Goal: Answer question/provide support: Share knowledge or assist other users

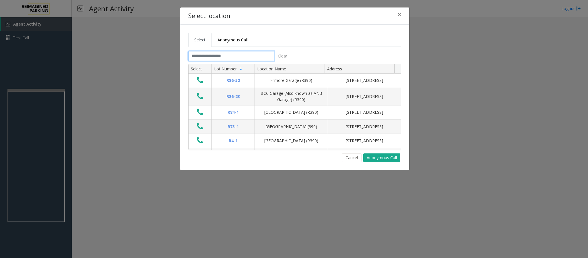
click at [212, 58] on input "text" at bounding box center [231, 56] width 86 height 10
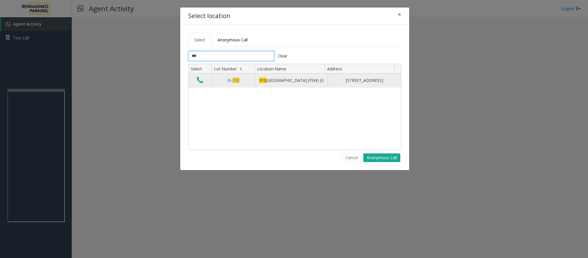
type input "***"
click at [200, 83] on icon "Data table" at bounding box center [200, 80] width 6 height 8
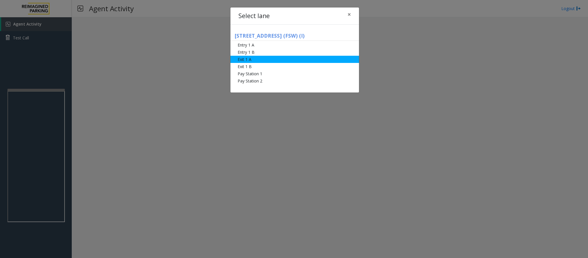
click at [257, 59] on li "Exit 1 A" at bounding box center [295, 59] width 129 height 7
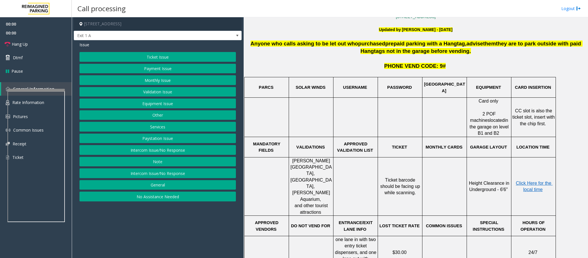
scroll to position [172, 0]
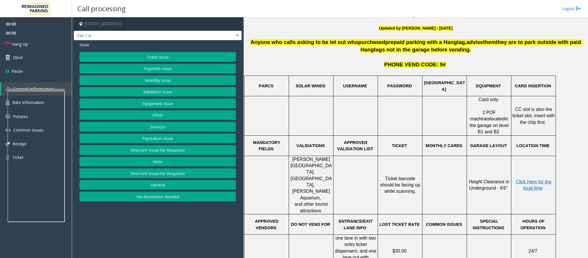
click at [177, 60] on button "Ticket Issue" at bounding box center [158, 57] width 156 height 10
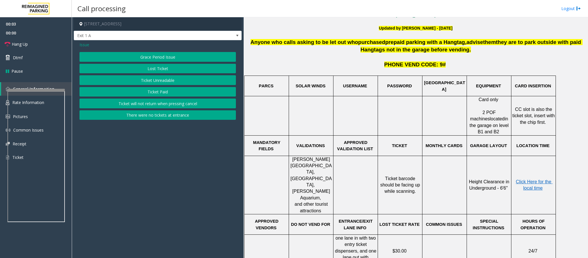
click at [162, 91] on button "Ticket Paid" at bounding box center [158, 92] width 156 height 10
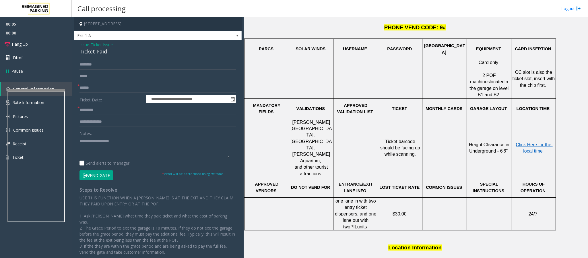
scroll to position [258, 0]
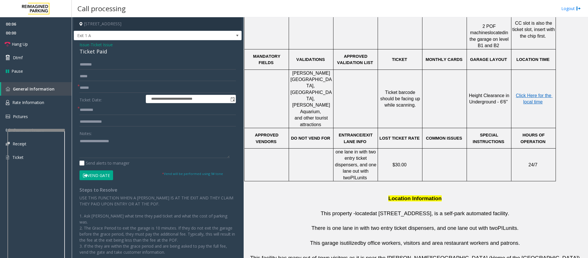
click at [43, 129] on div at bounding box center [35, 130] width 57 height 2
click at [42, 100] on span "Rate Information" at bounding box center [28, 102] width 32 height 5
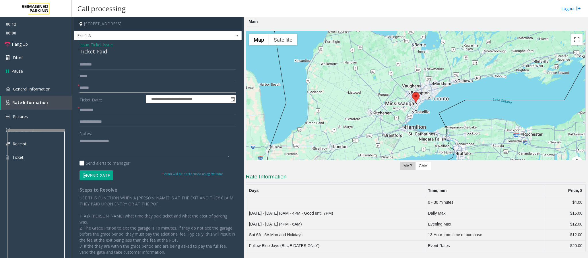
click at [96, 88] on input "text" at bounding box center [158, 88] width 156 height 10
type input "*******"
click at [110, 107] on input "text" at bounding box center [158, 110] width 156 height 10
click at [90, 52] on div "Ticket Paid" at bounding box center [158, 52] width 156 height 8
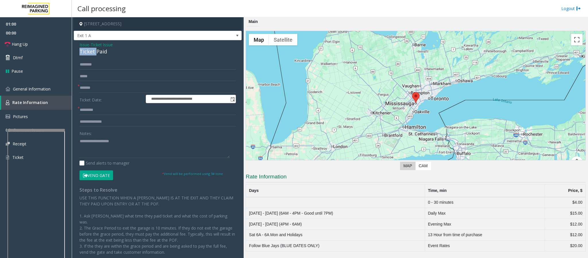
click at [90, 52] on div "Ticket Paid" at bounding box center [158, 52] width 156 height 8
drag, startPoint x: 101, startPoint y: 84, endPoint x: 63, endPoint y: 84, distance: 37.9
click at [63, 84] on app-root "**********" at bounding box center [294, 129] width 588 height 258
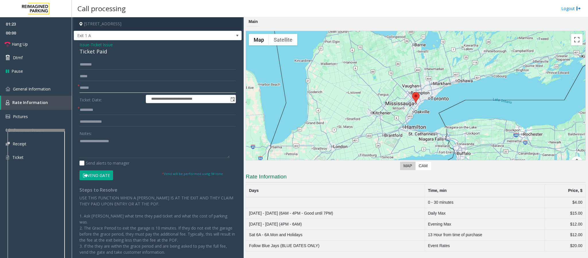
type input "******"
click at [114, 114] on input "text" at bounding box center [158, 110] width 156 height 10
type input "********"
click at [113, 126] on input "text" at bounding box center [158, 122] width 156 height 10
type input "**********"
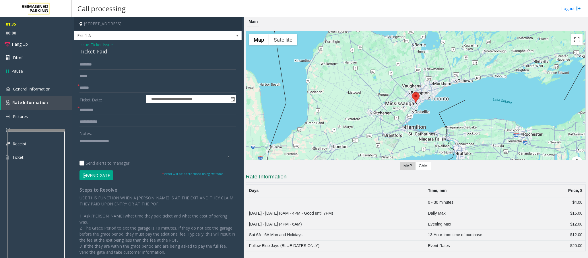
click at [94, 52] on div "Ticket Paid" at bounding box center [158, 52] width 156 height 8
click at [86, 55] on div "Ticket Paid" at bounding box center [158, 52] width 156 height 8
click at [88, 52] on div "Ticket Paid" at bounding box center [158, 52] width 156 height 8
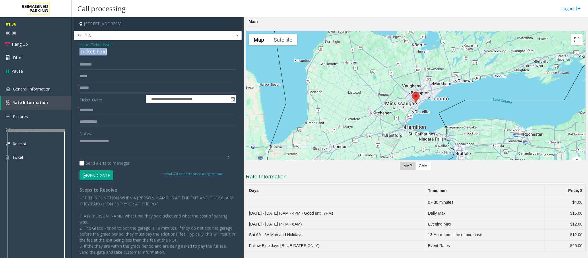
click at [88, 52] on div "Ticket Paid" at bounding box center [158, 52] width 156 height 8
copy div "Ticket Paid"
click at [100, 144] on textarea at bounding box center [155, 147] width 150 height 22
paste textarea "**********"
click at [122, 143] on textarea at bounding box center [155, 147] width 150 height 22
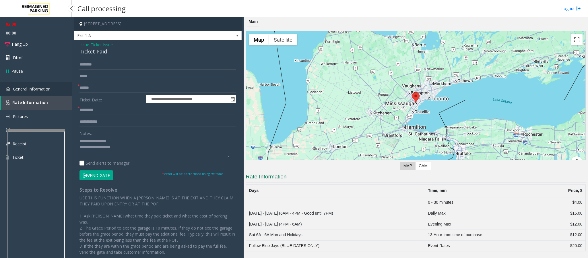
type textarea "**********"
click at [29, 91] on span "General Information" at bounding box center [32, 88] width 38 height 5
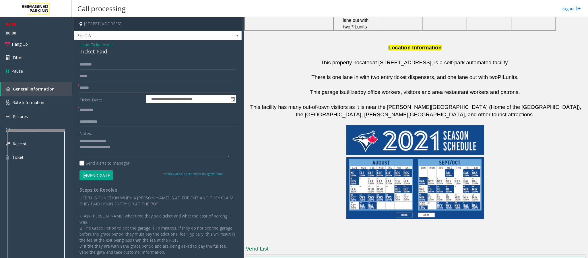
scroll to position [478, 0]
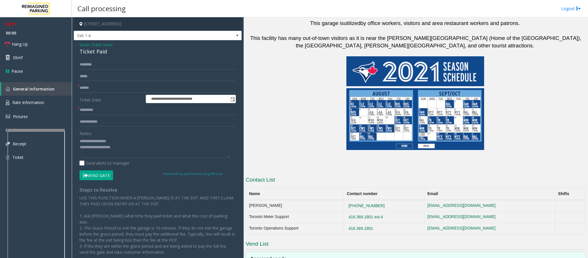
click at [94, 176] on button "Vend Gate" at bounding box center [97, 175] width 34 height 10
click at [116, 151] on textarea at bounding box center [155, 147] width 150 height 22
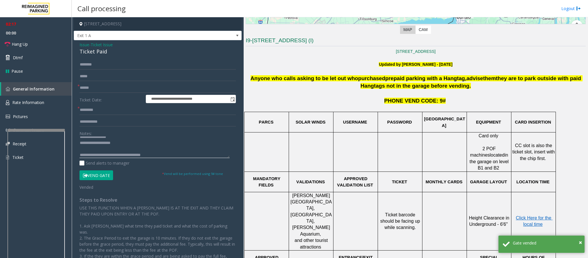
scroll to position [47, 0]
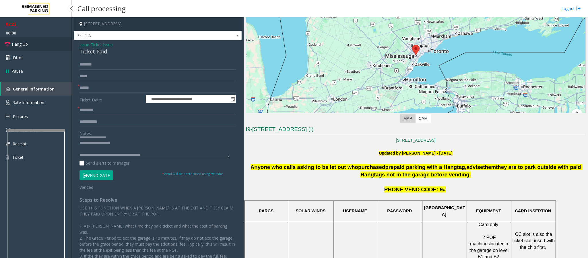
click at [34, 45] on link "Hang Up" at bounding box center [36, 43] width 72 height 13
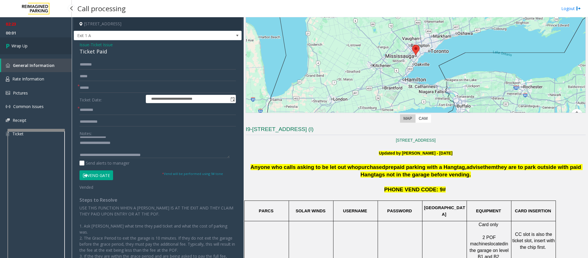
click at [36, 45] on link "Wrap Up" at bounding box center [36, 45] width 72 height 17
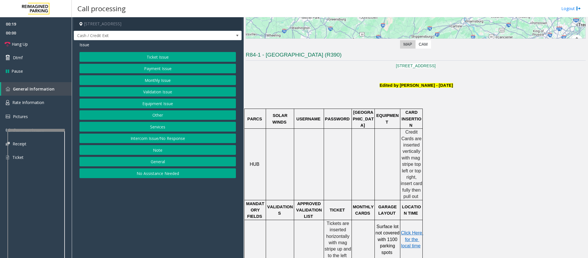
scroll to position [172, 0]
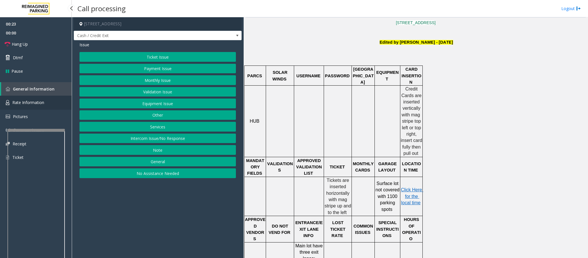
click at [22, 104] on span "Rate Information" at bounding box center [28, 102] width 32 height 5
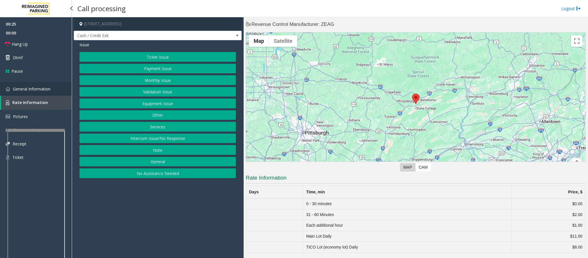
click at [25, 86] on span "General Information" at bounding box center [32, 88] width 38 height 5
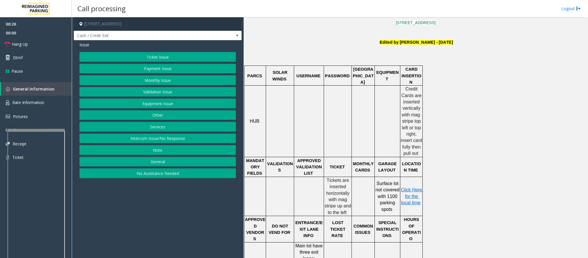
click at [136, 54] on button "Ticket Issue" at bounding box center [158, 57] width 156 height 10
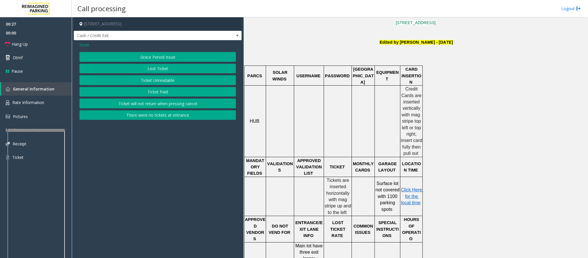
click at [161, 83] on button "Ticket Unreadable" at bounding box center [158, 80] width 156 height 10
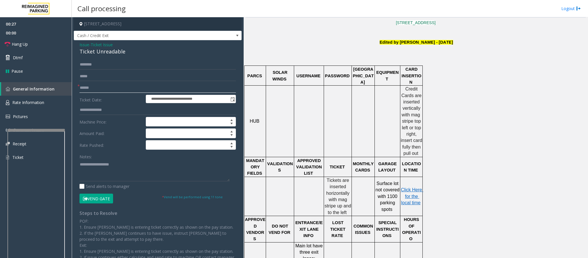
click at [96, 87] on input "text" at bounding box center [158, 88] width 156 height 10
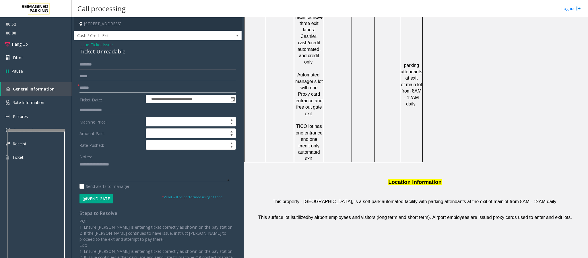
scroll to position [524, 0]
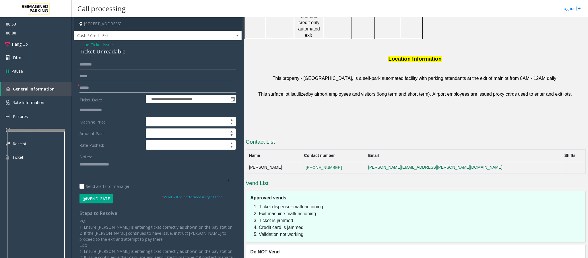
type input "******"
click at [104, 196] on button "Vend Gate" at bounding box center [97, 199] width 34 height 10
click at [109, 48] on div "Ticket Unreadable" at bounding box center [158, 52] width 156 height 8
click at [111, 49] on div "Ticket Unreadable" at bounding box center [158, 52] width 156 height 8
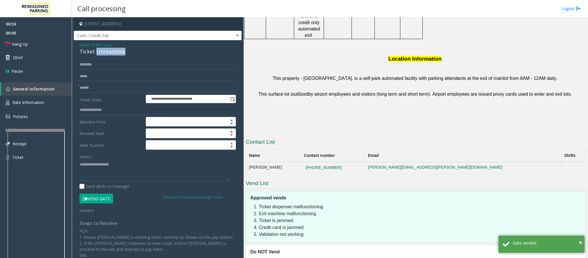
click at [111, 49] on div "Ticket Unreadable" at bounding box center [158, 52] width 156 height 8
copy div "Ticket Unreadable"
click at [93, 180] on textarea at bounding box center [155, 171] width 150 height 22
paste textarea "**********"
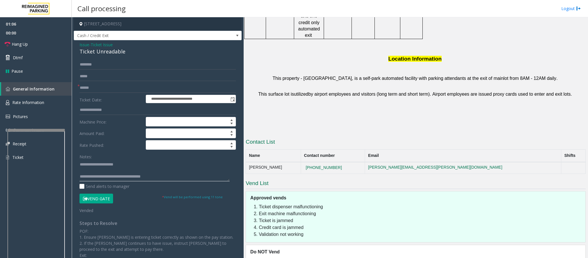
click at [81, 167] on textarea at bounding box center [155, 171] width 150 height 22
type textarea "**********"
click at [11, 43] on link "Hang Up" at bounding box center [36, 43] width 72 height 13
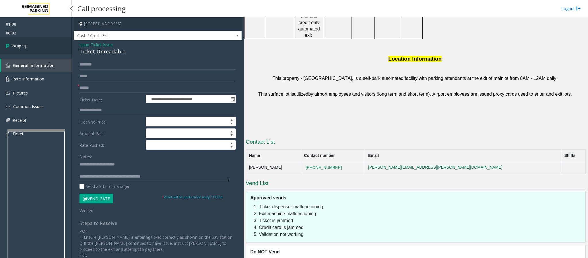
click at [11, 43] on span "Wrap Up" at bounding box center [19, 46] width 16 height 6
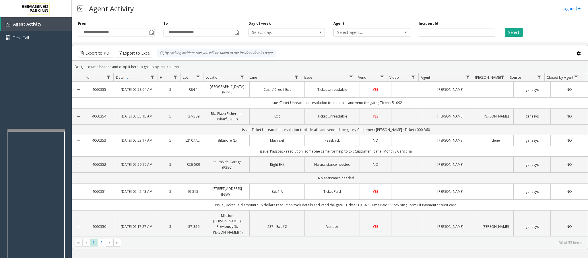
click at [351, 13] on div "Agent Activity Logout" at bounding box center [330, 8] width 517 height 17
click at [19, 89] on div at bounding box center [36, 89] width 57 height 2
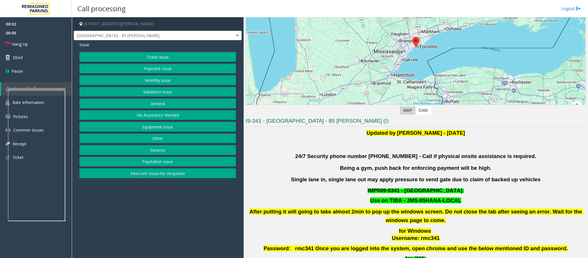
scroll to position [129, 0]
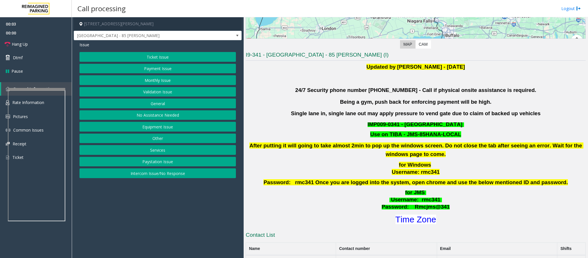
click at [155, 93] on button "Validation Issue" at bounding box center [158, 92] width 156 height 10
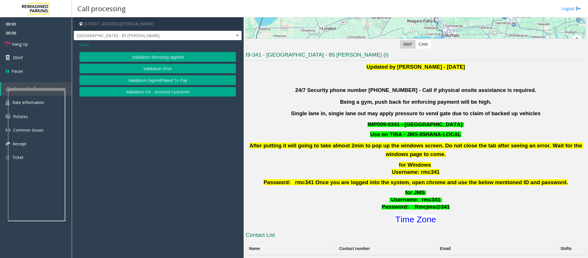
click at [152, 70] on button "Validation Error" at bounding box center [158, 69] width 156 height 10
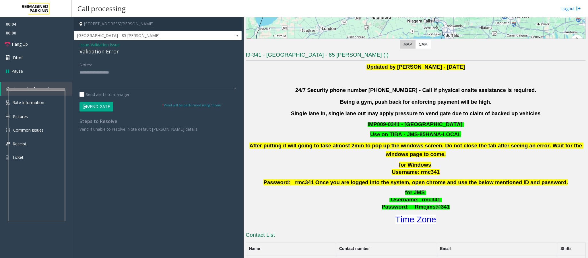
click at [102, 52] on div "Validation Error" at bounding box center [158, 52] width 156 height 8
copy div "Validation Error"
click at [105, 80] on textarea at bounding box center [158, 79] width 156 height 22
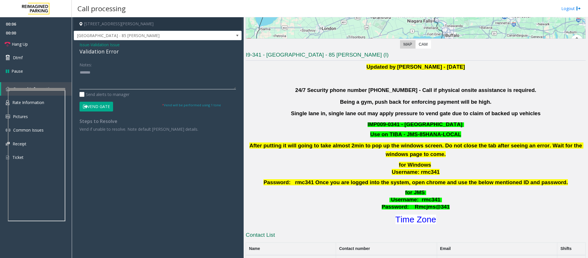
paste textarea "**********"
click at [90, 75] on textarea at bounding box center [158, 79] width 156 height 22
click at [111, 86] on textarea at bounding box center [158, 79] width 156 height 22
click at [401, 218] on font "Time Zone" at bounding box center [416, 219] width 41 height 9
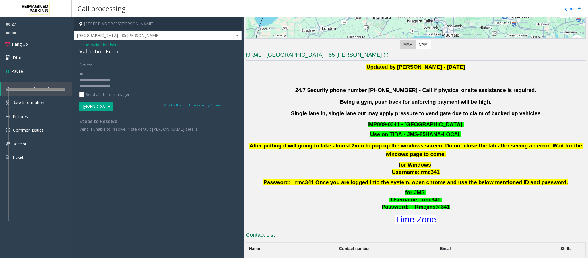
click at [93, 73] on textarea at bounding box center [158, 79] width 156 height 22
click at [100, 104] on button "Vend Gate" at bounding box center [97, 107] width 34 height 10
click at [111, 84] on textarea at bounding box center [158, 79] width 156 height 22
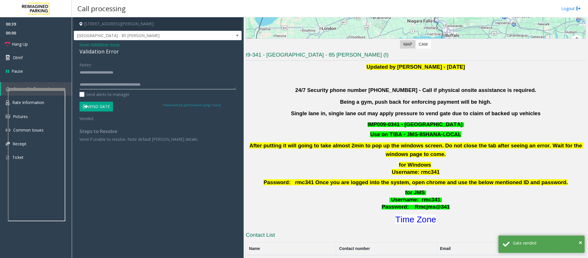
click at [180, 86] on textarea at bounding box center [158, 79] width 156 height 22
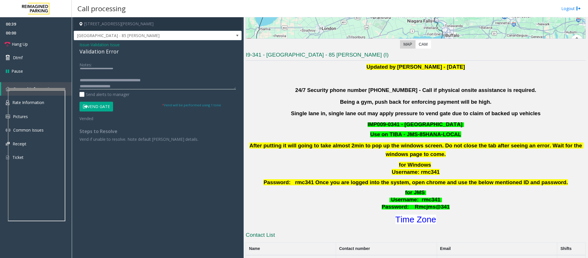
scroll to position [10, 0]
click at [43, 43] on link "Hang Up" at bounding box center [36, 43] width 72 height 13
click at [126, 83] on textarea at bounding box center [158, 79] width 156 height 22
click at [126, 86] on textarea at bounding box center [158, 79] width 156 height 22
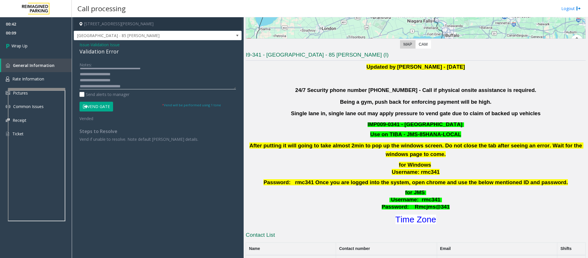
click at [94, 77] on textarea at bounding box center [158, 79] width 156 height 22
type textarea "**********"
click at [22, 46] on span "Wrap Up" at bounding box center [19, 46] width 16 height 6
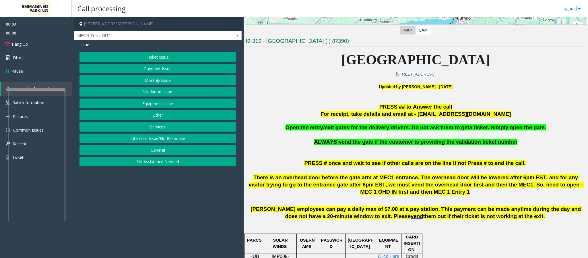
scroll to position [129, 0]
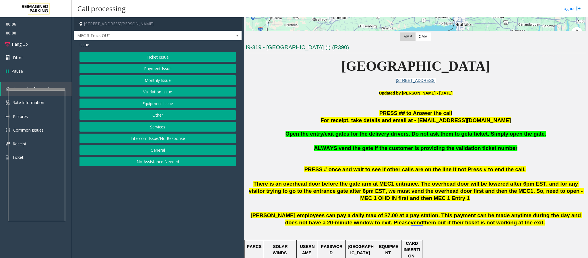
click at [149, 105] on button "Equipment Issue" at bounding box center [158, 103] width 156 height 10
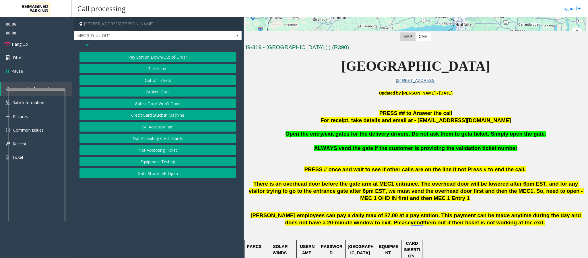
click at [149, 105] on button "Gate / Door Won't Open" at bounding box center [158, 103] width 156 height 10
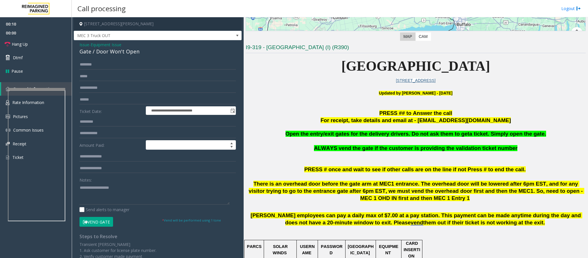
click at [93, 224] on button "Vend Gate" at bounding box center [97, 222] width 34 height 10
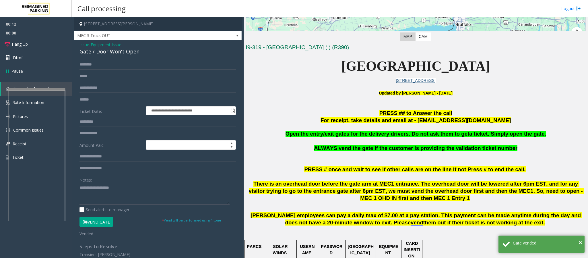
click at [110, 52] on div "Gate / Door Won't Open" at bounding box center [158, 52] width 156 height 8
copy div "Gate / Door Won't Open"
click at [123, 191] on textarea at bounding box center [155, 194] width 150 height 22
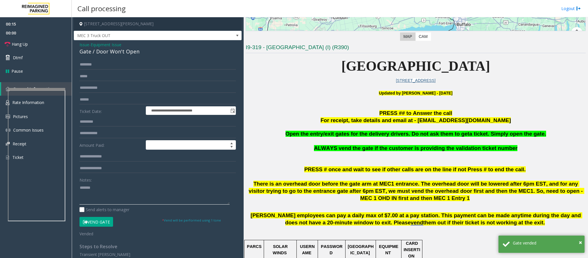
paste textarea "**********"
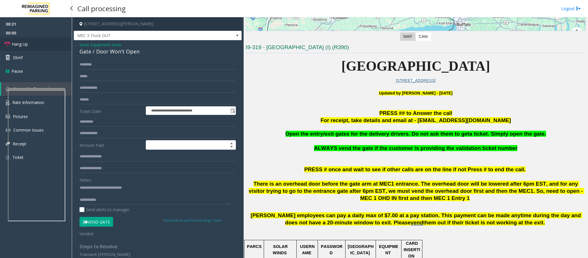
click at [20, 47] on span "Hang Up" at bounding box center [20, 44] width 16 height 6
click at [111, 202] on textarea at bounding box center [155, 194] width 150 height 22
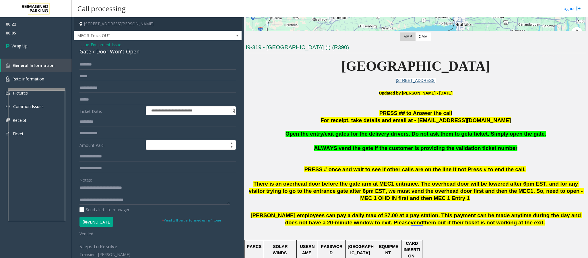
click at [381, 136] on span "Open the entry/exit gates for the delivery drivers. Do not ask them to get" at bounding box center [378, 134] width 184 height 6
copy span "delivery"
click at [140, 202] on textarea at bounding box center [155, 194] width 150 height 22
paste textarea "*********"
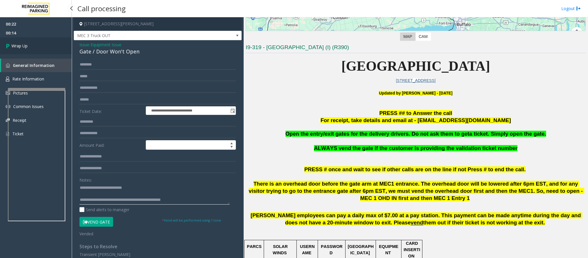
type textarea "**********"
click at [17, 47] on span "Wrap Up" at bounding box center [19, 46] width 16 height 6
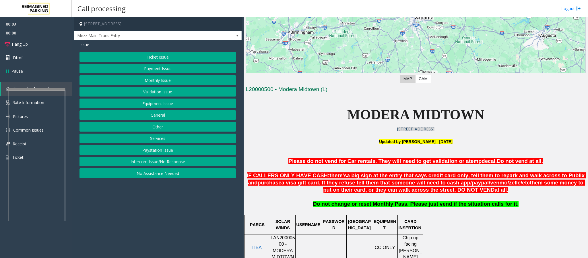
scroll to position [215, 0]
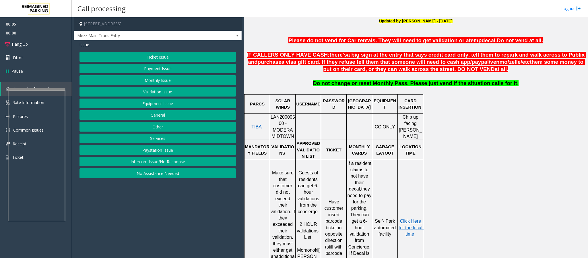
click at [181, 165] on button "Intercom Issue/No Response" at bounding box center [158, 162] width 156 height 10
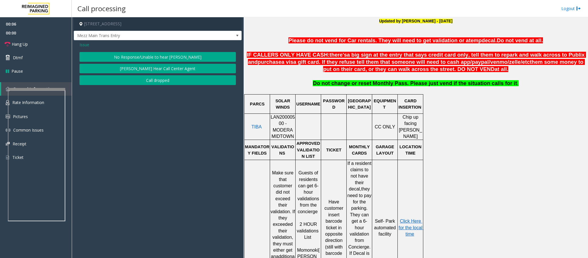
click at [163, 60] on button "No Response/Unable to hear [PERSON_NAME]" at bounding box center [158, 57] width 156 height 10
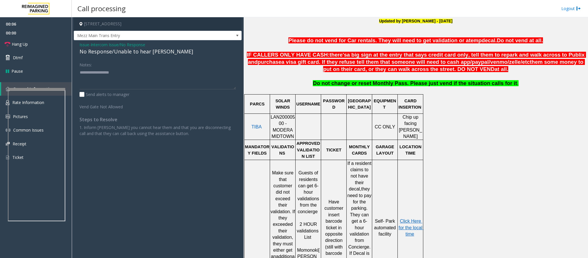
click at [153, 53] on div "No Response/Unable to hear [PERSON_NAME]" at bounding box center [158, 52] width 156 height 8
copy div "No Response/Unable to hear [PERSON_NAME]"
paste textarea "**********"
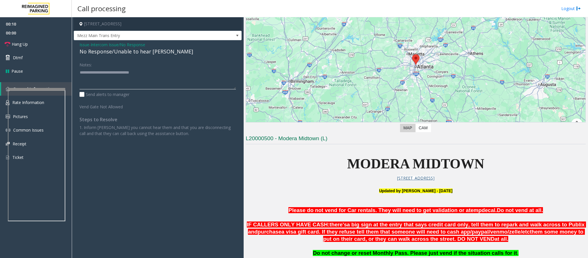
scroll to position [0, 0]
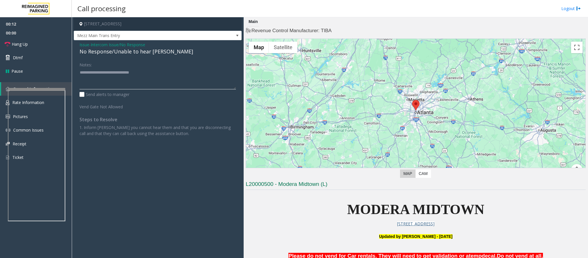
type textarea "**********"
click at [25, 47] on link "Hang Up" at bounding box center [36, 43] width 72 height 13
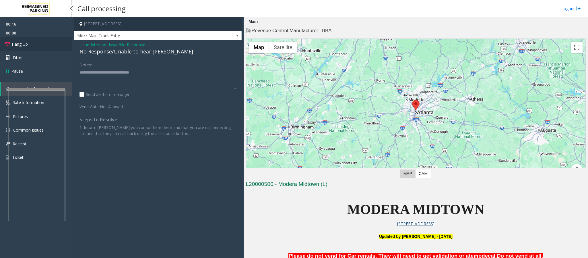
click at [25, 47] on link "Hang Up" at bounding box center [36, 43] width 72 height 13
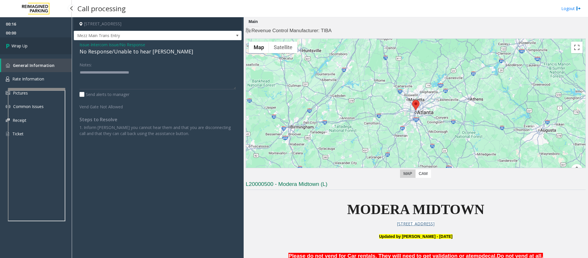
click at [25, 47] on span "Wrap Up" at bounding box center [19, 46] width 16 height 6
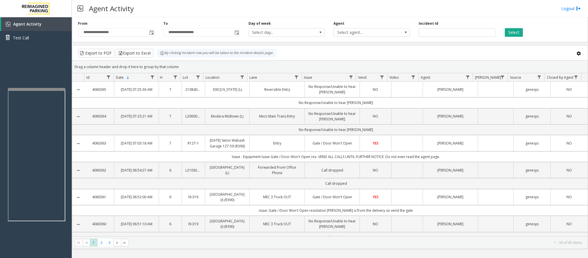
click at [394, 1] on div "Agent Activity Logout" at bounding box center [330, 8] width 517 height 17
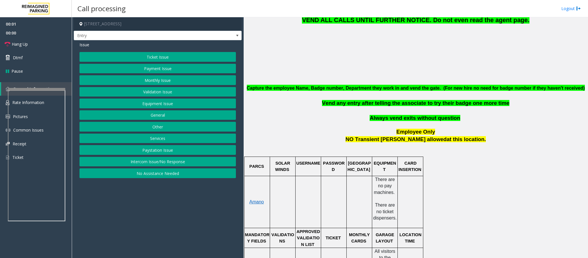
scroll to position [129, 0]
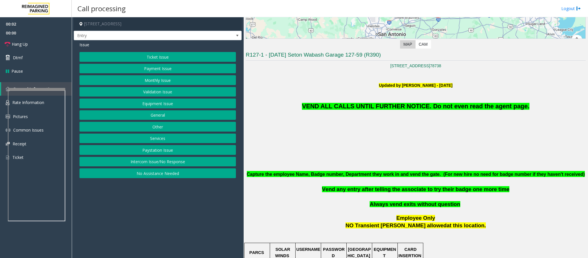
click at [146, 107] on button "Equipment Issue" at bounding box center [158, 103] width 156 height 10
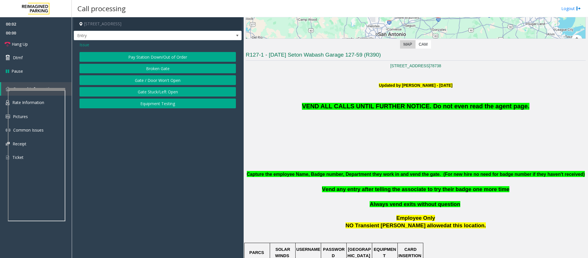
click at [146, 107] on button "Equipment Testing" at bounding box center [158, 103] width 156 height 10
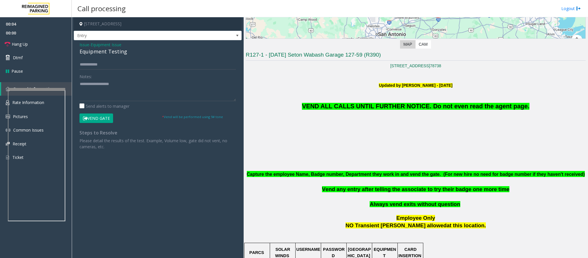
click at [108, 46] on span "Equipment Issue" at bounding box center [106, 45] width 31 height 6
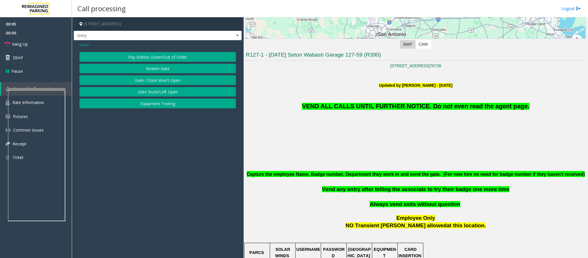
click at [160, 80] on button "Gate / Door Won't Open" at bounding box center [158, 80] width 156 height 10
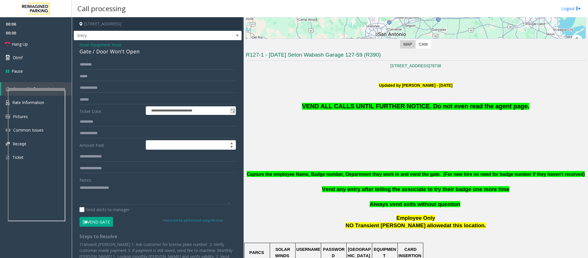
click at [99, 221] on button "Vend Gate" at bounding box center [97, 222] width 34 height 10
click at [345, 111] on p "VEND ALL CALLS UNTIL FURTHER NOTICE. Do not even read the agent page." at bounding box center [416, 99] width 340 height 23
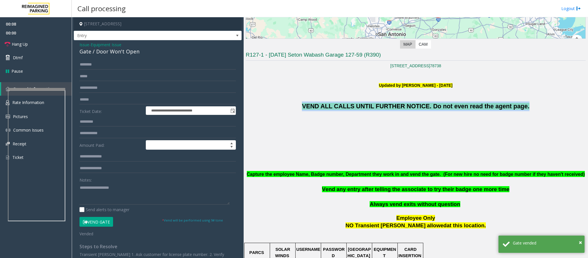
click at [345, 111] on p "VEND ALL CALLS UNTIL FURTHER NOTICE. Do not even read the agent page." at bounding box center [416, 99] width 340 height 23
copy span "VEND ALL CALLS UNTIL FURTHER NOTICE. Do not even read the agent page."
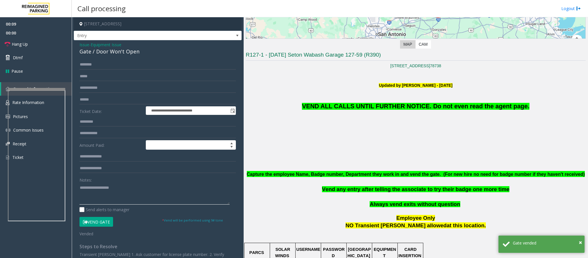
click at [130, 196] on textarea at bounding box center [155, 194] width 150 height 22
paste textarea "**********"
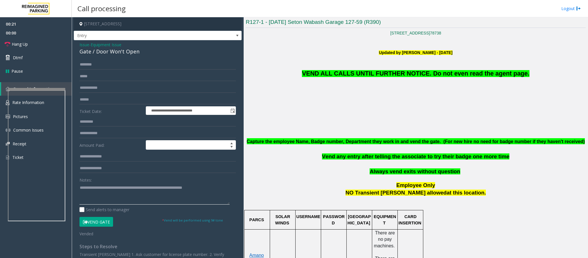
scroll to position [86, 0]
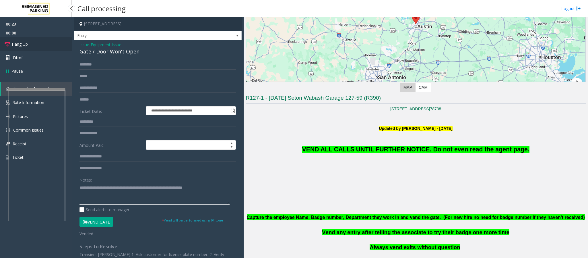
type textarea "**********"
click at [31, 44] on link "Hang Up" at bounding box center [36, 43] width 72 height 13
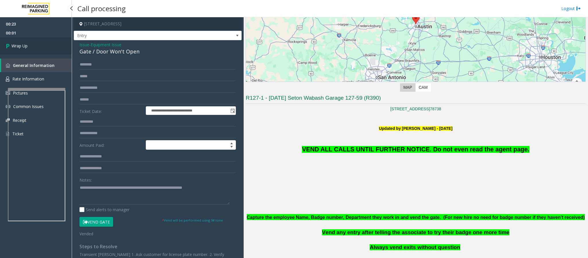
click at [31, 44] on link "Wrap Up" at bounding box center [36, 45] width 72 height 17
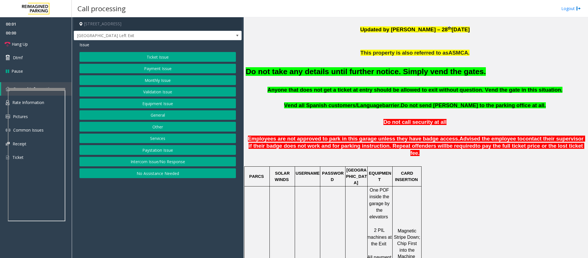
scroll to position [215, 0]
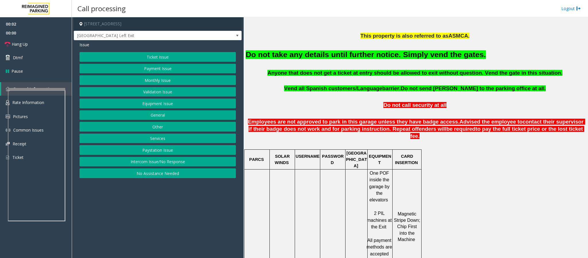
click at [310, 59] on font "Do not take any details until further notice. Simply vend the gates." at bounding box center [366, 54] width 240 height 9
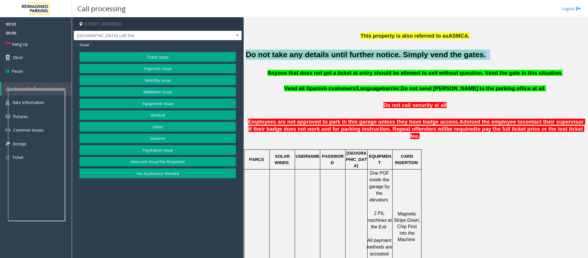
click at [310, 59] on font "Do not take any details until further notice. Simply vend the gates." at bounding box center [366, 54] width 240 height 9
copy h2 "Do not take any details until further notice. Simply vend the gates."
click at [153, 103] on button "Equipment Issue" at bounding box center [158, 103] width 156 height 10
click at [153, 103] on button "Gate / Door Won't Open" at bounding box center [158, 103] width 156 height 10
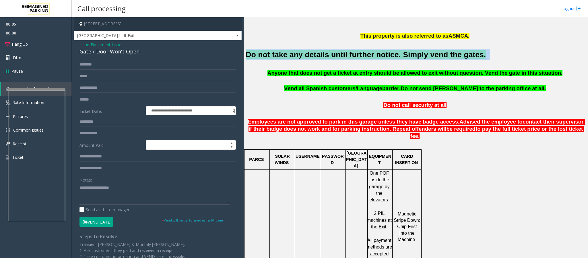
click at [100, 220] on button "Vend Gate" at bounding box center [97, 222] width 34 height 10
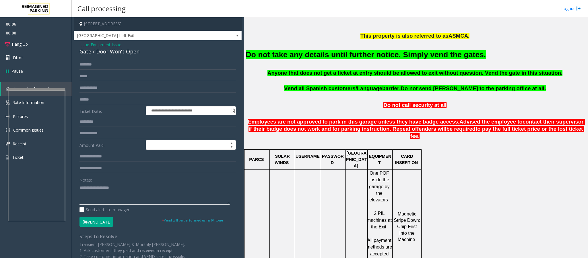
click at [104, 199] on textarea at bounding box center [155, 194] width 150 height 22
paste textarea "**********"
type textarea "**********"
click at [32, 47] on link "Hang Up" at bounding box center [36, 43] width 72 height 13
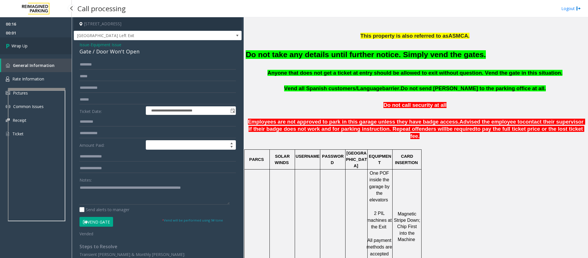
click at [32, 47] on link "Wrap Up" at bounding box center [36, 45] width 72 height 17
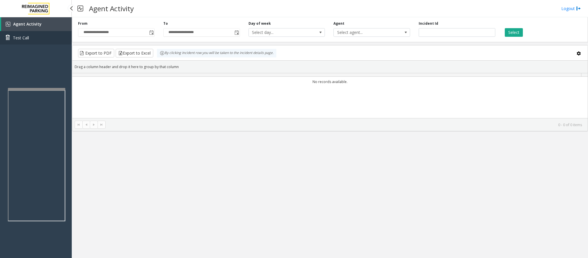
click at [38, 44] on link "Test Call" at bounding box center [36, 37] width 72 height 13
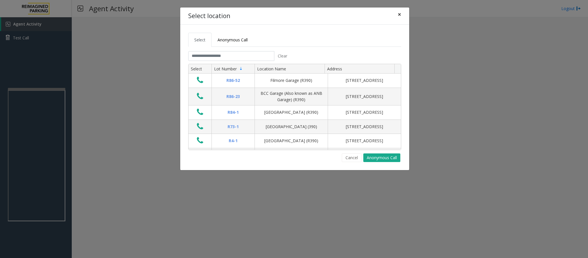
click at [398, 16] on span "×" at bounding box center [399, 14] width 3 height 8
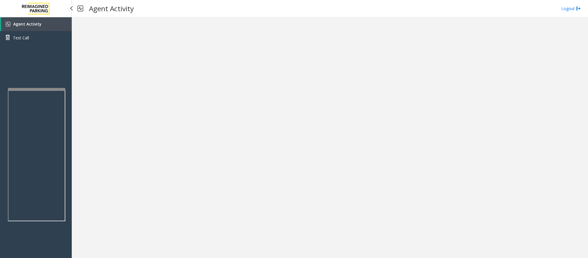
click at [44, 28] on link "Agent Activity" at bounding box center [36, 24] width 71 height 14
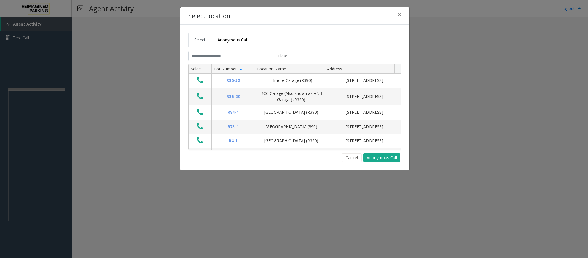
click at [229, 61] on div "Clear" at bounding box center [239, 56] width 102 height 10
click at [229, 59] on input "text" at bounding box center [231, 56] width 86 height 10
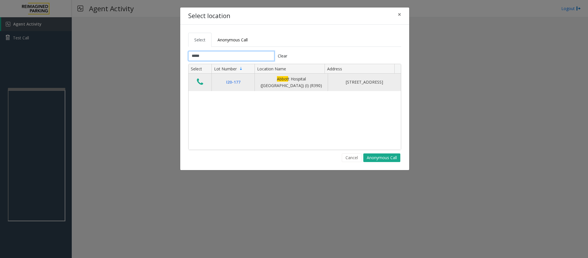
type input "*****"
click at [202, 83] on icon "Data table" at bounding box center [200, 82] width 6 height 8
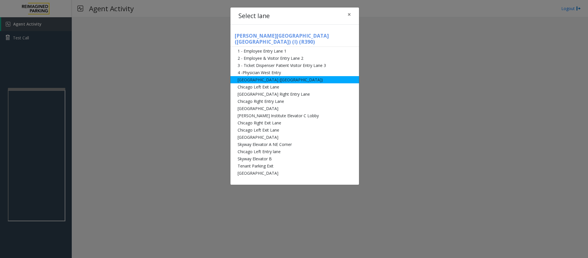
click at [285, 76] on li "[GEOGRAPHIC_DATA] ([GEOGRAPHIC_DATA])" at bounding box center [295, 79] width 129 height 7
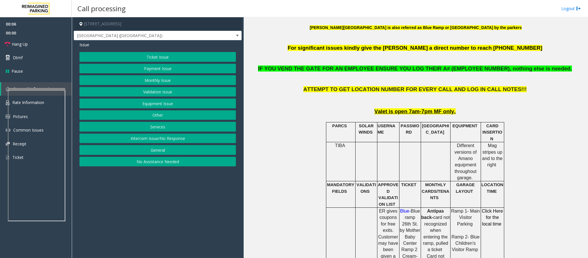
scroll to position [129, 0]
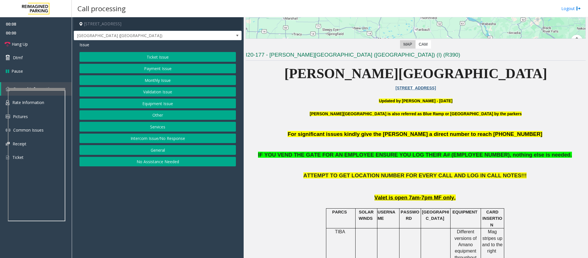
click at [158, 80] on button "Monthly Issue" at bounding box center [158, 80] width 156 height 10
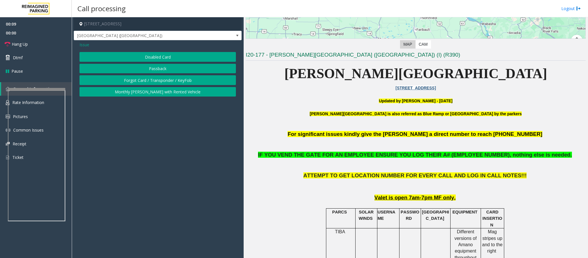
click at [160, 55] on button "Disabled Card" at bounding box center [158, 57] width 156 height 10
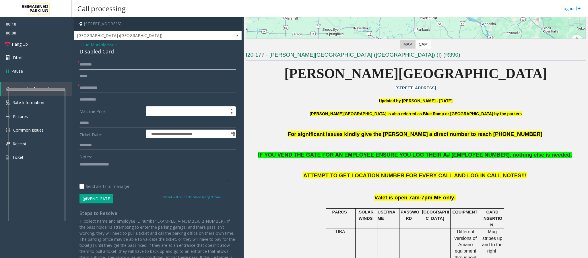
click at [106, 67] on input "text" at bounding box center [158, 65] width 156 height 10
type input "**"
click at [103, 51] on div "Disabled Card" at bounding box center [158, 52] width 156 height 8
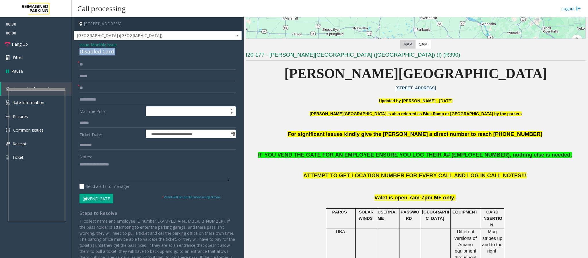
click at [103, 51] on div "Disabled Card" at bounding box center [158, 52] width 156 height 8
copy div "Disabled Card"
click at [98, 171] on textarea at bounding box center [155, 171] width 150 height 22
paste textarea "**********"
type textarea "**********"
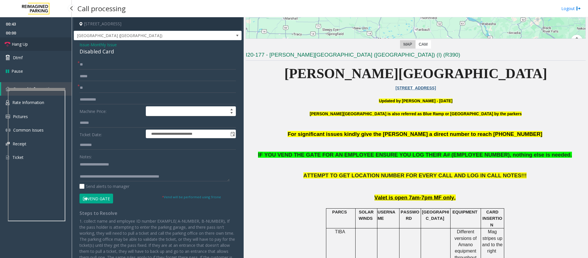
click at [31, 42] on link "Hang Up" at bounding box center [36, 43] width 72 height 13
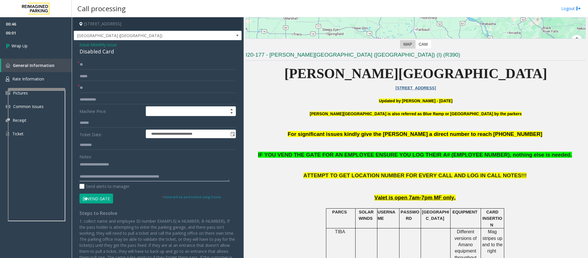
drag, startPoint x: 106, startPoint y: 179, endPoint x: 179, endPoint y: 177, distance: 73.3
click at [179, 177] on textarea at bounding box center [155, 171] width 150 height 22
click at [17, 50] on link "Wrap Up" at bounding box center [36, 45] width 72 height 17
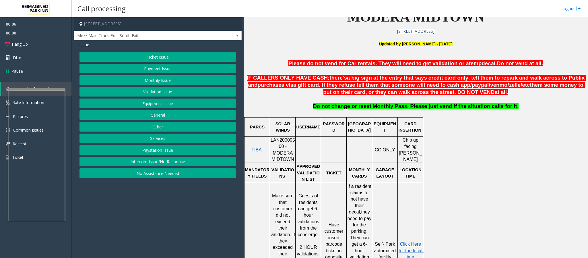
scroll to position [129, 0]
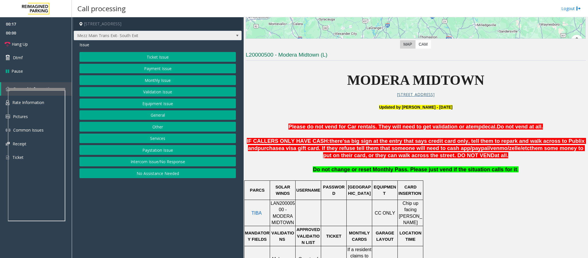
click at [140, 36] on span "Mezz Main Trans Exit- South Exit" at bounding box center [141, 35] width 134 height 9
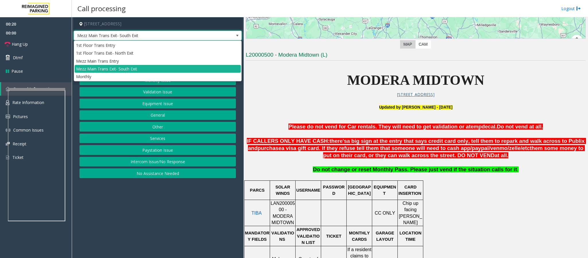
click at [340, 127] on span "Please do not vend for Car rentals. They will need to get validation or a" at bounding box center [379, 126] width 180 height 6
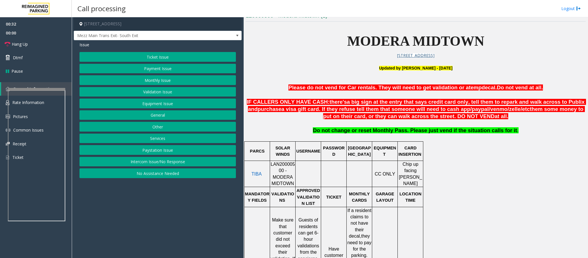
scroll to position [215, 0]
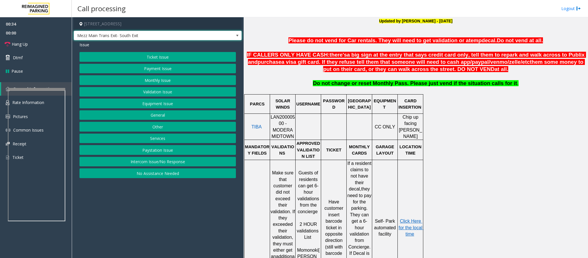
click at [142, 34] on span "Mezz Main Trans Exit- South Exit" at bounding box center [141, 35] width 134 height 9
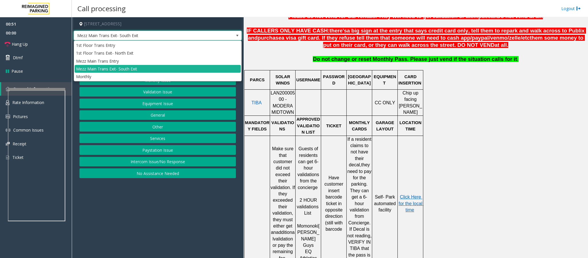
scroll to position [196, 0]
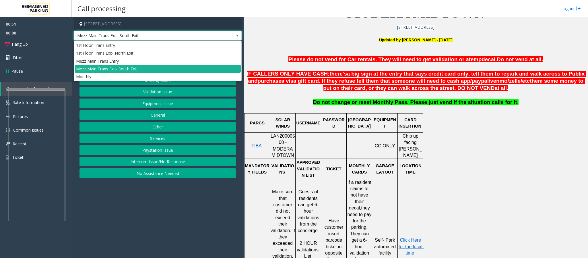
click at [363, 128] on td "[GEOGRAPHIC_DATA]" at bounding box center [360, 122] width 26 height 19
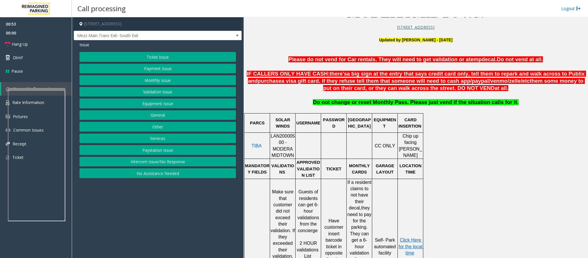
scroll to position [153, 0]
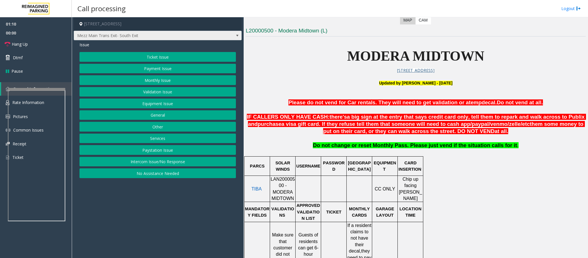
click at [206, 36] on span "Mezz Main Trans Exit- South Exit" at bounding box center [141, 35] width 134 height 9
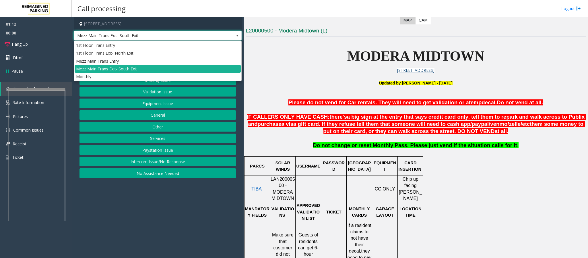
click at [361, 111] on p at bounding box center [416, 109] width 340 height 7
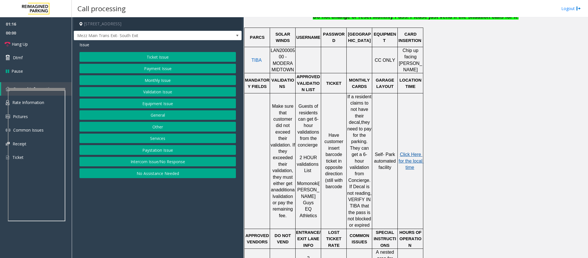
scroll to position [283, 0]
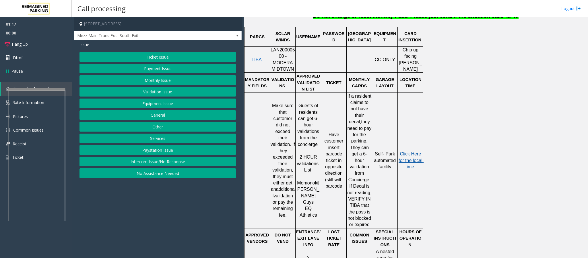
click at [410, 151] on span "Click Here for the local time" at bounding box center [411, 160] width 25 height 18
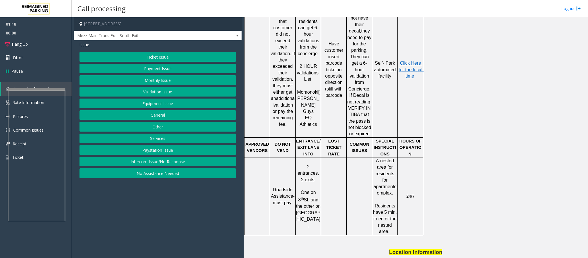
scroll to position [498, 0]
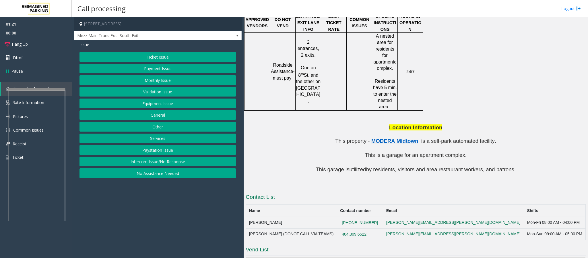
drag, startPoint x: 391, startPoint y: 192, endPoint x: 319, endPoint y: 194, distance: 72.1
click at [319, 217] on tr "[PERSON_NAME] [PHONE_NUMBER] [PERSON_NAME][EMAIL_ADDRESS][PERSON_NAME][DOMAIN_N…" at bounding box center [416, 222] width 340 height 11
copy tr "[PHONE_NUMBER]"
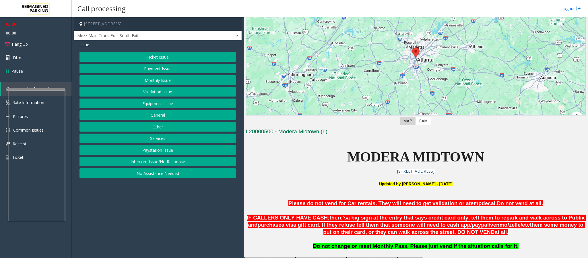
scroll to position [129, 0]
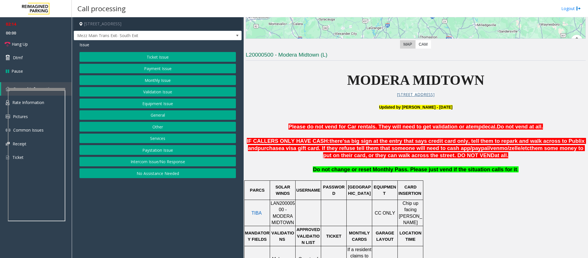
click at [134, 57] on button "Ticket Issue" at bounding box center [158, 57] width 156 height 10
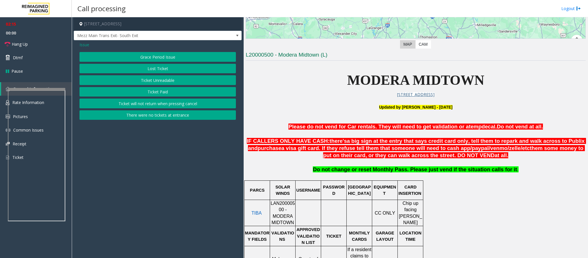
click at [81, 44] on span "Issue" at bounding box center [85, 45] width 10 height 6
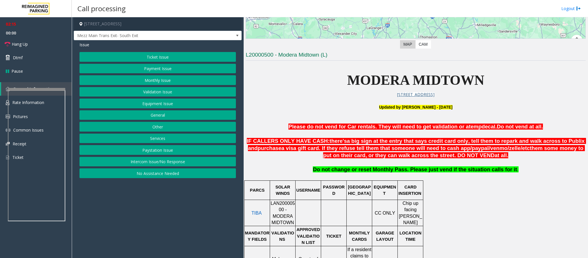
click at [146, 70] on button "Payment Issue" at bounding box center [158, 69] width 156 height 10
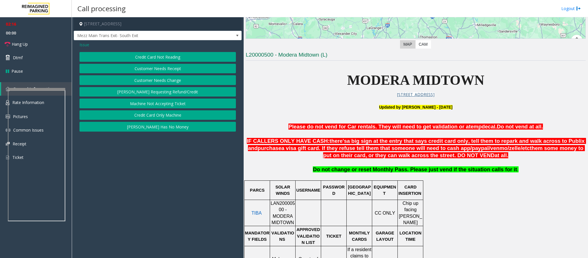
click at [164, 57] on button "Credit Card Not Reading" at bounding box center [158, 57] width 156 height 10
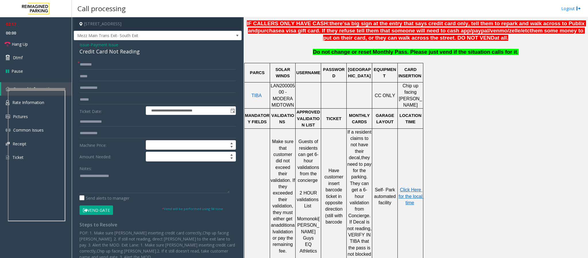
scroll to position [302, 0]
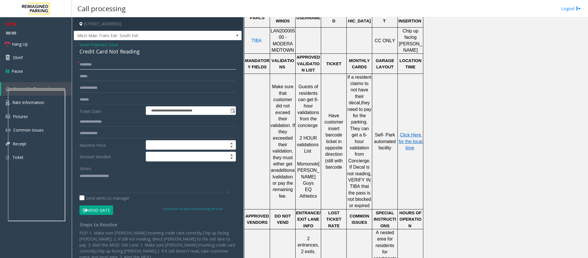
click at [105, 63] on input "text" at bounding box center [158, 65] width 156 height 10
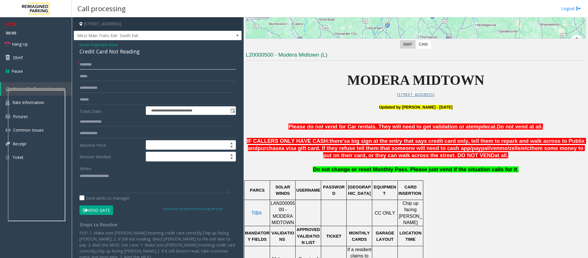
click at [98, 65] on input "text" at bounding box center [158, 65] width 156 height 10
type input "*****"
click at [95, 97] on input "text" at bounding box center [158, 100] width 156 height 10
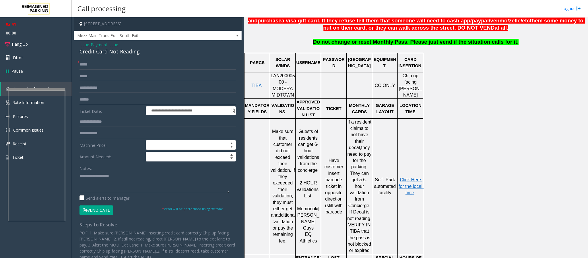
scroll to position [258, 0]
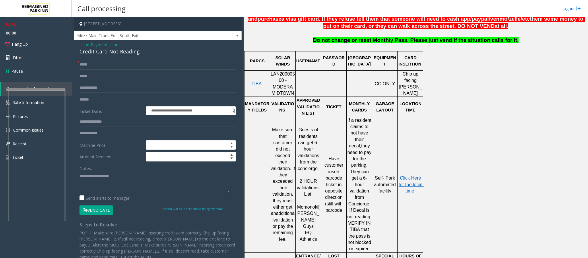
click at [278, 76] on span "LAN20000500 - MODERA MIDTOWN" at bounding box center [283, 84] width 24 height 24
click at [84, 100] on input "text" at bounding box center [158, 100] width 156 height 10
click at [103, 97] on input "*****" at bounding box center [158, 100] width 156 height 10
type input "*******"
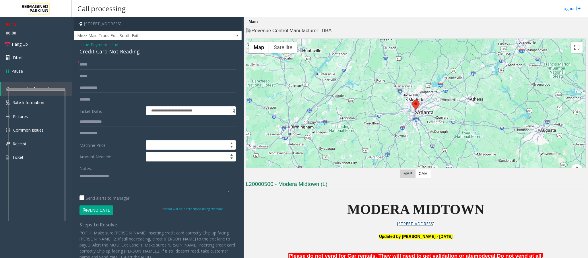
scroll to position [129, 0]
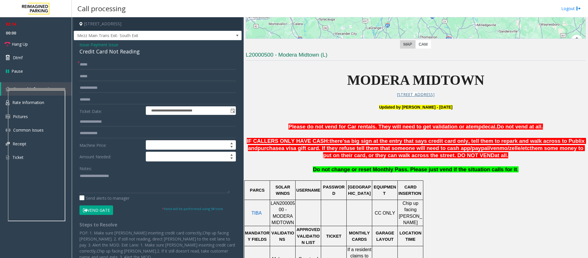
click at [98, 52] on div "Credit Card Not Reading" at bounding box center [158, 52] width 156 height 8
click at [104, 184] on textarea at bounding box center [155, 182] width 150 height 22
paste textarea "**********"
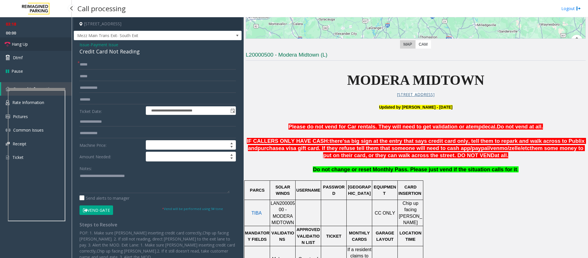
click at [37, 48] on link "Hang Up" at bounding box center [36, 43] width 72 height 13
click at [111, 191] on textarea at bounding box center [155, 182] width 150 height 22
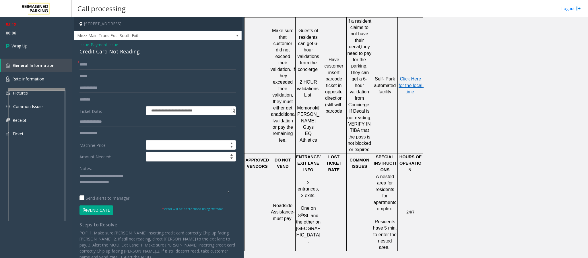
scroll to position [498, 0]
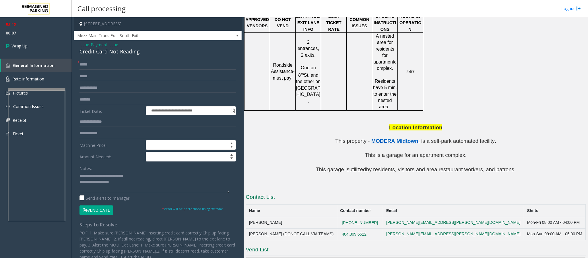
click at [265, 217] on td "[PERSON_NAME]" at bounding box center [291, 222] width 91 height 11
click at [136, 185] on textarea at bounding box center [155, 182] width 150 height 22
paste textarea "**********"
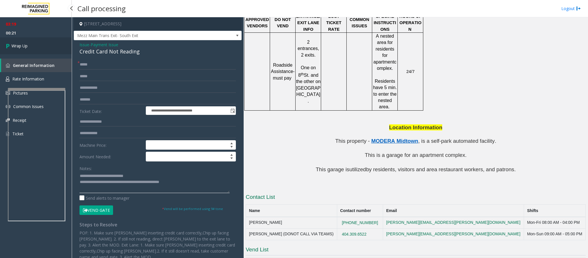
type textarea "**********"
click at [10, 46] on icon at bounding box center [9, 45] width 6 height 9
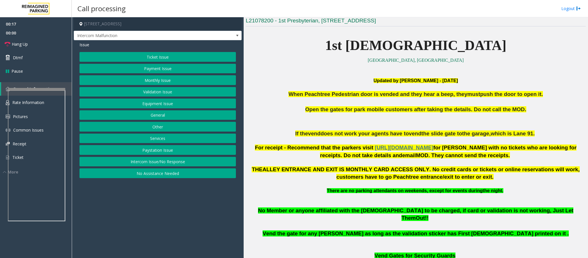
scroll to position [86, 0]
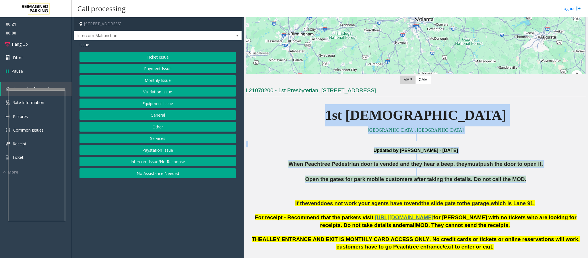
drag, startPoint x: 352, startPoint y: 111, endPoint x: 528, endPoint y: 192, distance: 194.3
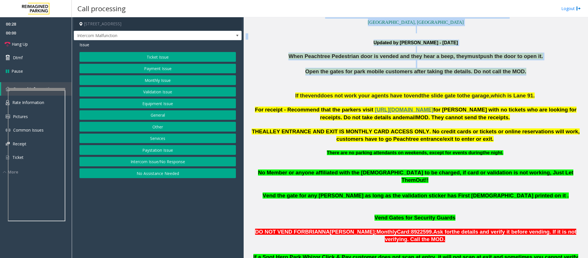
scroll to position [129, 0]
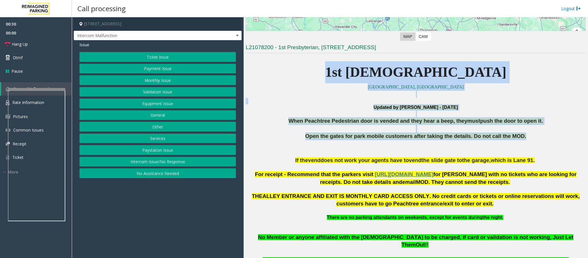
click at [373, 95] on p at bounding box center [416, 93] width 340 height 7
drag, startPoint x: 360, startPoint y: 74, endPoint x: 460, endPoint y: 153, distance: 128.4
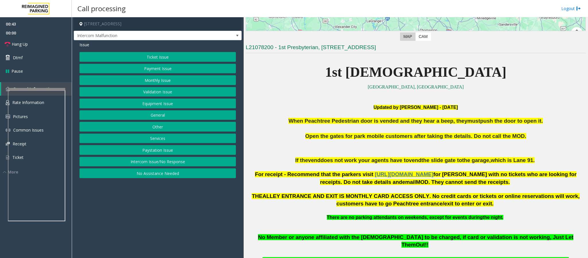
click at [384, 167] on p at bounding box center [416, 167] width 340 height 6
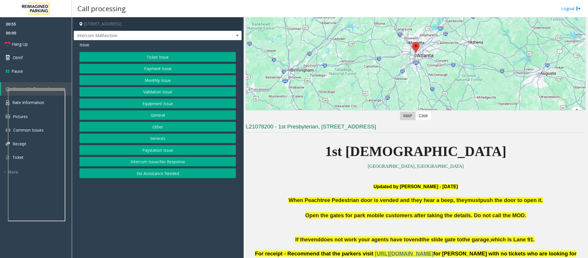
scroll to position [43, 0]
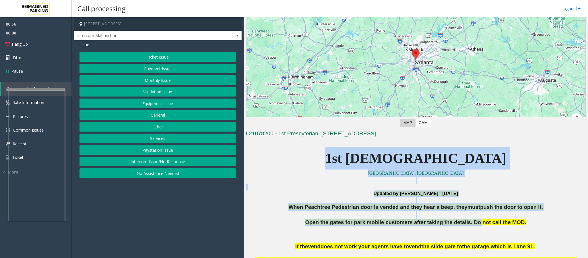
drag, startPoint x: 351, startPoint y: 158, endPoint x: 471, endPoint y: 220, distance: 134.3
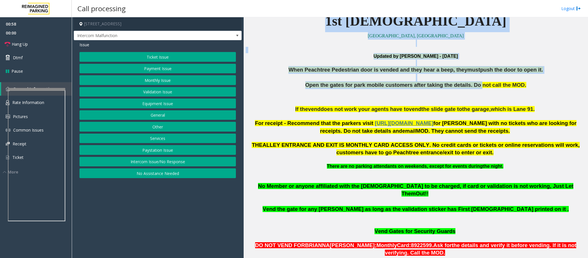
scroll to position [129, 0]
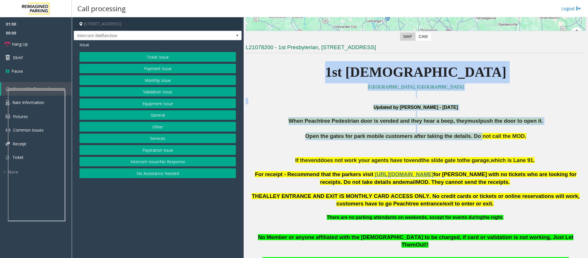
click at [537, 88] on p "[GEOGRAPHIC_DATA], [GEOGRAPHIC_DATA]" at bounding box center [416, 86] width 340 height 7
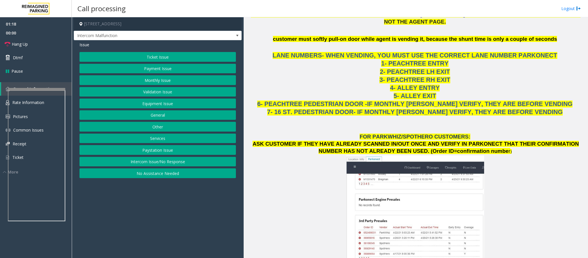
scroll to position [429, 0]
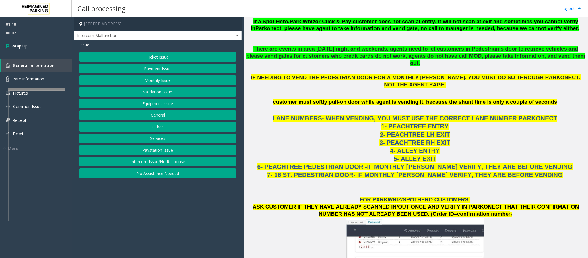
click at [142, 105] on button "Equipment Issue" at bounding box center [158, 103] width 156 height 10
click at [83, 48] on span "Issue" at bounding box center [85, 45] width 10 height 6
click at [165, 138] on button "Services" at bounding box center [158, 139] width 156 height 10
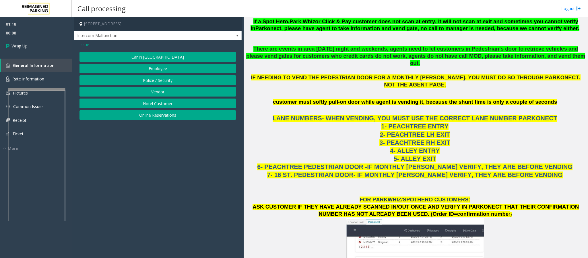
click at [81, 47] on span "Issue" at bounding box center [85, 45] width 10 height 6
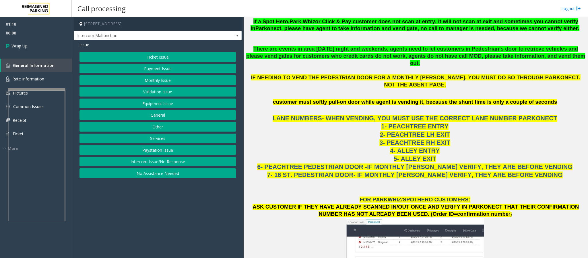
click at [159, 125] on button "Other" at bounding box center [158, 127] width 156 height 10
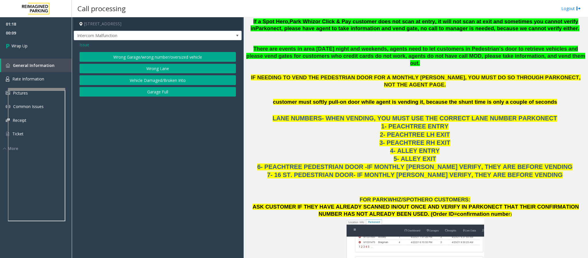
click at [85, 43] on span "Issue" at bounding box center [85, 45] width 10 height 6
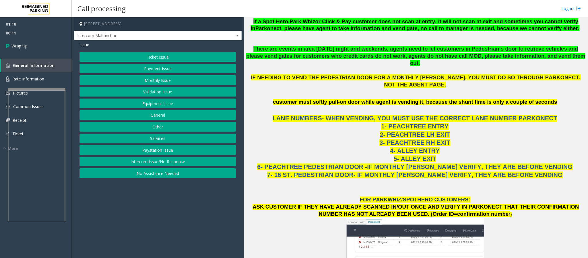
click at [159, 115] on button "General" at bounding box center [158, 115] width 156 height 10
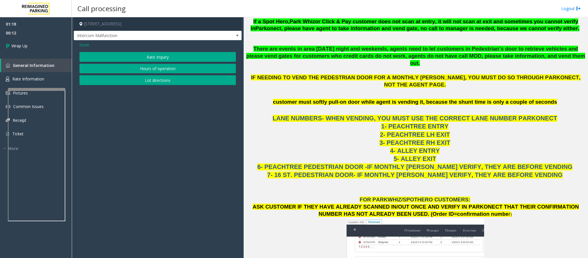
click at [165, 84] on button "Lot directions" at bounding box center [158, 80] width 156 height 10
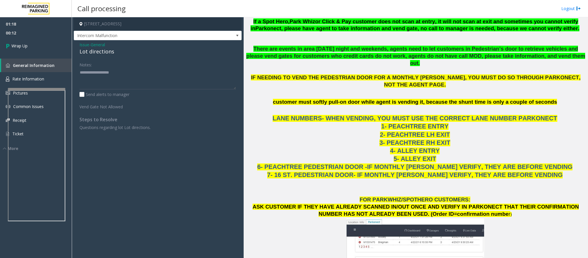
click at [109, 54] on div "Lot directions" at bounding box center [158, 52] width 156 height 8
click at [113, 73] on textarea at bounding box center [158, 79] width 156 height 22
paste textarea "**********"
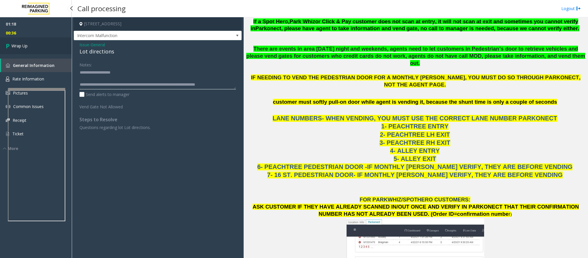
type textarea "**********"
click at [47, 43] on link "Wrap Up" at bounding box center [36, 45] width 72 height 17
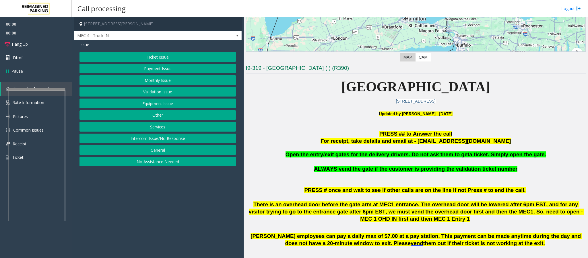
scroll to position [172, 0]
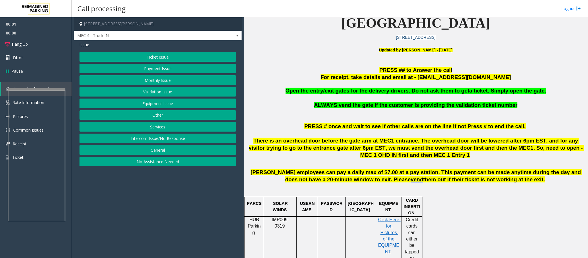
click at [161, 107] on button "Equipment Issue" at bounding box center [158, 103] width 156 height 10
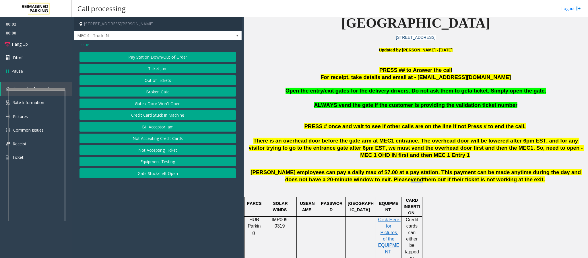
click at [161, 107] on button "Gate / Door Won't Open" at bounding box center [158, 103] width 156 height 10
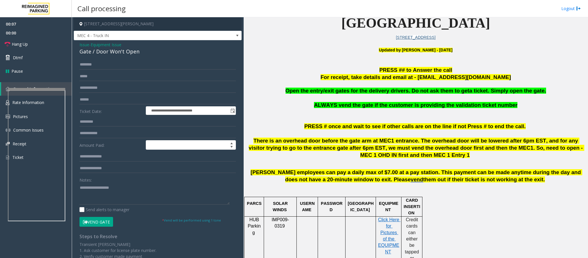
click at [99, 222] on button "Vend Gate" at bounding box center [97, 222] width 34 height 10
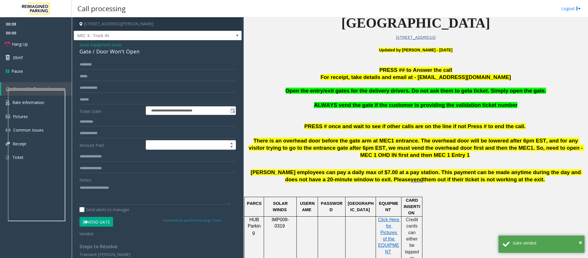
click at [116, 56] on div "**********" at bounding box center [158, 187] width 168 height 295
click at [116, 54] on div "Gate / Door Won't Open" at bounding box center [158, 52] width 156 height 8
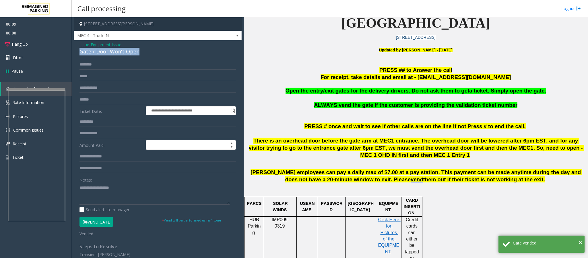
click at [116, 54] on div "Gate / Door Won't Open" at bounding box center [158, 52] width 156 height 8
click at [106, 197] on textarea at bounding box center [155, 194] width 150 height 22
paste textarea "**********"
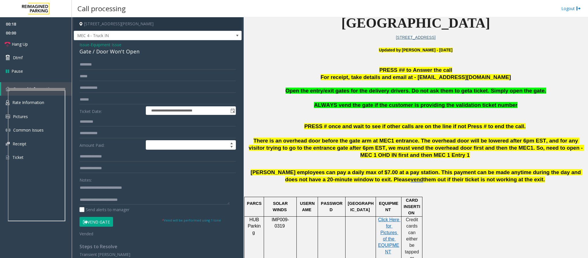
click at [381, 91] on span "Open the entry/exit gates for the delivery drivers. Do not ask them to get" at bounding box center [378, 91] width 184 height 6
click at [149, 199] on textarea at bounding box center [155, 194] width 150 height 22
paste textarea "*********"
click at [18, 41] on span "Hang Up" at bounding box center [20, 44] width 16 height 6
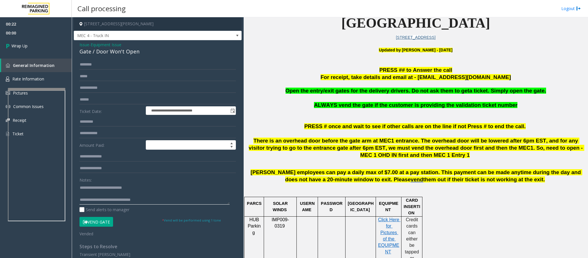
click at [144, 198] on textarea at bounding box center [155, 194] width 150 height 22
type textarea "**********"
click at [20, 45] on span "Wrap Up" at bounding box center [19, 46] width 16 height 6
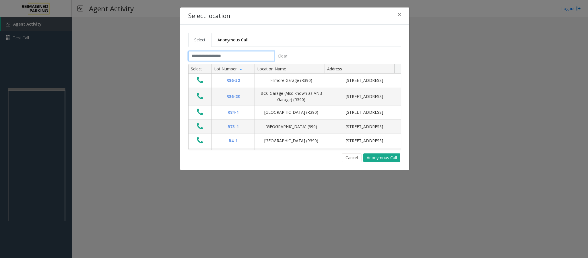
click at [260, 58] on input "text" at bounding box center [231, 56] width 86 height 10
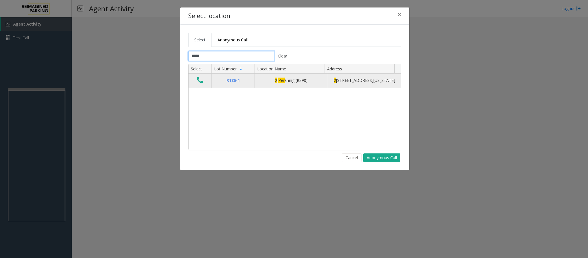
type input "*****"
click at [199, 84] on icon "Data table" at bounding box center [200, 80] width 6 height 8
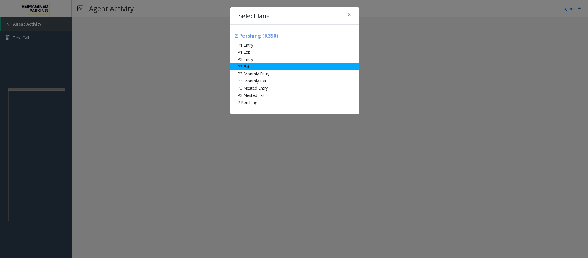
click at [257, 68] on li "P3 Exit" at bounding box center [295, 66] width 129 height 7
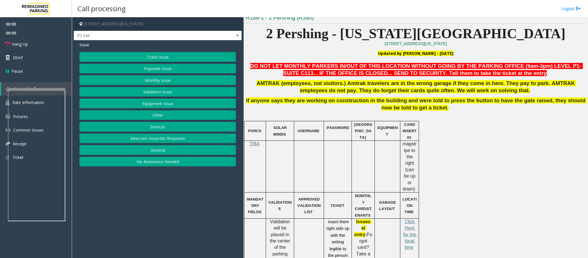
scroll to position [215, 0]
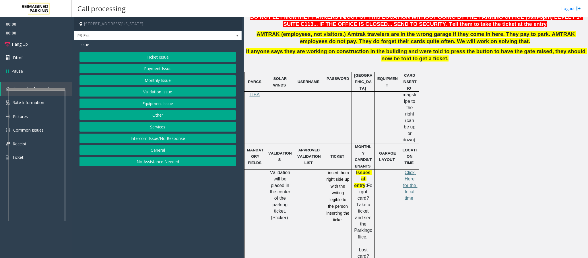
click at [167, 55] on button "Ticket Issue" at bounding box center [158, 57] width 156 height 10
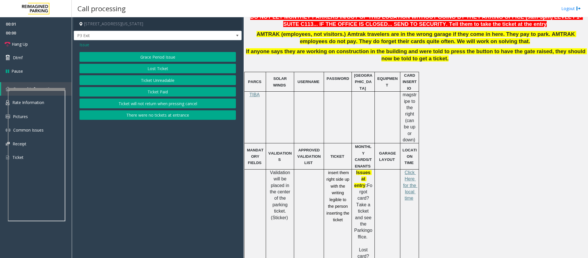
click at [154, 71] on button "Lost Ticket" at bounding box center [158, 69] width 156 height 10
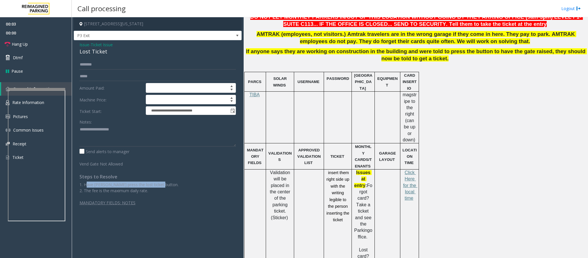
drag, startPoint x: 87, startPoint y: 185, endPoint x: 161, endPoint y: 185, distance: 73.5
click at [161, 185] on p "1. Have [PERSON_NAME] press the lost ticket button. 2. The fee is the maximum d…" at bounding box center [158, 187] width 156 height 12
click at [160, 187] on p "1. Have [PERSON_NAME] press the lost ticket button. 2. The fee is the maximum d…" at bounding box center [158, 187] width 156 height 12
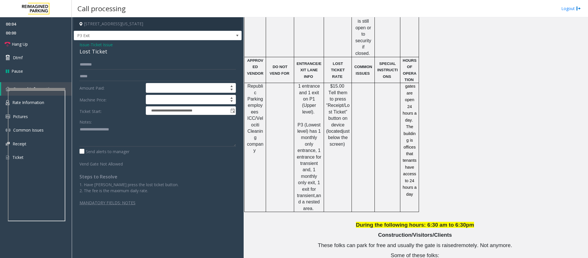
scroll to position [709, 0]
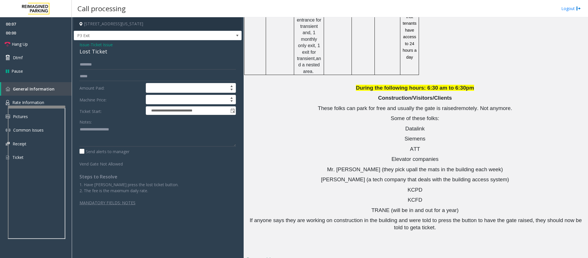
click at [28, 108] on div at bounding box center [36, 107] width 57 height 2
click at [31, 104] on span "Rate Information" at bounding box center [28, 102] width 32 height 5
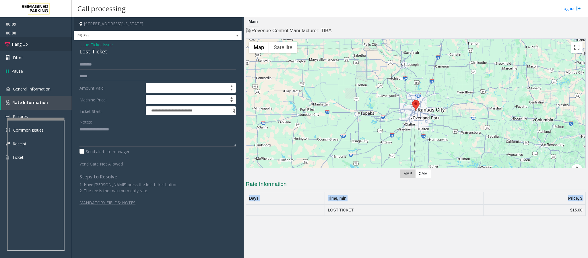
drag, startPoint x: 326, startPoint y: 215, endPoint x: 0, endPoint y: 46, distance: 367.4
click at [579, 204] on table "Days Time, min Price, $ LOST TICKET $15.00" at bounding box center [416, 204] width 340 height 24
click at [41, 90] on span "General Information" at bounding box center [32, 88] width 38 height 5
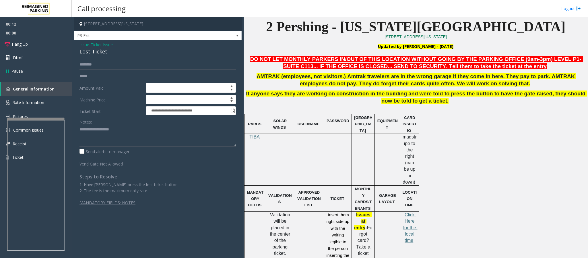
scroll to position [172, 0]
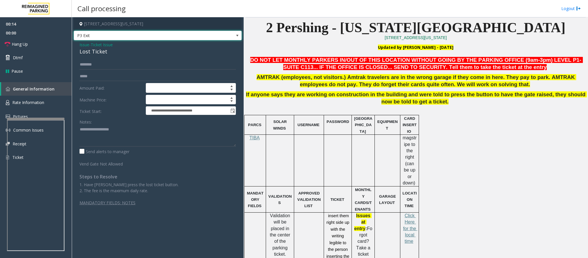
click at [136, 36] on span "P3 Exit" at bounding box center [141, 35] width 134 height 9
click at [336, 142] on td at bounding box center [338, 161] width 28 height 52
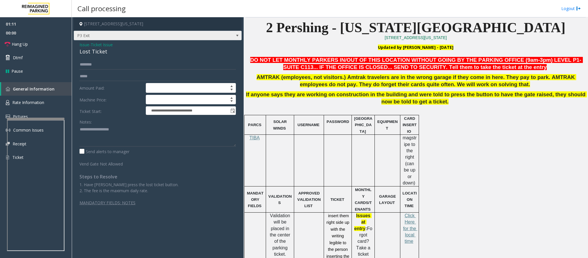
click at [139, 33] on span "P3 Exit" at bounding box center [141, 35] width 134 height 9
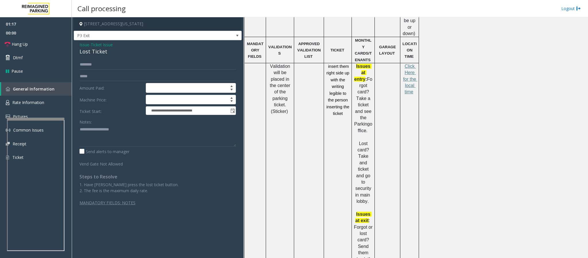
scroll to position [63, 0]
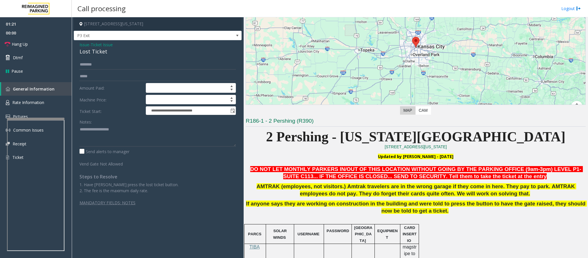
click at [94, 52] on div "Lost Ticket" at bounding box center [158, 52] width 156 height 8
click at [22, 48] on link "Hang Up" at bounding box center [36, 43] width 72 height 13
click at [87, 131] on textarea at bounding box center [158, 136] width 156 height 22
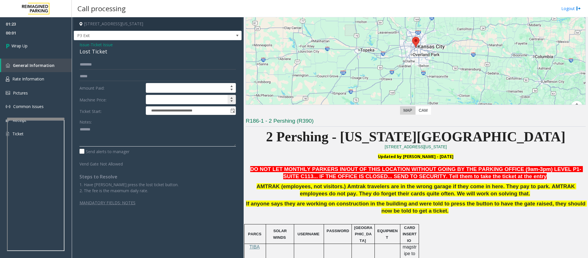
paste textarea "**********"
type textarea "**********"
click at [24, 47] on span "Wrap Up" at bounding box center [19, 46] width 16 height 6
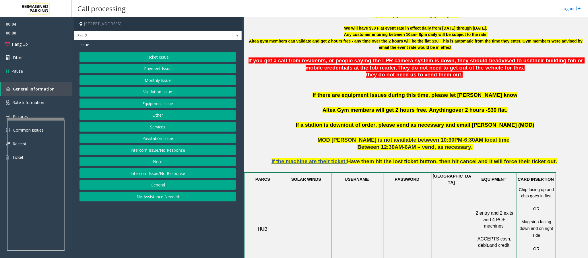
scroll to position [215, 0]
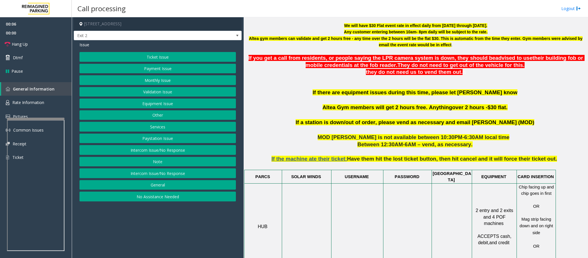
click at [156, 92] on button "Validation Issue" at bounding box center [158, 92] width 156 height 10
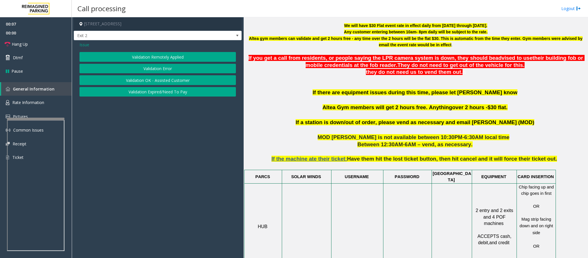
click at [150, 72] on button "Validation Error" at bounding box center [158, 69] width 156 height 10
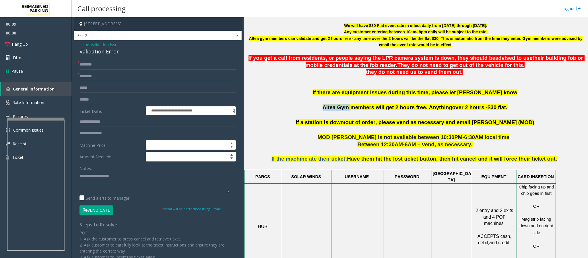
drag, startPoint x: 329, startPoint y: 109, endPoint x: 354, endPoint y: 109, distance: 25.8
click at [354, 109] on p "If there are equipment issues during this time, please let [PERSON_NAME] know A…" at bounding box center [416, 104] width 340 height 30
click at [97, 77] on input "text" at bounding box center [158, 77] width 156 height 10
paste input "*********"
type input "*********"
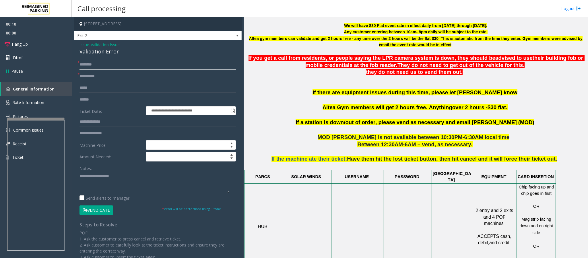
click at [101, 65] on input "text" at bounding box center [158, 65] width 156 height 10
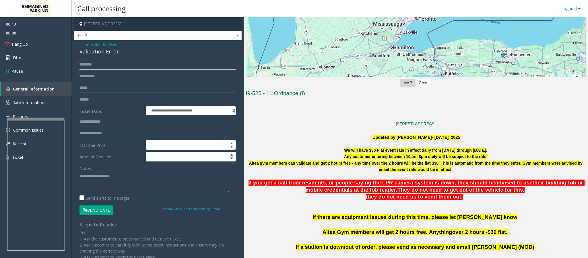
scroll to position [86, 0]
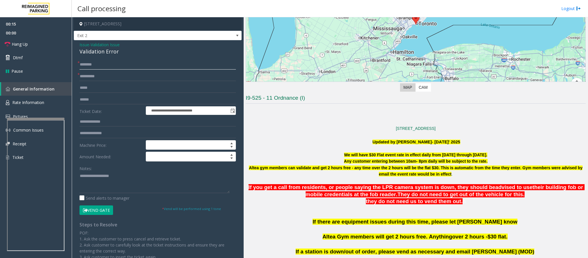
click at [105, 64] on input "text" at bounding box center [158, 65] width 156 height 10
type input "*****"
click at [94, 88] on input "text" at bounding box center [158, 88] width 156 height 10
click at [103, 101] on input "text" at bounding box center [158, 100] width 156 height 10
type input "*******"
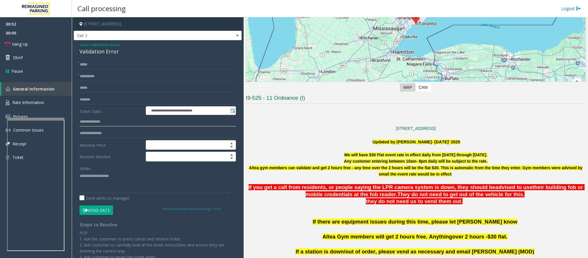
click at [105, 122] on input "text" at bounding box center [158, 122] width 156 height 10
type input "****"
click at [95, 183] on textarea at bounding box center [155, 182] width 150 height 22
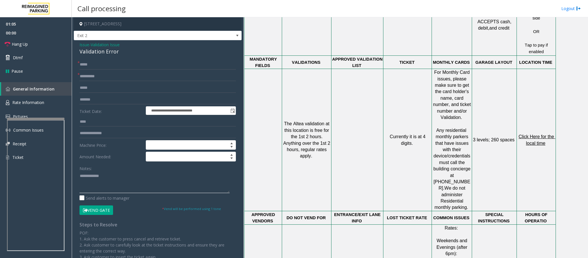
scroll to position [431, 0]
click at [533, 133] on span "Click Here for the local time" at bounding box center [537, 138] width 37 height 11
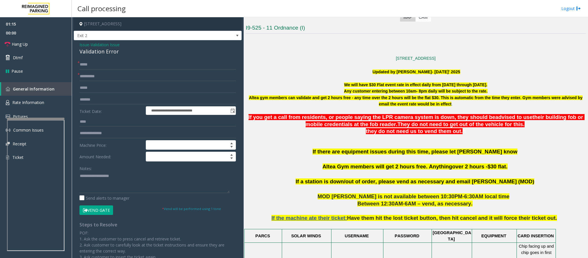
scroll to position [172, 0]
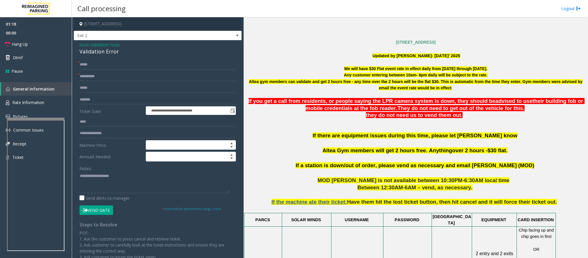
click at [109, 209] on button "Vend Gate" at bounding box center [97, 210] width 34 height 10
click at [102, 55] on div "Validation Error" at bounding box center [158, 52] width 156 height 8
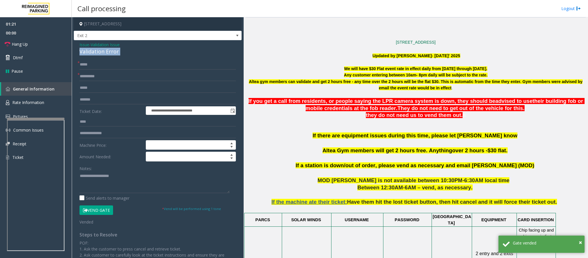
click at [102, 55] on div "Validation Error" at bounding box center [158, 52] width 156 height 8
click at [126, 173] on textarea at bounding box center [155, 182] width 150 height 22
paste textarea "**********"
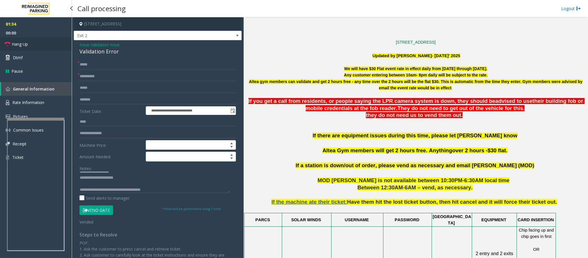
click at [12, 42] on span "Hang Up" at bounding box center [20, 44] width 16 height 6
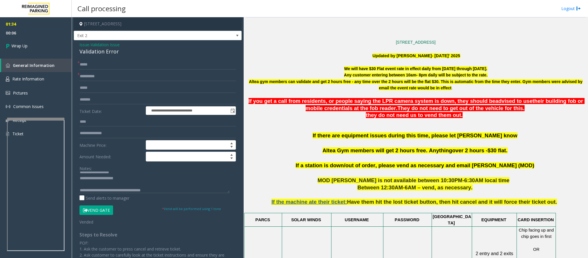
scroll to position [6, 0]
click at [174, 188] on textarea at bounding box center [155, 182] width 150 height 22
type textarea "**********"
click at [37, 51] on link "Wrap Up" at bounding box center [36, 45] width 72 height 17
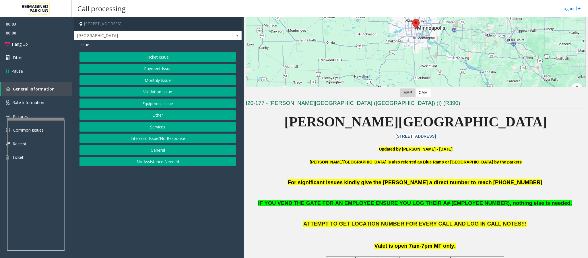
scroll to position [172, 0]
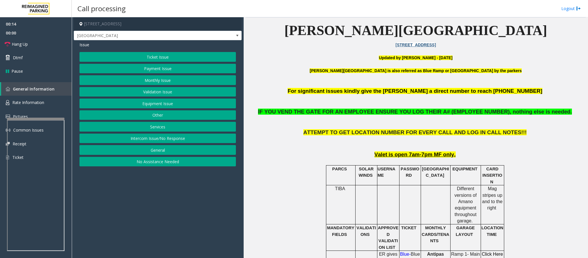
click at [164, 81] on button "Monthly Issue" at bounding box center [158, 80] width 156 height 10
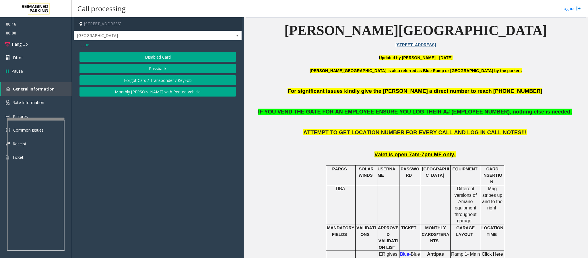
click at [133, 54] on button "Disabled Card" at bounding box center [158, 57] width 156 height 10
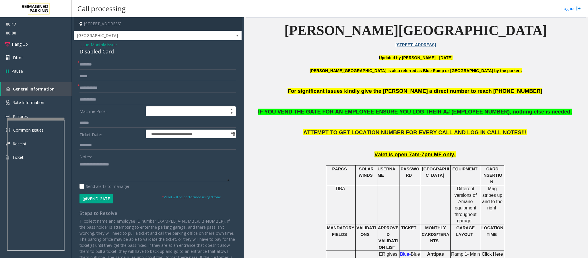
click at [102, 59] on div "**********" at bounding box center [158, 168] width 168 height 256
click at [100, 64] on input "text" at bounding box center [158, 65] width 156 height 10
type input "**"
click at [95, 87] on input "text" at bounding box center [158, 88] width 156 height 10
type input "******"
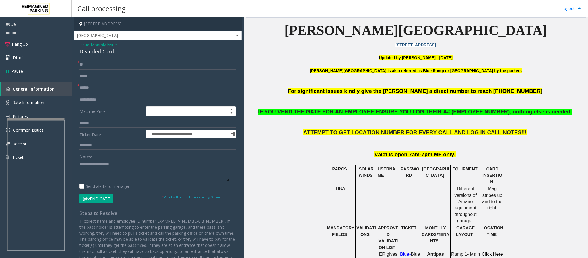
click at [103, 51] on div "Disabled Card" at bounding box center [158, 52] width 156 height 8
click at [115, 171] on textarea at bounding box center [155, 171] width 150 height 22
paste textarea "**********"
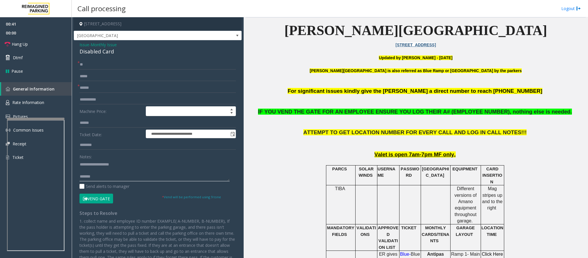
type textarea "**********"
click at [110, 46] on span "Monthly Issue" at bounding box center [104, 45] width 26 height 6
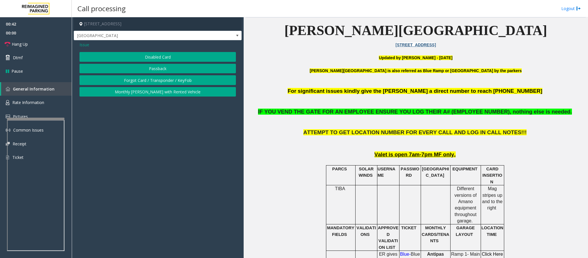
click at [139, 78] on button "Forgot Card / Transponder / KeyFob" at bounding box center [158, 80] width 156 height 10
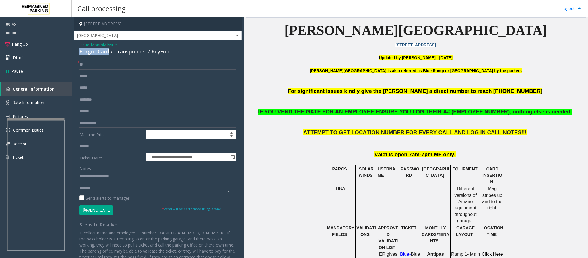
drag, startPoint x: 77, startPoint y: 51, endPoint x: 109, endPoint y: 53, distance: 31.6
click at [109, 53] on div "**********" at bounding box center [158, 173] width 168 height 267
drag, startPoint x: 121, startPoint y: 177, endPoint x: 91, endPoint y: 177, distance: 29.6
click at [91, 177] on textarea at bounding box center [155, 182] width 150 height 22
paste textarea
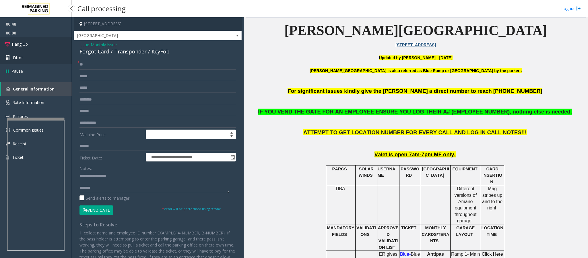
drag, startPoint x: 28, startPoint y: 47, endPoint x: 33, endPoint y: 61, distance: 14.5
click at [28, 47] on link "Hang Up" at bounding box center [36, 43] width 72 height 13
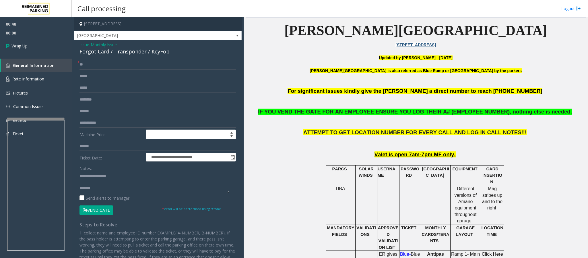
click at [100, 189] on textarea at bounding box center [155, 182] width 150 height 22
type textarea "**********"
click at [39, 47] on link "Wrap Up" at bounding box center [36, 45] width 72 height 17
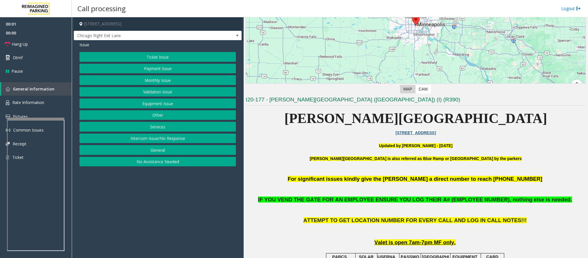
scroll to position [129, 0]
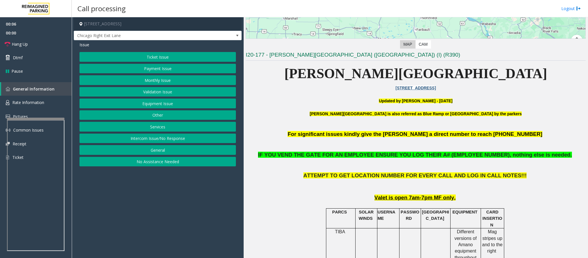
click at [142, 80] on button "Monthly Issue" at bounding box center [158, 80] width 156 height 10
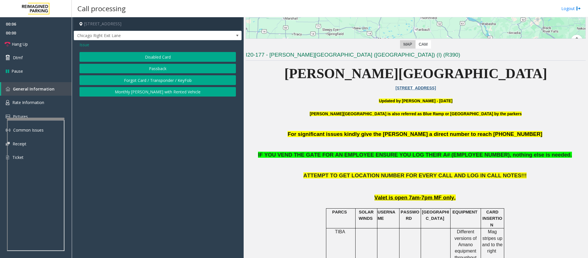
click at [138, 77] on button "Forgot Card / Transponder / KeyFob" at bounding box center [158, 80] width 156 height 10
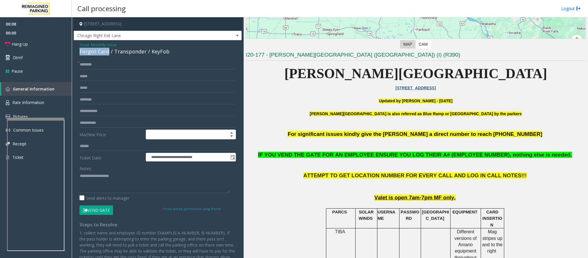
drag, startPoint x: 109, startPoint y: 53, endPoint x: 74, endPoint y: 52, distance: 34.2
click at [74, 52] on div "**********" at bounding box center [158, 173] width 168 height 267
click at [92, 62] on input "text" at bounding box center [158, 65] width 156 height 10
type input "**"
click at [116, 184] on textarea at bounding box center [155, 182] width 150 height 22
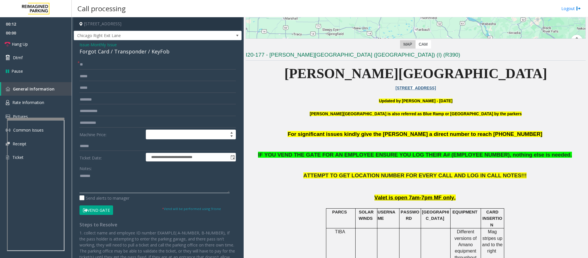
paste textarea "**********"
type textarea "**********"
click at [93, 111] on input "text" at bounding box center [158, 111] width 156 height 10
type input "******"
drag, startPoint x: 109, startPoint y: 52, endPoint x: 79, endPoint y: 50, distance: 30.2
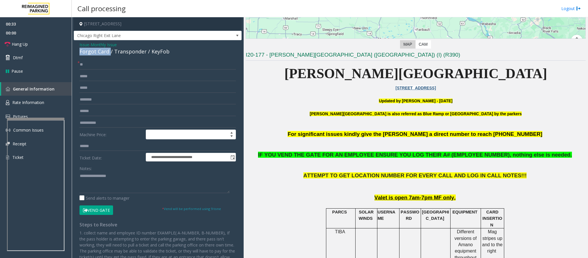
click at [79, 50] on div "**********" at bounding box center [158, 173] width 168 height 267
click at [130, 177] on textarea at bounding box center [155, 182] width 150 height 22
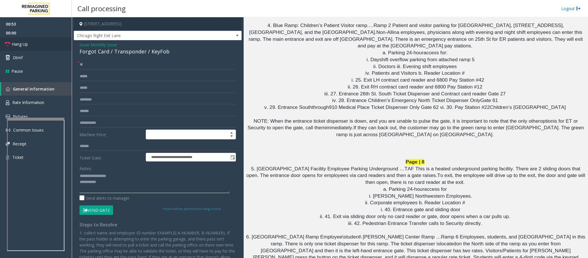
scroll to position [1986, 0]
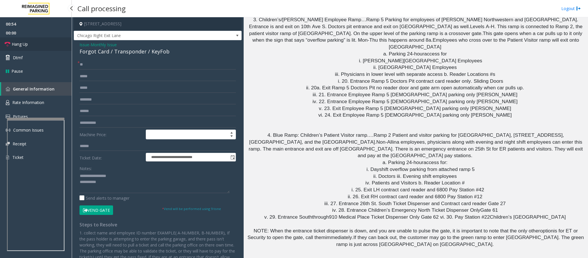
click at [20, 45] on span "Hang Up" at bounding box center [20, 44] width 16 height 6
click at [114, 187] on textarea at bounding box center [155, 182] width 150 height 22
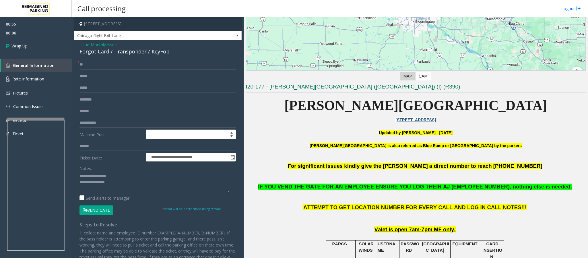
scroll to position [172, 0]
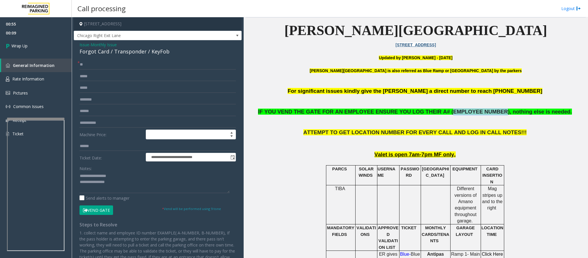
drag, startPoint x: 442, startPoint y: 110, endPoint x: 486, endPoint y: 111, distance: 44.2
click at [486, 111] on span "IF YOU VEND THE GATE FOR AN EMPLOYEE ENSURE YOU LOG THEIR A# (EMPLOYEE NUMBER),…" at bounding box center [414, 112] width 312 height 6
click at [131, 183] on textarea at bounding box center [155, 182] width 150 height 22
paste textarea "**********"
type textarea "**********"
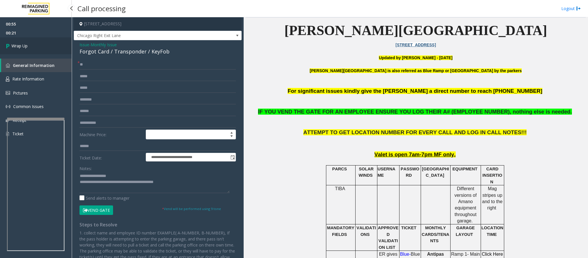
click at [24, 49] on link "Wrap Up" at bounding box center [36, 45] width 72 height 17
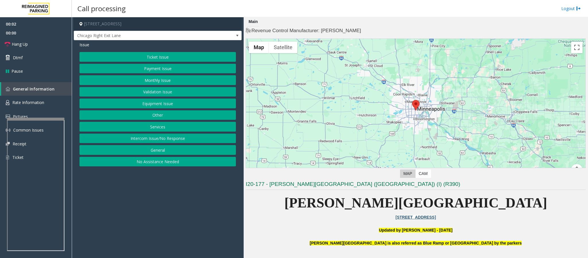
scroll to position [172, 0]
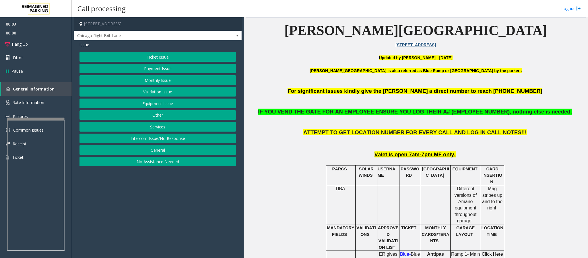
click at [152, 80] on button "Monthly Issue" at bounding box center [158, 80] width 156 height 10
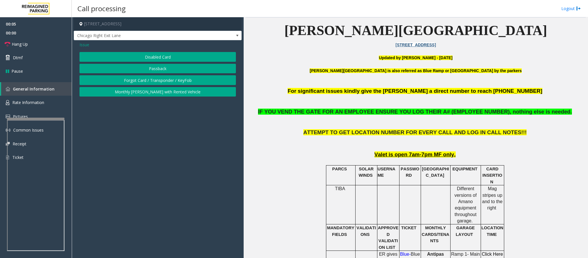
click at [146, 58] on button "Disabled Card" at bounding box center [158, 57] width 156 height 10
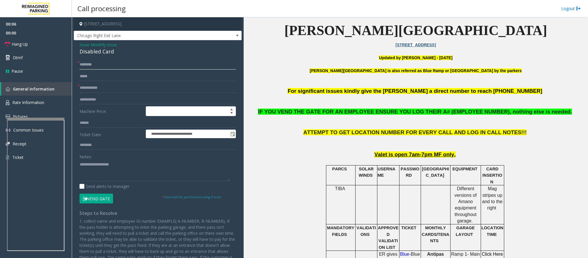
click at [98, 66] on input "text" at bounding box center [158, 65] width 156 height 10
type input "**"
drag, startPoint x: 439, startPoint y: 111, endPoint x: 424, endPoint y: 114, distance: 15.4
click at [111, 92] on input "text" at bounding box center [158, 88] width 156 height 10
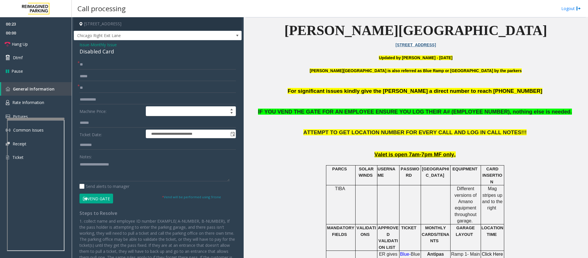
click at [100, 53] on div "Disabled Card" at bounding box center [158, 52] width 156 height 8
click at [94, 93] on form "**********" at bounding box center [158, 132] width 156 height 144
click at [98, 90] on input "**" at bounding box center [158, 88] width 156 height 10
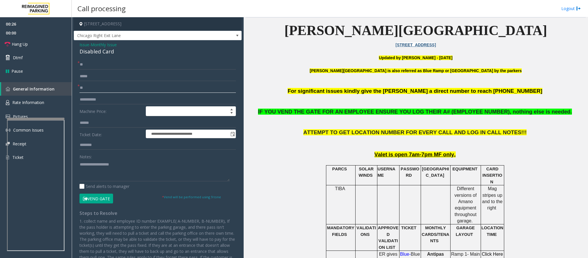
type input "*"
type input "*******"
click at [100, 196] on button "Vend Gate" at bounding box center [97, 199] width 34 height 10
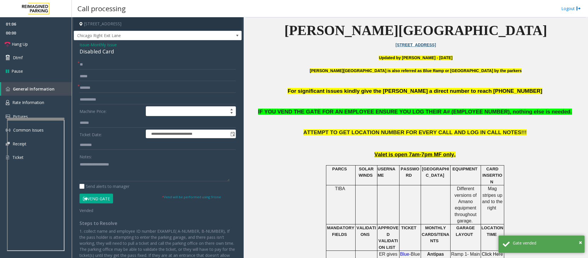
click at [98, 50] on div "Disabled Card" at bounding box center [158, 52] width 156 height 8
click at [111, 177] on textarea at bounding box center [155, 171] width 150 height 22
paste textarea "**********"
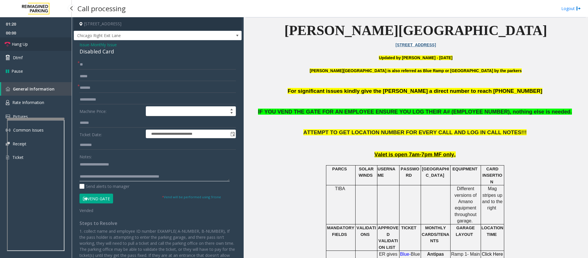
type textarea "**********"
click at [22, 44] on span "Hang Up" at bounding box center [20, 44] width 16 height 6
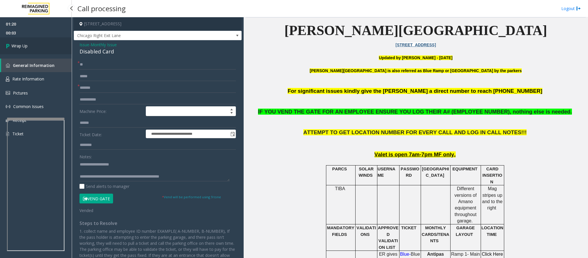
click at [28, 43] on link "Wrap Up" at bounding box center [36, 45] width 72 height 17
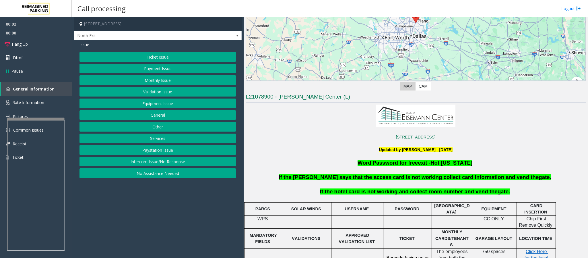
scroll to position [86, 0]
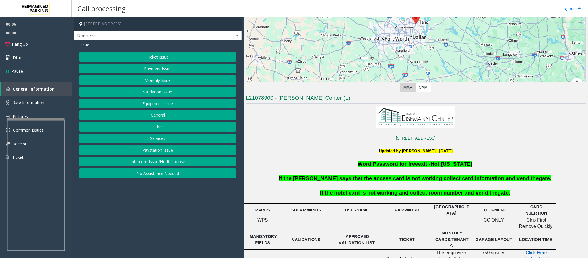
click at [162, 138] on button "Services" at bounding box center [158, 139] width 156 height 10
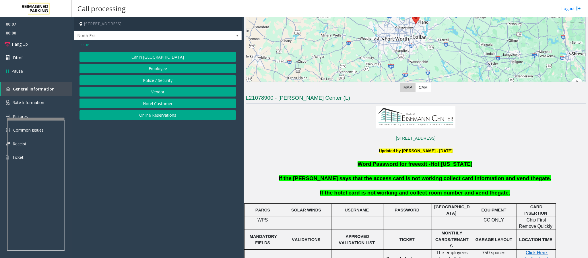
click at [159, 106] on button "Hotel Customer" at bounding box center [158, 103] width 156 height 10
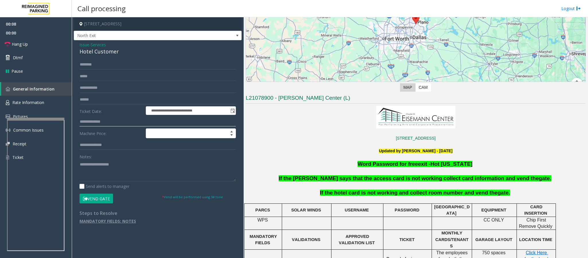
click at [98, 118] on input "text" at bounding box center [158, 122] width 156 height 10
type input "***"
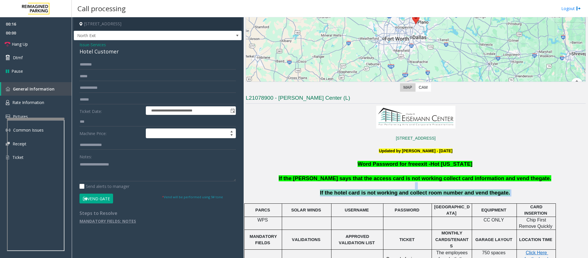
drag, startPoint x: 339, startPoint y: 189, endPoint x: 500, endPoint y: 192, distance: 161.1
click at [500, 192] on p "If the hotel card is not working and collect room number and vend the gate." at bounding box center [415, 192] width 341 height 7
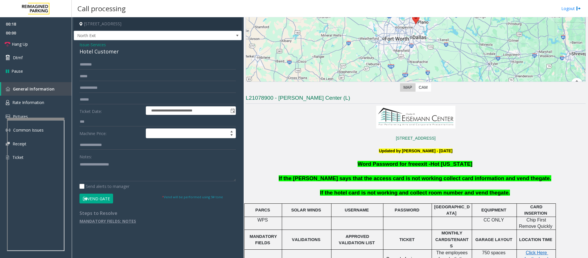
click at [91, 198] on button "Vend Gate" at bounding box center [97, 199] width 34 height 10
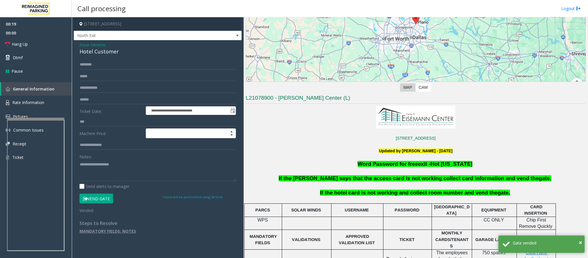
click at [105, 49] on div "Hotel Customer" at bounding box center [158, 52] width 156 height 8
copy div "Hotel Customer"
click at [116, 179] on textarea at bounding box center [158, 171] width 156 height 22
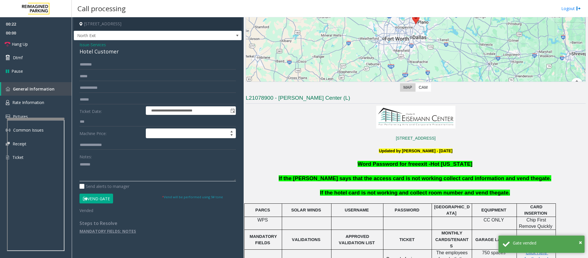
paste textarea "**********"
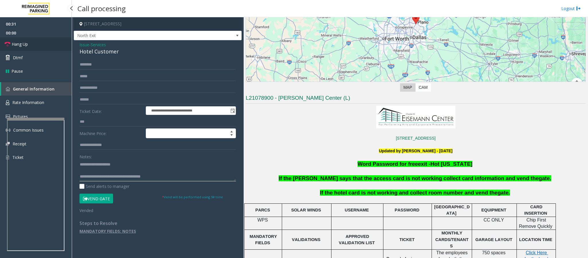
type textarea "**********"
click at [27, 45] on span "Hang Up" at bounding box center [20, 44] width 16 height 6
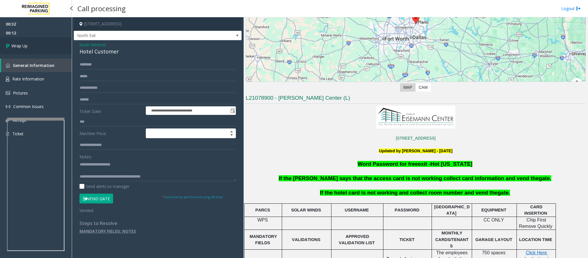
click at [29, 45] on link "Wrap Up" at bounding box center [36, 45] width 72 height 17
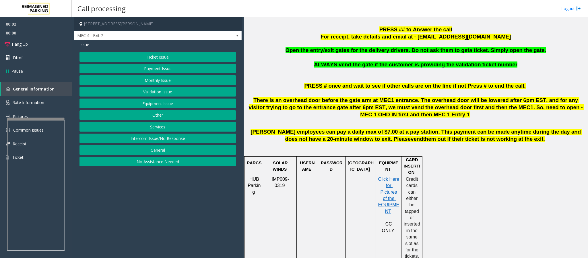
scroll to position [129, 0]
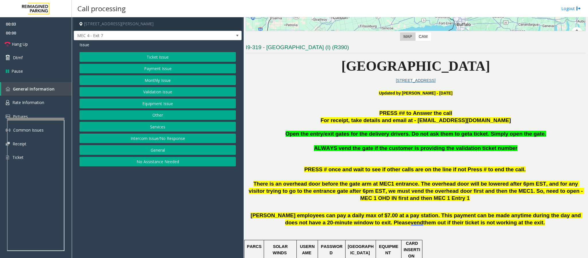
click at [146, 99] on div "Ticket Issue Payment Issue Monthly Issue Validation Issue Equipment Issue Other…" at bounding box center [158, 109] width 156 height 114
click at [149, 106] on button "Equipment Issue" at bounding box center [158, 103] width 156 height 10
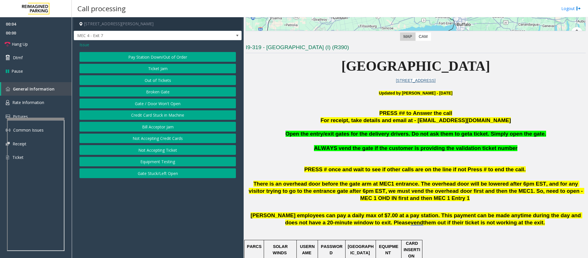
click at [149, 106] on button "Gate / Door Won't Open" at bounding box center [158, 103] width 156 height 10
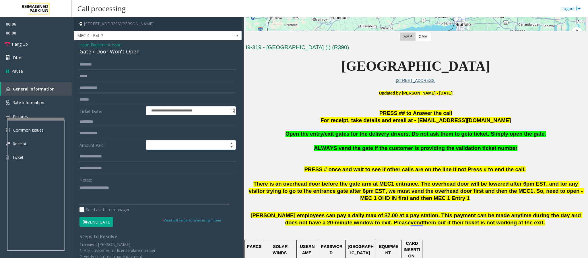
click at [80, 46] on span "Issue" at bounding box center [85, 45] width 10 height 6
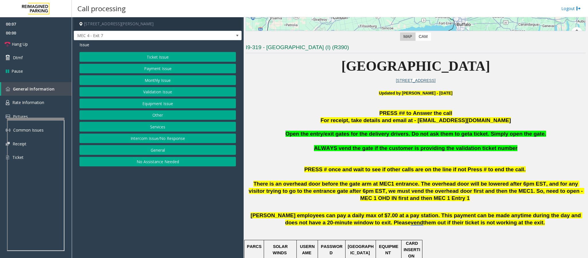
click at [129, 134] on div "Ticket Issue Payment Issue Monthly Issue Validation Issue Equipment Issue Other…" at bounding box center [158, 109] width 156 height 114
click at [131, 137] on button "Intercom Issue/No Response" at bounding box center [158, 139] width 156 height 10
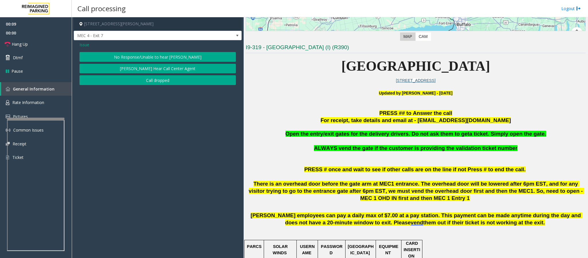
click at [85, 47] on span "Issue" at bounding box center [85, 45] width 10 height 6
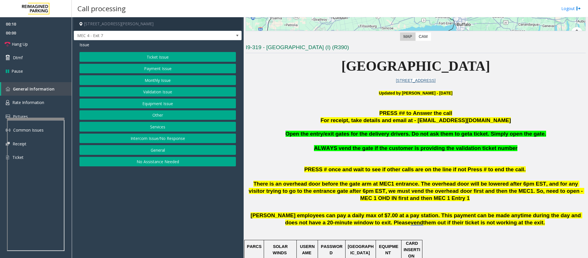
click at [159, 108] on button "Equipment Issue" at bounding box center [158, 103] width 156 height 10
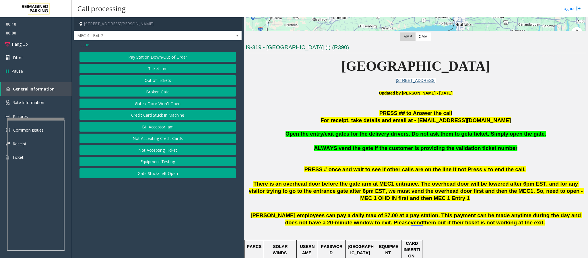
click at [159, 108] on button "Gate / Door Won't Open" at bounding box center [158, 103] width 156 height 10
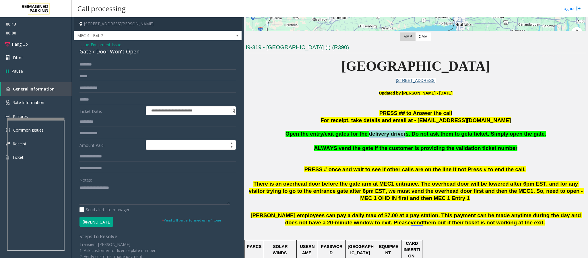
drag, startPoint x: 372, startPoint y: 133, endPoint x: 405, endPoint y: 133, distance: 32.4
click at [405, 133] on span "Open the entry/exit gates for the delivery drivers. Do not ask them to get" at bounding box center [378, 134] width 184 height 6
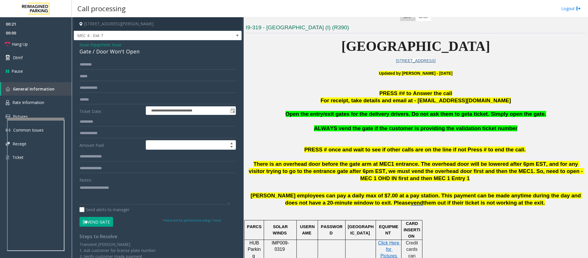
scroll to position [43, 0]
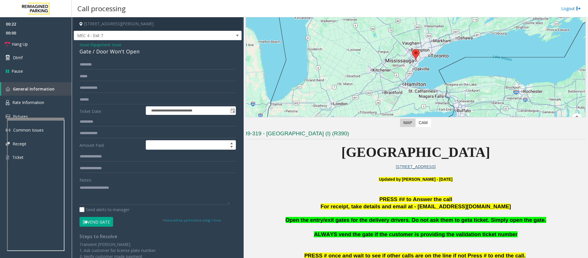
click at [93, 220] on button "Vend Gate" at bounding box center [97, 222] width 34 height 10
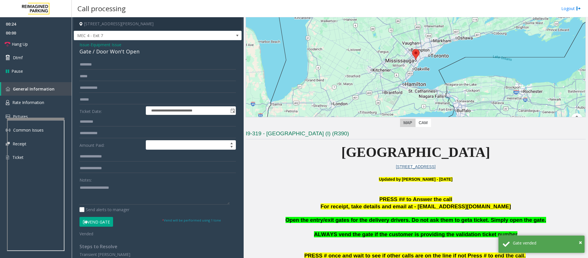
click at [114, 54] on div "Gate / Door Won't Open" at bounding box center [158, 52] width 156 height 8
copy div "Gate / Door Won't Open"
click at [127, 191] on textarea at bounding box center [155, 194] width 150 height 22
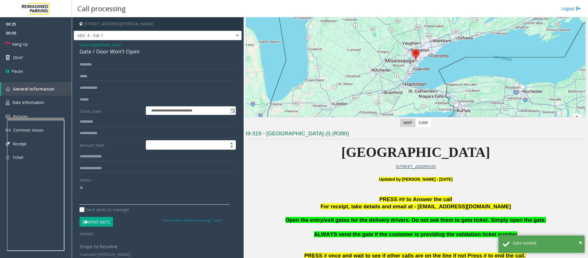
type textarea "*"
paste textarea "**********"
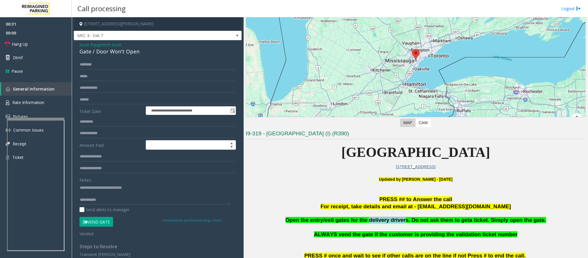
drag, startPoint x: 372, startPoint y: 219, endPoint x: 405, endPoint y: 220, distance: 33.0
click at [405, 220] on span "Open the entry/exit gates for the delivery drivers. Do not ask them to get" at bounding box center [378, 220] width 184 height 6
click at [403, 222] on span "Open the entry/exit gates for the delivery drivers. Do not ask them to get" at bounding box center [378, 220] width 184 height 6
drag, startPoint x: 407, startPoint y: 222, endPoint x: 373, endPoint y: 221, distance: 34.5
click at [373, 221] on span "Open the entry/exit gates for the delivery drivers. Do not ask them to get" at bounding box center [378, 220] width 184 height 6
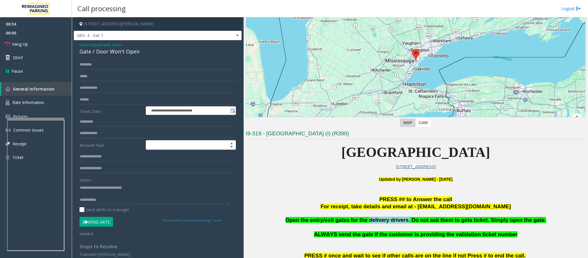
copy span "delivery drivers."
click at [133, 202] on textarea at bounding box center [155, 194] width 150 height 22
paste textarea "**********"
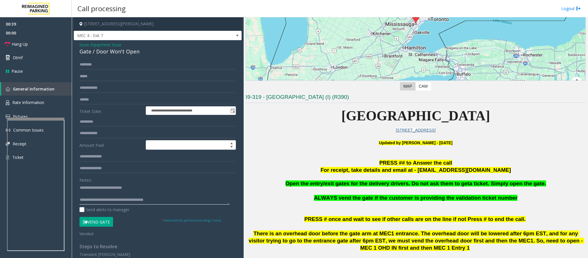
scroll to position [172, 0]
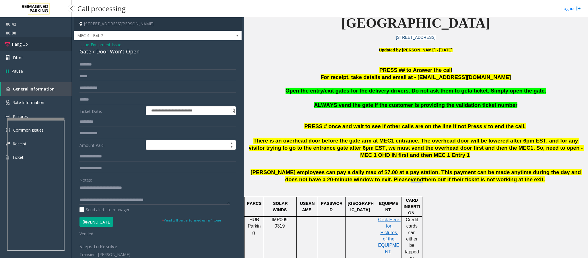
click at [23, 42] on span "Hang Up" at bounding box center [20, 44] width 16 height 6
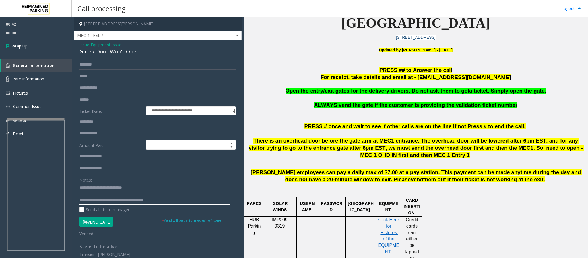
click at [164, 201] on textarea at bounding box center [155, 194] width 150 height 22
type textarea "**********"
click at [32, 50] on link "Wrap Up" at bounding box center [36, 45] width 72 height 17
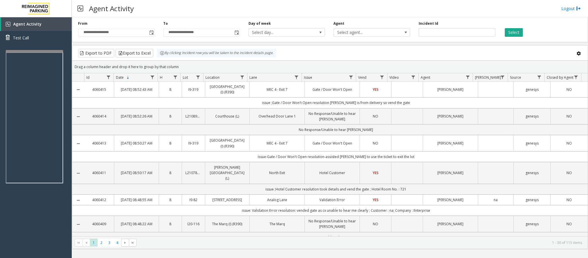
click at [56, 50] on div at bounding box center [34, 51] width 57 height 2
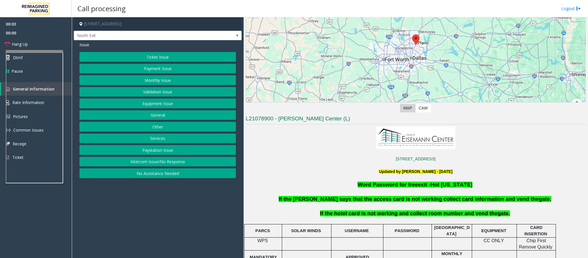
scroll to position [215, 0]
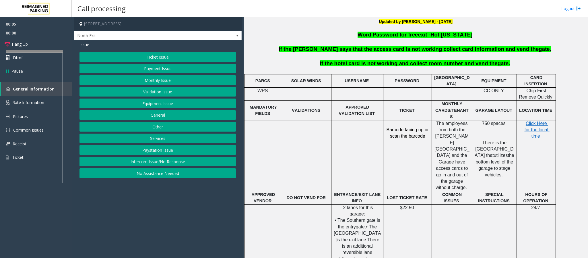
drag, startPoint x: 159, startPoint y: 141, endPoint x: 165, endPoint y: 127, distance: 14.5
click at [159, 141] on button "Services" at bounding box center [158, 139] width 156 height 10
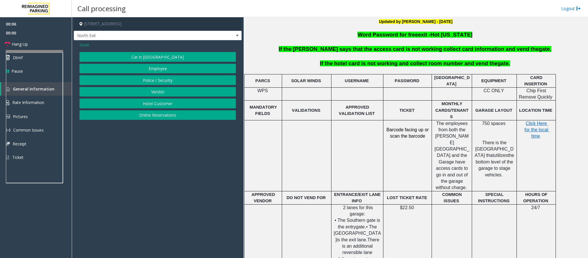
click at [158, 106] on button "Hotel Customer" at bounding box center [158, 103] width 156 height 10
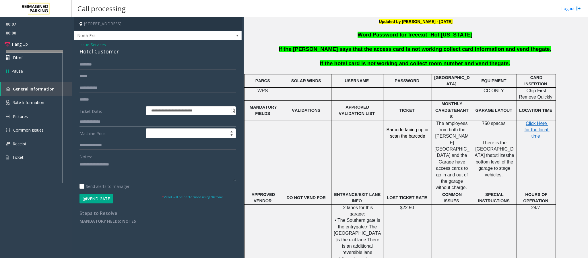
click at [102, 121] on input "text" at bounding box center [158, 122] width 156 height 10
type input "***"
click at [114, 54] on div "Hotel Customer" at bounding box center [158, 52] width 156 height 8
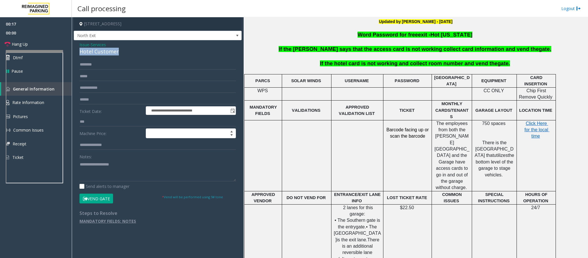
copy div "Hotel Customer"
click at [99, 198] on button "Vend Gate" at bounding box center [97, 199] width 34 height 10
click at [106, 176] on textarea at bounding box center [158, 171] width 156 height 22
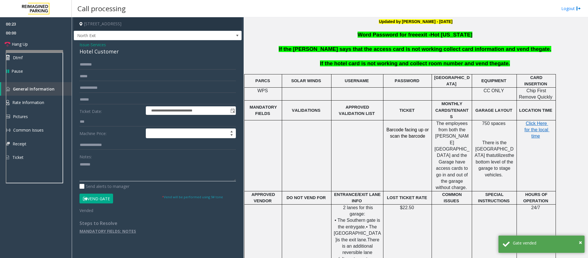
paste textarea "**********"
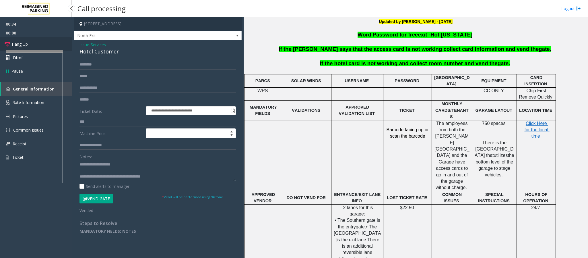
type textarea "**********"
click at [46, 44] on link "Hang Up" at bounding box center [36, 43] width 72 height 13
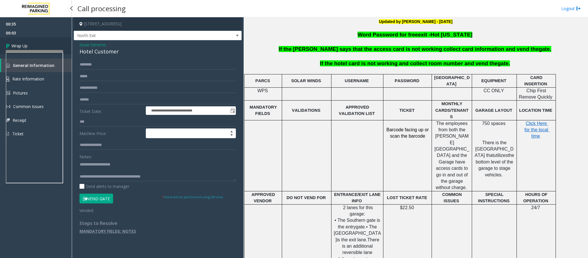
click at [46, 44] on link "Wrap Up" at bounding box center [36, 45] width 72 height 17
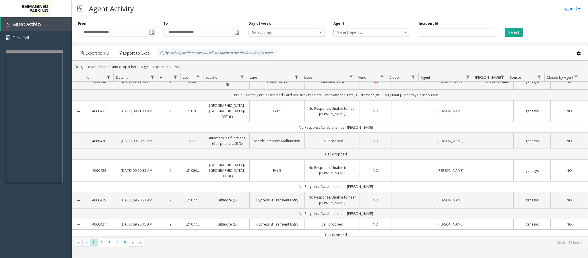
scroll to position [43, 0]
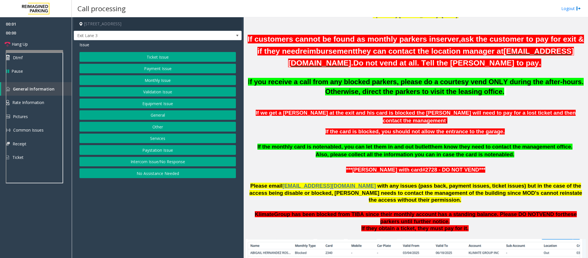
scroll to position [345, 0]
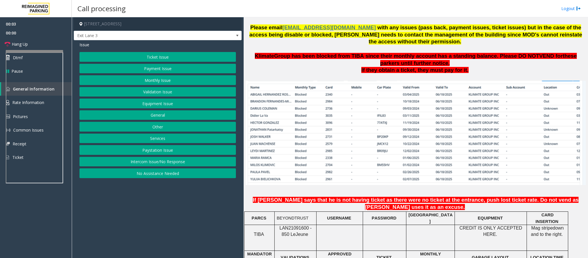
click at [308, 225] on span "LAN21091600 - 850 Le" at bounding box center [296, 230] width 32 height 11
copy p "LAN21091600 - 850 Le Jeune"
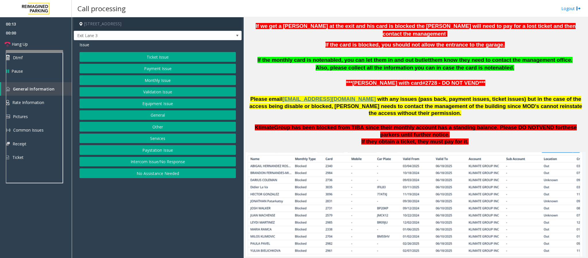
scroll to position [258, 0]
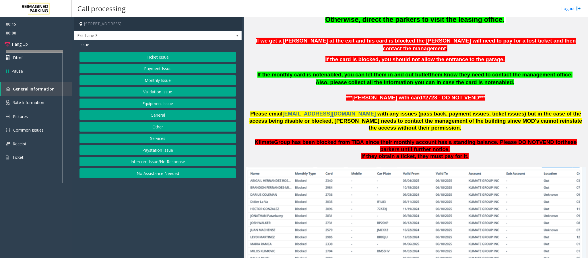
click at [156, 83] on button "Monthly Issue" at bounding box center [158, 80] width 156 height 10
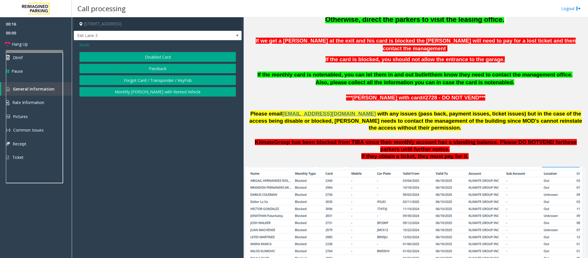
click at [156, 56] on button "Disabled Card" at bounding box center [158, 57] width 156 height 10
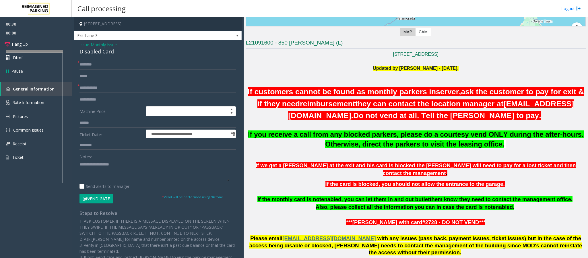
scroll to position [129, 0]
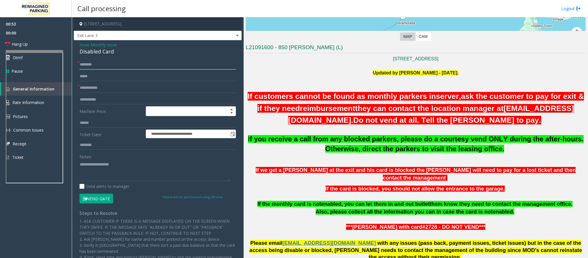
click at [106, 63] on input "text" at bounding box center [158, 65] width 156 height 10
click at [87, 61] on input "text" at bounding box center [158, 65] width 156 height 10
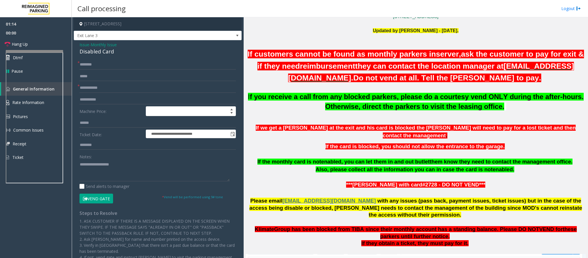
scroll to position [258, 0]
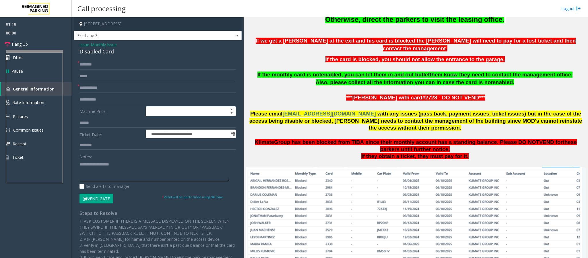
click at [117, 170] on textarea at bounding box center [155, 171] width 150 height 22
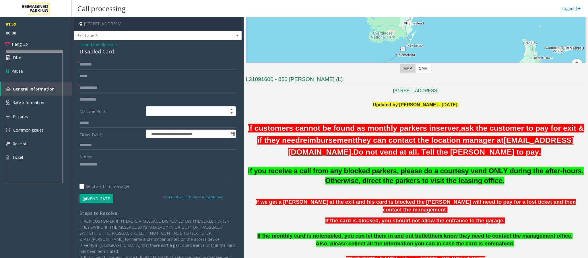
scroll to position [86, 0]
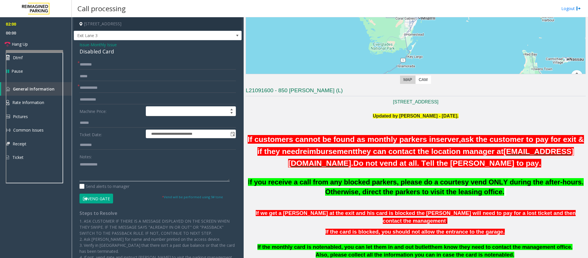
click at [117, 167] on textarea at bounding box center [155, 171] width 150 height 22
type textarea "**********"
click at [82, 60] on input "text" at bounding box center [158, 65] width 156 height 10
type input "**"
click at [115, 86] on input "text" at bounding box center [158, 88] width 156 height 10
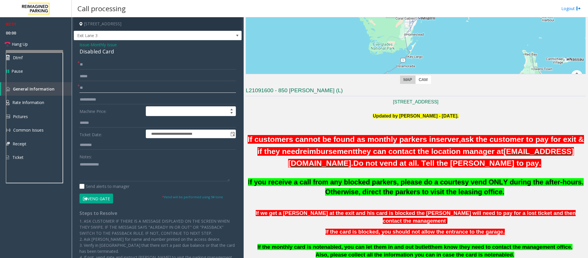
type input "**"
click at [106, 52] on div "Disabled Card" at bounding box center [158, 52] width 156 height 8
copy div "Disabled Card"
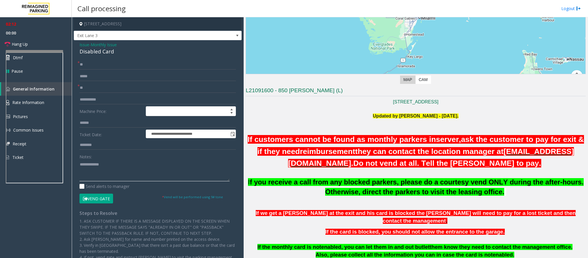
click at [126, 164] on textarea at bounding box center [155, 171] width 150 height 22
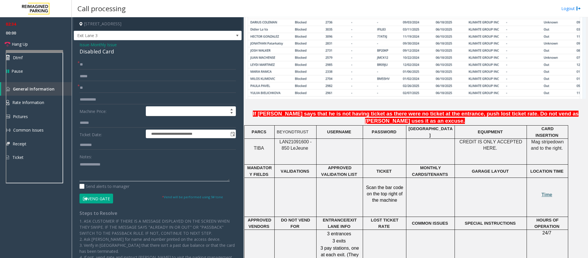
scroll to position [627, 0]
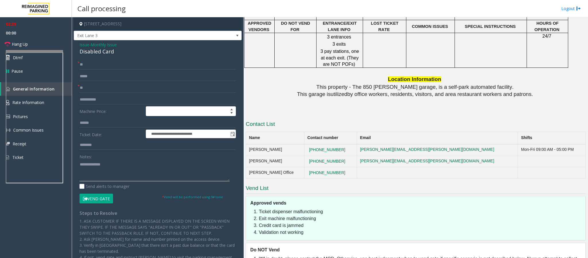
type textarea "**********"
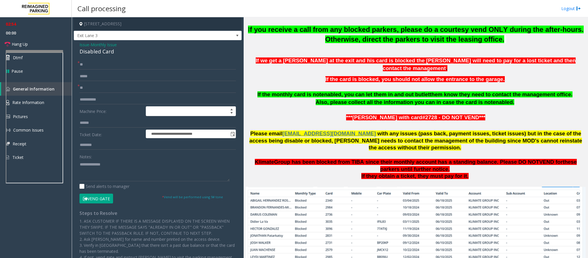
scroll to position [326, 0]
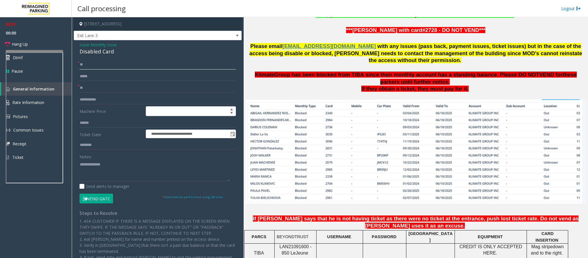
click at [120, 65] on input "**" at bounding box center [158, 65] width 156 height 10
type input "*"
click at [123, 63] on input "text" at bounding box center [158, 65] width 156 height 10
drag, startPoint x: 123, startPoint y: 59, endPoint x: 121, endPoint y: 65, distance: 6.4
click at [123, 59] on div "**********" at bounding box center [158, 186] width 168 height 292
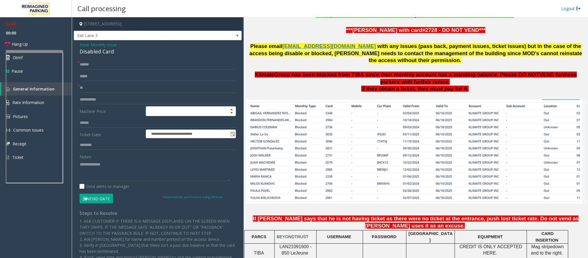
click at [118, 70] on form "**********" at bounding box center [158, 132] width 156 height 144
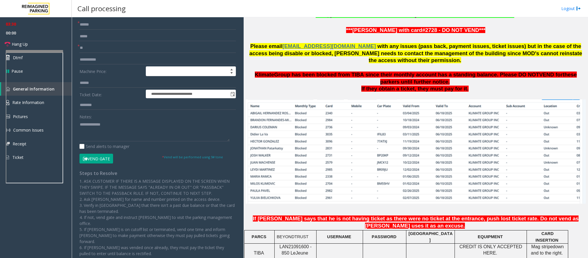
scroll to position [0, 0]
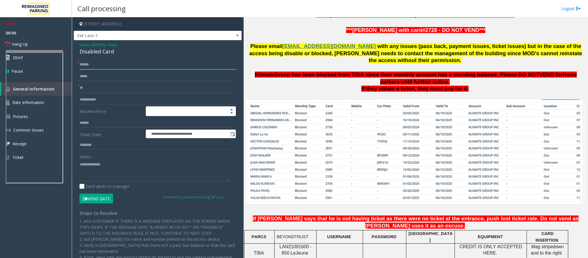
click at [108, 65] on input "******" at bounding box center [158, 65] width 156 height 10
paste input "********"
type input "**********"
click at [101, 89] on input "**" at bounding box center [158, 88] width 156 height 10
type input "*"
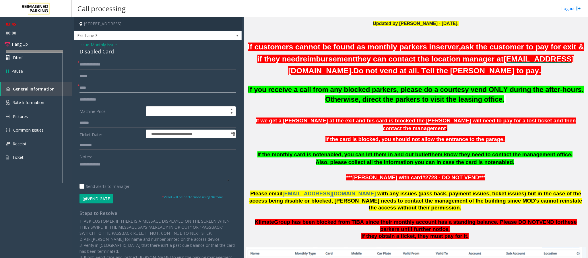
scroll to position [154, 0]
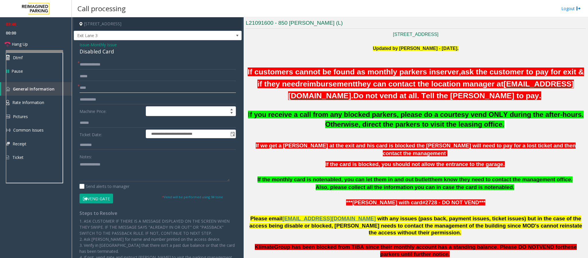
type input "****"
click at [87, 65] on input "**********" at bounding box center [158, 65] width 156 height 10
click at [94, 52] on div "Disabled Card" at bounding box center [158, 52] width 156 height 8
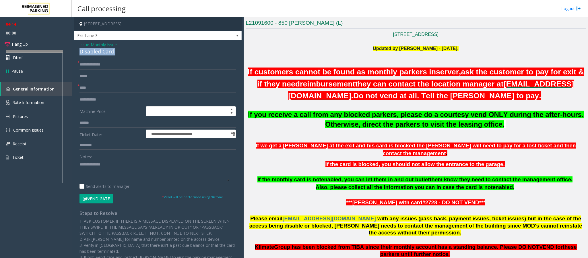
click at [94, 52] on div "Disabled Card" at bounding box center [158, 52] width 156 height 8
copy div "Disabled Card"
click at [118, 170] on textarea at bounding box center [155, 171] width 150 height 22
type textarea "*"
paste textarea "**********"
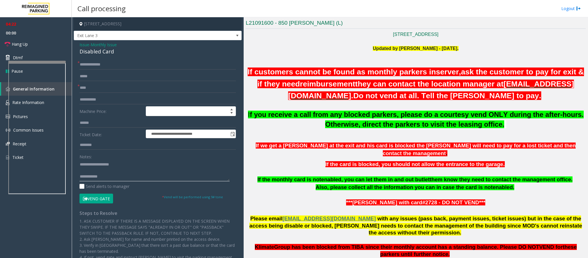
click at [36, 63] on div at bounding box center [36, 62] width 57 height 2
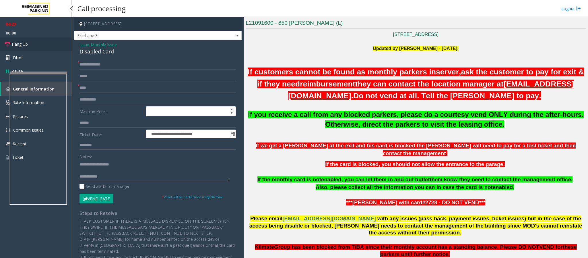
click at [32, 46] on link "Hang Up" at bounding box center [36, 43] width 72 height 13
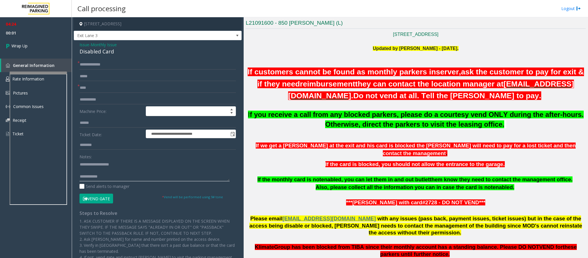
click at [109, 174] on textarea at bounding box center [155, 171] width 150 height 22
click at [123, 174] on textarea at bounding box center [155, 171] width 150 height 22
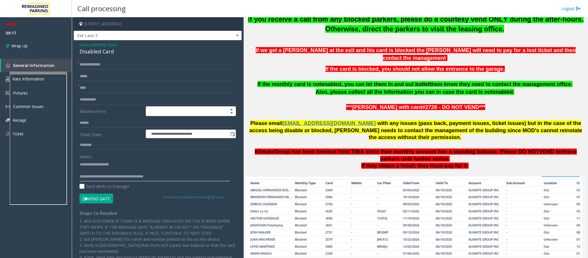
scroll to position [412, 0]
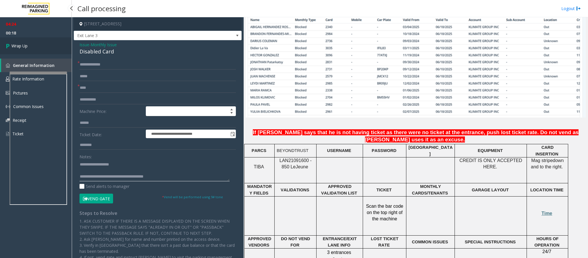
type textarea "**********"
click at [53, 51] on link "Wrap Up" at bounding box center [36, 45] width 72 height 17
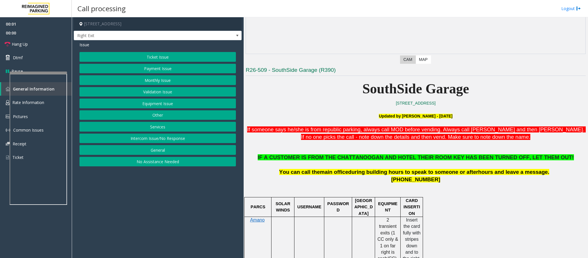
scroll to position [129, 0]
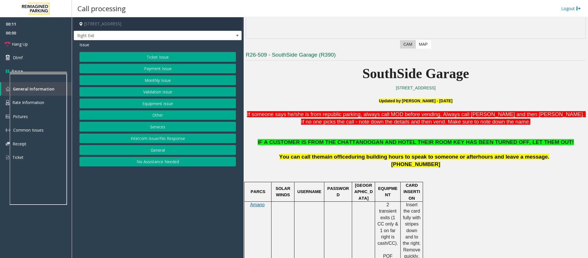
click at [147, 138] on button "Intercom Issue/No Response" at bounding box center [158, 139] width 156 height 10
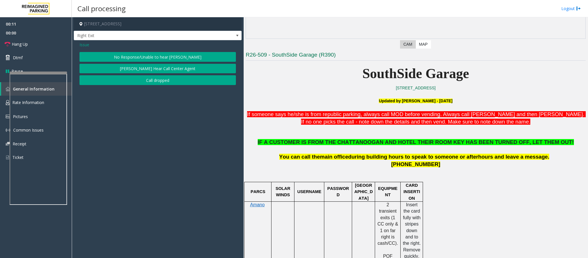
click at [123, 54] on button "No Response/Unable to hear [PERSON_NAME]" at bounding box center [158, 57] width 156 height 10
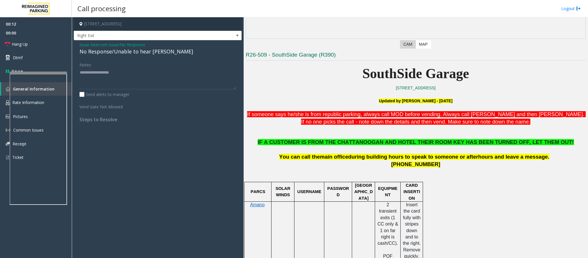
click at [103, 47] on span "Intercom Issue/No Response" at bounding box center [118, 45] width 55 height 6
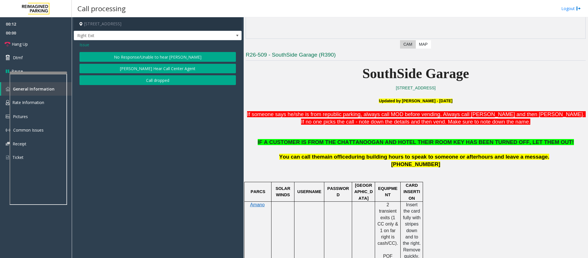
click at [103, 47] on div "Issue" at bounding box center [158, 45] width 156 height 6
click at [119, 61] on button "No Response/Unable to hear [PERSON_NAME]" at bounding box center [158, 57] width 156 height 10
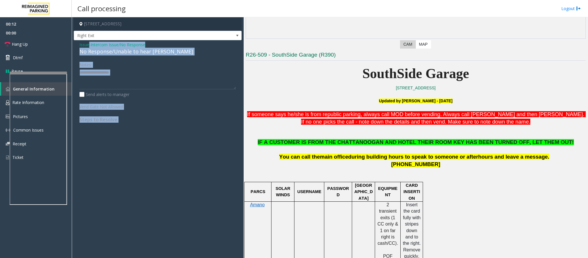
click at [90, 53] on div "No Response/Unable to hear [PERSON_NAME]" at bounding box center [158, 52] width 156 height 8
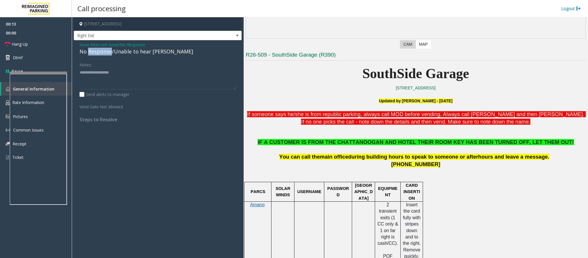
click at [90, 53] on div "No Response/Unable to hear [PERSON_NAME]" at bounding box center [158, 52] width 156 height 8
paste textarea "**********"
click at [95, 73] on textarea at bounding box center [158, 79] width 156 height 22
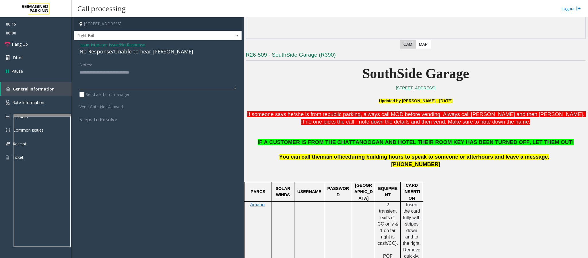
click at [55, 117] on div at bounding box center [41, 181] width 57 height 135
type textarea "**********"
click at [29, 44] on link "Hang Up" at bounding box center [36, 43] width 72 height 13
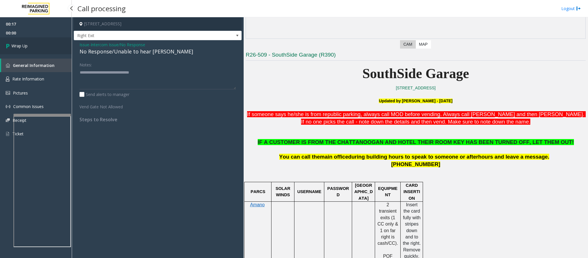
click at [29, 44] on link "Wrap Up" at bounding box center [36, 45] width 72 height 17
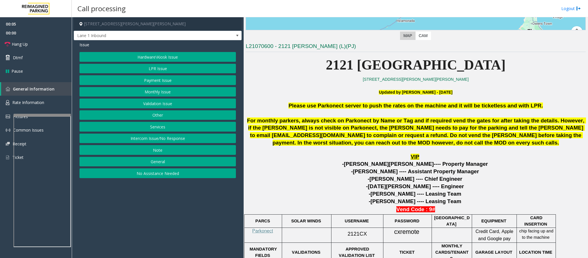
scroll to position [43, 0]
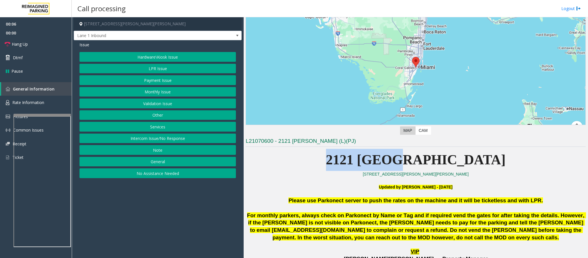
drag, startPoint x: 373, startPoint y: 161, endPoint x: 461, endPoint y: 165, distance: 88.0
click at [461, 165] on p "2121 Ponce" at bounding box center [416, 160] width 340 height 22
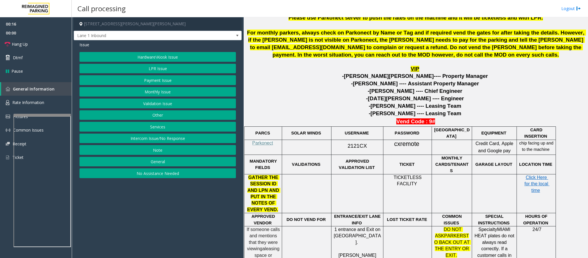
scroll to position [96, 0]
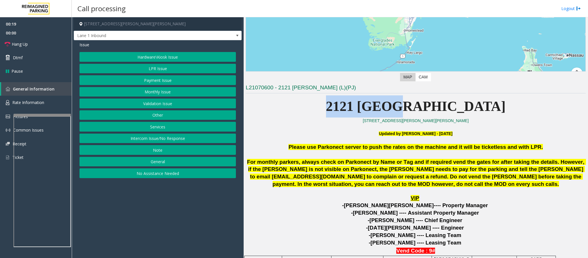
click at [165, 176] on button "No Assistance Needed" at bounding box center [158, 173] width 156 height 10
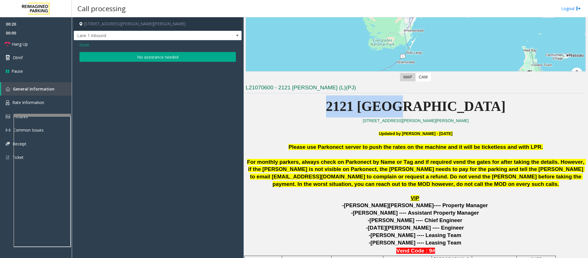
click at [143, 59] on button "No assistance needed" at bounding box center [158, 57] width 156 height 10
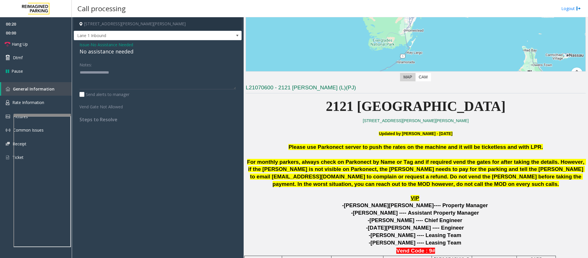
click at [119, 53] on div "No assistance needed" at bounding box center [158, 52] width 156 height 8
copy div "No assistance needed"
click at [117, 76] on textarea at bounding box center [158, 79] width 156 height 22
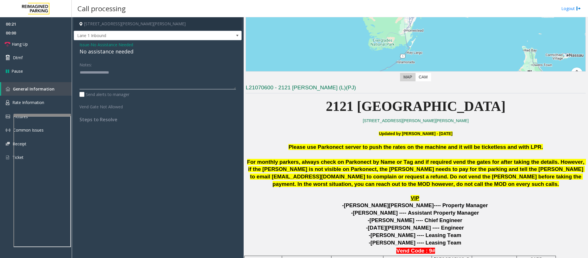
paste textarea "**********"
type textarea "**********"
click at [49, 48] on link "Hang Up" at bounding box center [36, 43] width 72 height 13
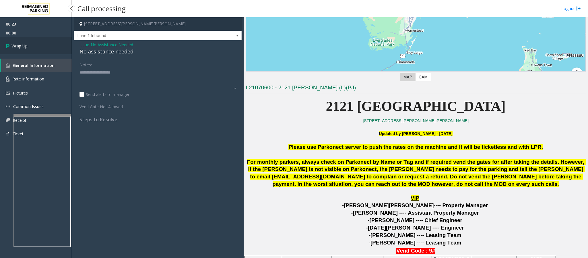
click at [51, 43] on link "Wrap Up" at bounding box center [36, 45] width 72 height 17
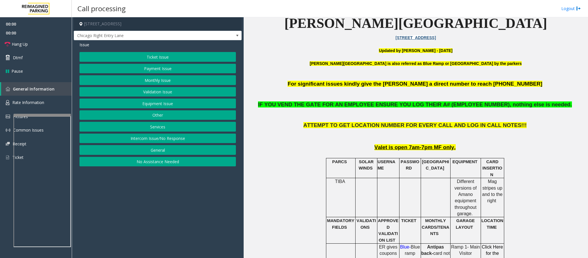
scroll to position [258, 0]
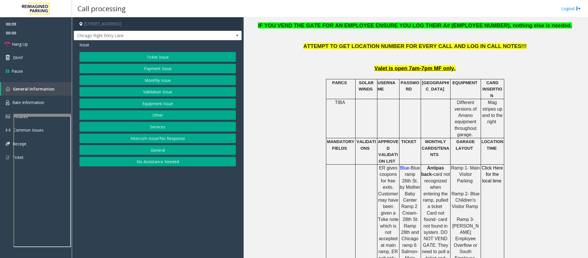
click at [167, 141] on button "Intercom Issue/No Response" at bounding box center [158, 139] width 156 height 10
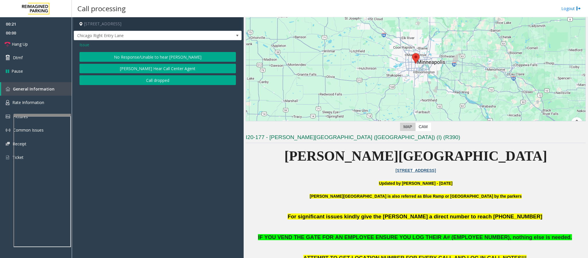
scroll to position [172, 0]
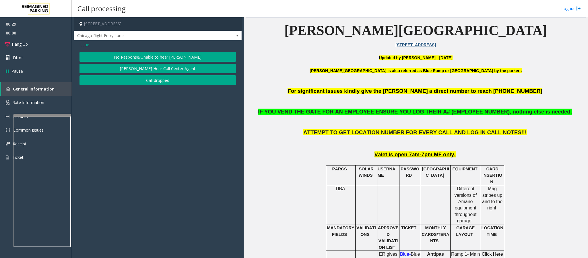
click at [89, 44] on span "Issue" at bounding box center [85, 45] width 10 height 6
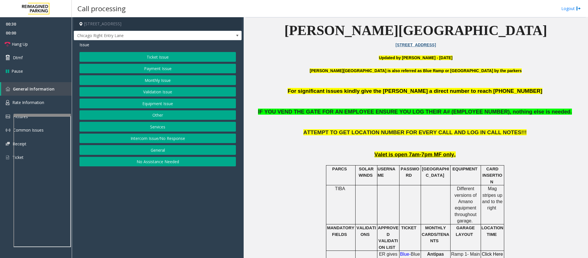
click at [146, 105] on button "Equipment Issue" at bounding box center [158, 103] width 156 height 10
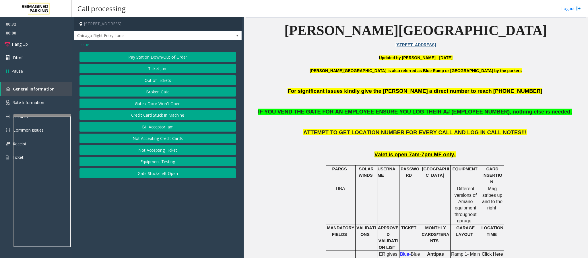
click at [146, 103] on button "Gate / Door Won't Open" at bounding box center [158, 103] width 156 height 10
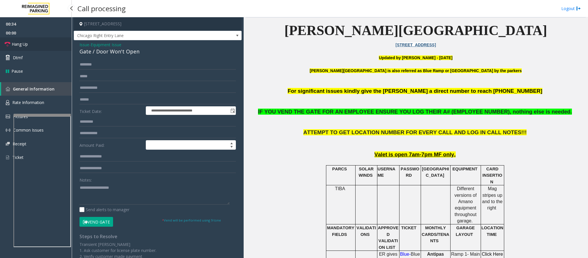
click at [12, 43] on span "Hang Up" at bounding box center [20, 44] width 16 height 6
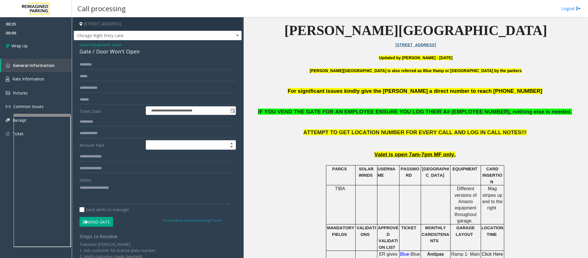
click at [103, 53] on div "Gate / Door Won't Open" at bounding box center [158, 52] width 156 height 8
copy div "Gate / Door Won't Open"
click at [114, 195] on textarea at bounding box center [155, 194] width 150 height 22
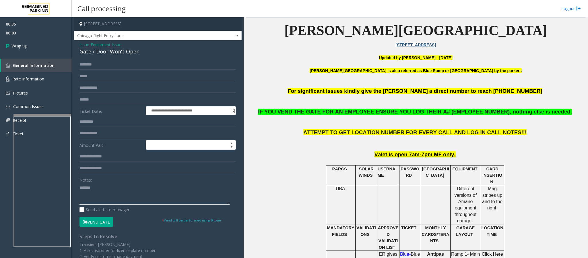
paste textarea "**********"
click at [138, 202] on textarea at bounding box center [155, 194] width 150 height 22
type textarea "**********"
click at [14, 45] on span "Wrap Up" at bounding box center [19, 46] width 16 height 6
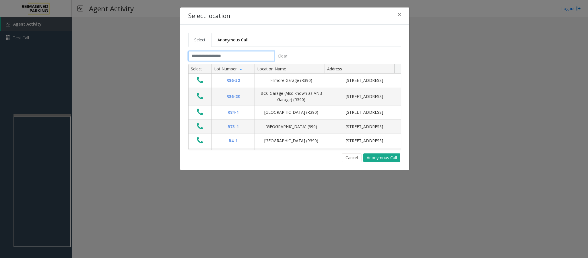
click at [221, 53] on input "text" at bounding box center [231, 56] width 86 height 10
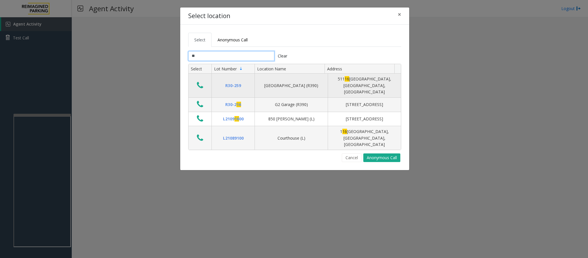
type input "**"
click at [200, 81] on icon "Data table" at bounding box center [200, 85] width 6 height 8
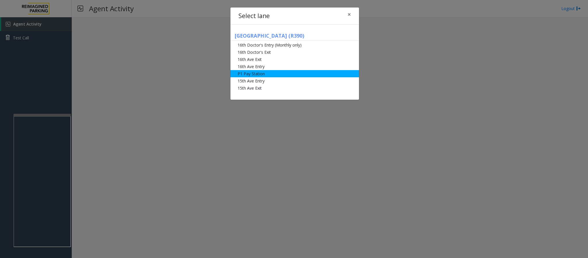
click at [276, 74] on li "P1 Pay Station" at bounding box center [295, 73] width 129 height 7
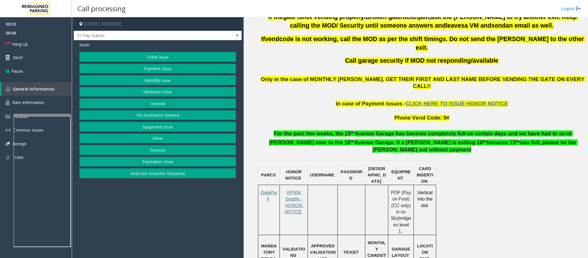
scroll to position [356, 0]
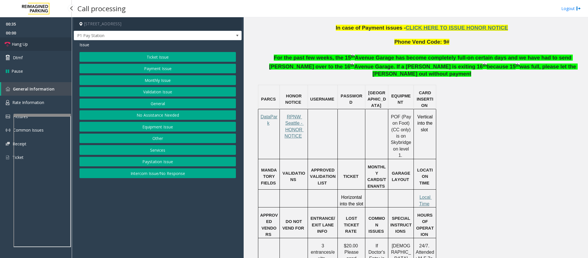
click at [37, 45] on link "Hang Up" at bounding box center [36, 43] width 72 height 13
click at [155, 72] on button "Payment Issue" at bounding box center [158, 69] width 156 height 10
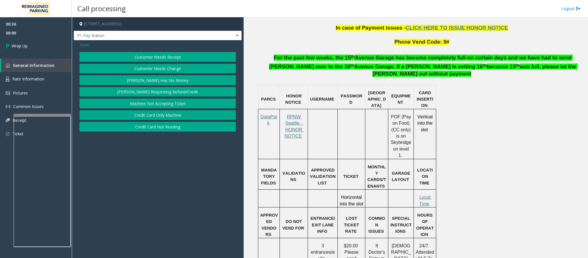
click at [162, 119] on button "Credit Card Only Machine" at bounding box center [158, 115] width 156 height 10
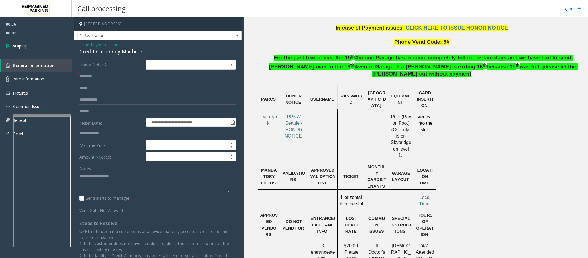
click at [84, 43] on span "Issue" at bounding box center [85, 45] width 10 height 6
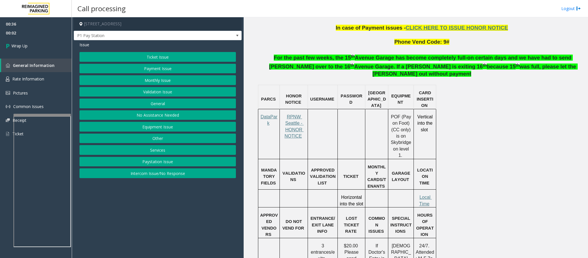
click at [145, 69] on button "Payment Issue" at bounding box center [158, 69] width 156 height 10
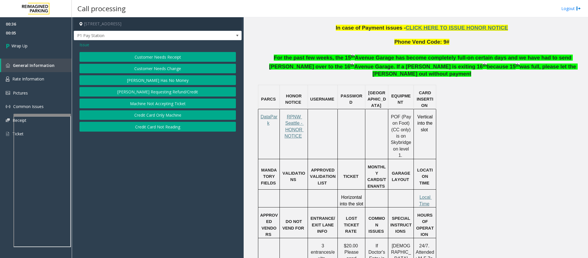
click at [164, 117] on button "Credit Card Only Machine" at bounding box center [158, 115] width 156 height 10
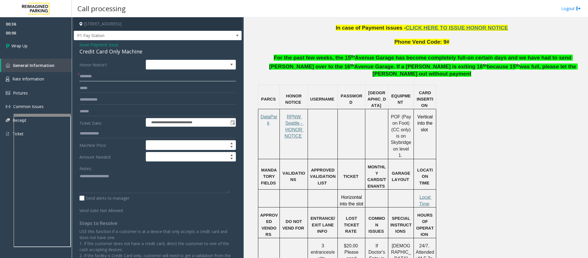
click at [99, 78] on input "text" at bounding box center [158, 77] width 156 height 10
type input "**"
click at [120, 51] on div "Credit Card Only Machine" at bounding box center [158, 52] width 156 height 8
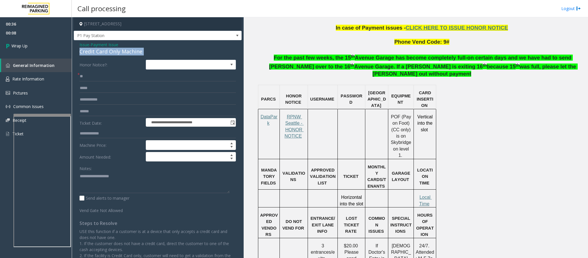
copy div "Credit Card Only Machine"
click at [117, 178] on textarea at bounding box center [155, 182] width 150 height 22
paste textarea "**********"
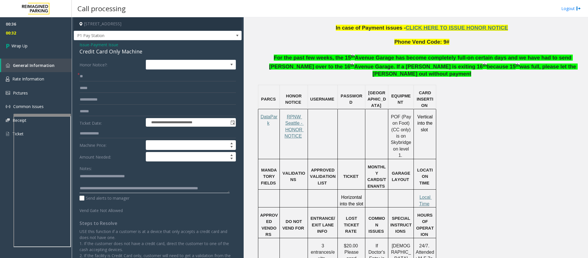
scroll to position [4, 0]
type textarea "**********"
click at [22, 48] on span "Wrap Up" at bounding box center [19, 46] width 16 height 6
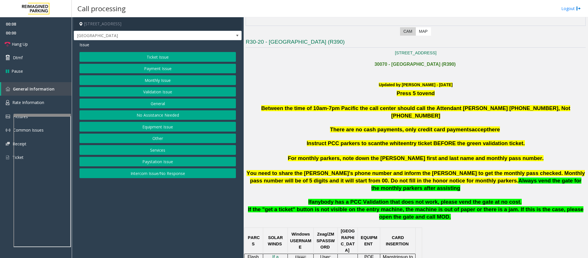
scroll to position [86, 0]
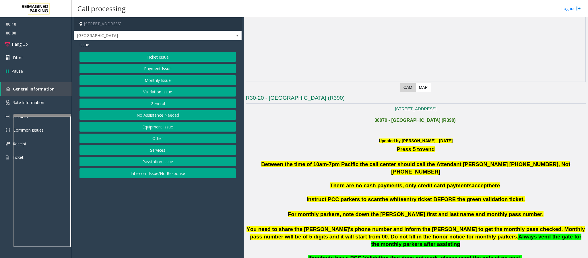
click at [155, 81] on button "Monthly Issue" at bounding box center [158, 80] width 156 height 10
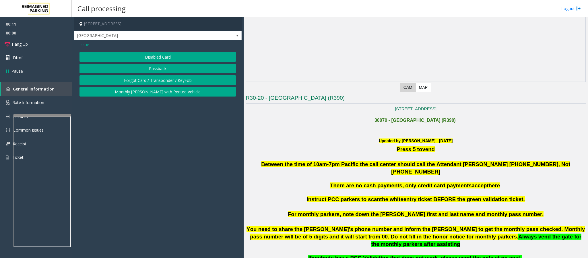
click at [160, 81] on button "Forgot Card / Transponder / KeyFob" at bounding box center [158, 80] width 156 height 10
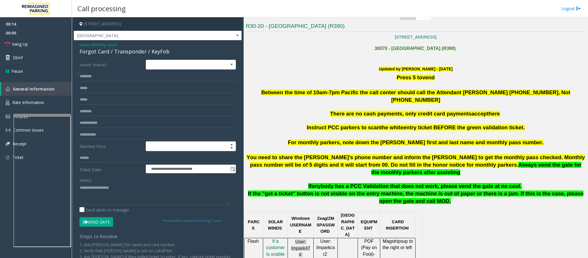
scroll to position [129, 0]
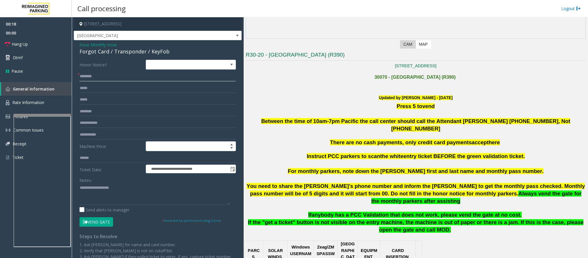
click at [91, 74] on input "text" at bounding box center [158, 77] width 156 height 10
type input "*********"
drag, startPoint x: 108, startPoint y: 53, endPoint x: 80, endPoint y: 51, distance: 28.5
click at [80, 51] on div "Forgot Card / Transponder / KeyFob" at bounding box center [158, 52] width 156 height 8
click at [105, 196] on textarea at bounding box center [155, 194] width 150 height 22
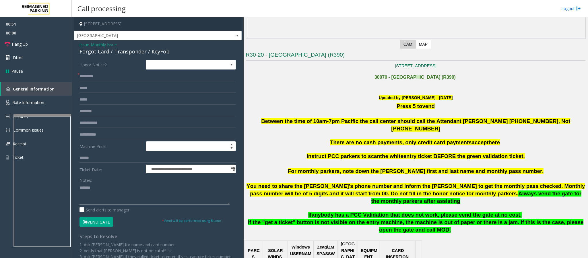
paste textarea "**********"
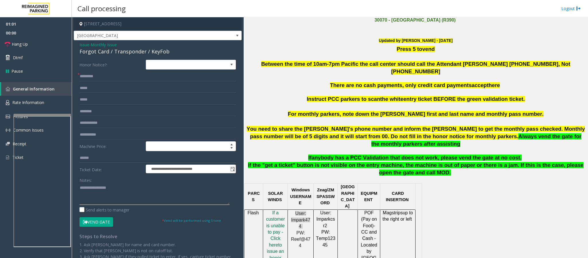
scroll to position [172, 0]
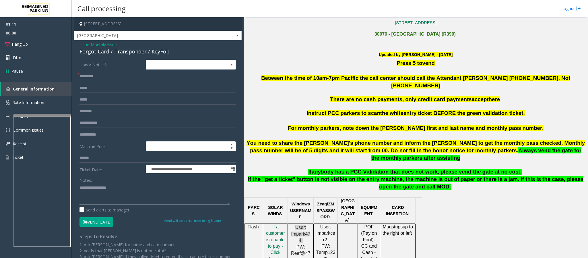
type textarea "**********"
click at [93, 74] on input "*********" at bounding box center [158, 77] width 156 height 10
type input "**********"
click at [43, 47] on link "Hang Up" at bounding box center [36, 43] width 72 height 13
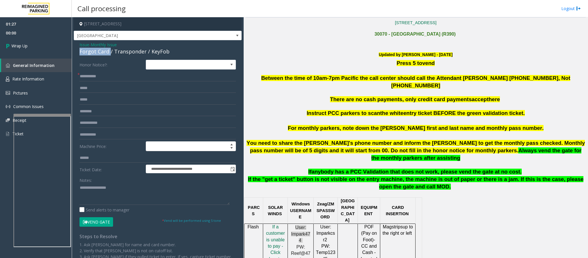
drag, startPoint x: 109, startPoint y: 54, endPoint x: 77, endPoint y: 53, distance: 32.4
click at [77, 53] on div "**********" at bounding box center [158, 173] width 168 height 267
click at [126, 191] on textarea at bounding box center [155, 194] width 150 height 22
type textarea "**********"
click at [44, 47] on link "Wrap Up" at bounding box center [36, 45] width 72 height 17
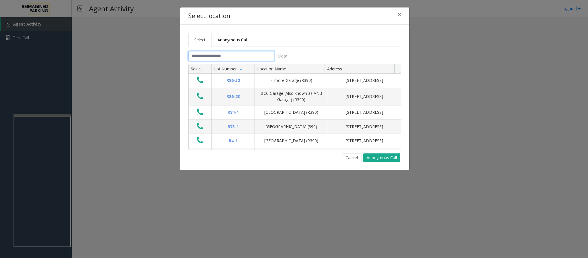
click at [219, 53] on input "text" at bounding box center [231, 56] width 86 height 10
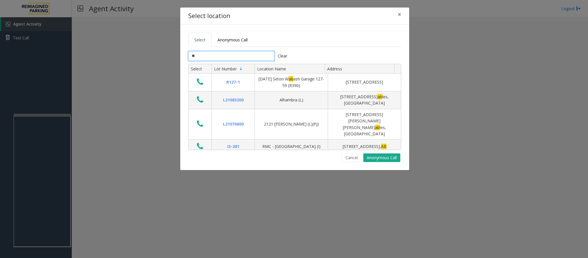
type input "*"
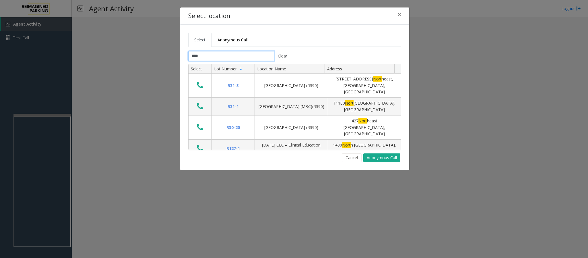
type input "*****"
drag, startPoint x: 208, startPoint y: 55, endPoint x: 163, endPoint y: 55, distance: 44.8
click at [163, 55] on div "Select location × Select Anonymous Call ***** Clear Select Lot Number Location …" at bounding box center [294, 129] width 588 height 258
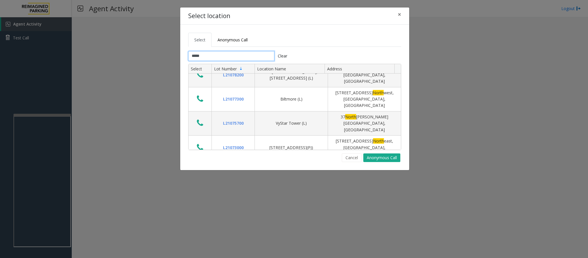
scroll to position [215, 0]
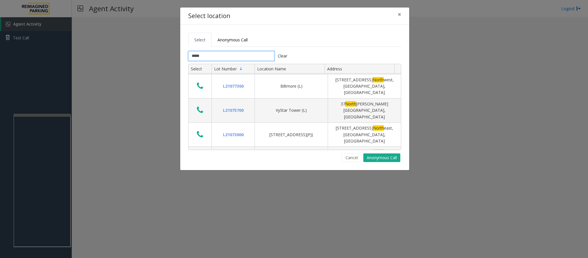
click at [218, 55] on input "*****" at bounding box center [231, 56] width 86 height 10
drag, startPoint x: 218, startPoint y: 55, endPoint x: 171, endPoint y: 53, distance: 47.4
click at [171, 53] on div "Select location × Select Anonymous Call ***** Clear Select Lot Number Location …" at bounding box center [294, 129] width 588 height 258
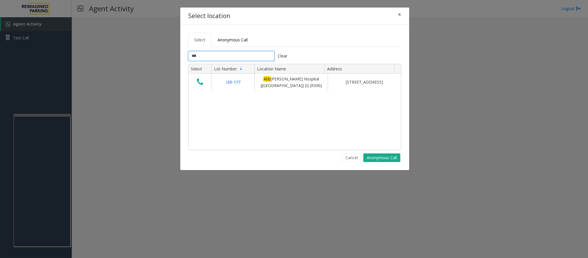
scroll to position [0, 0]
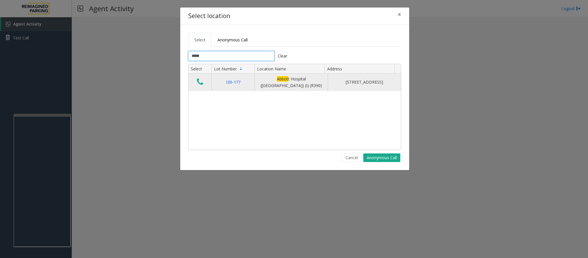
type input "*****"
click at [199, 80] on icon "Data table" at bounding box center [200, 82] width 6 height 8
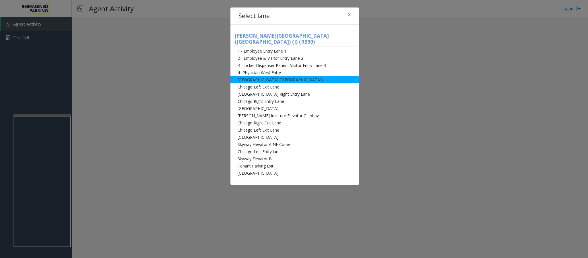
click at [258, 76] on li "[GEOGRAPHIC_DATA] ([GEOGRAPHIC_DATA])" at bounding box center [295, 79] width 129 height 7
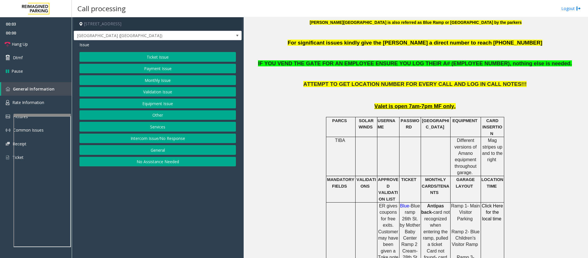
scroll to position [215, 0]
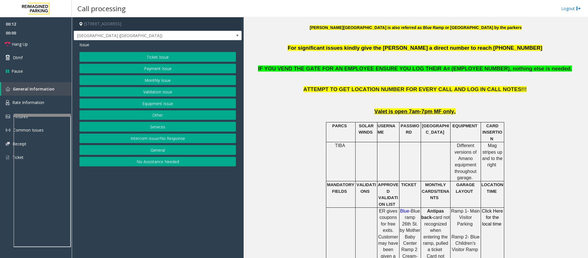
click at [156, 66] on button "Payment Issue" at bounding box center [158, 69] width 156 height 10
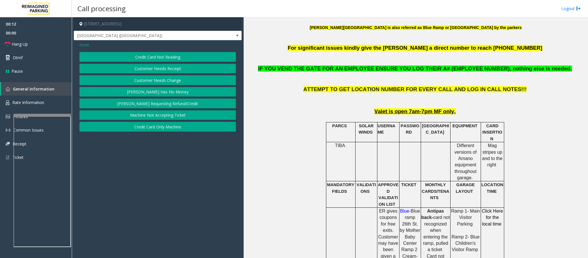
click at [152, 56] on button "Credit Card Not Reading" at bounding box center [158, 57] width 156 height 10
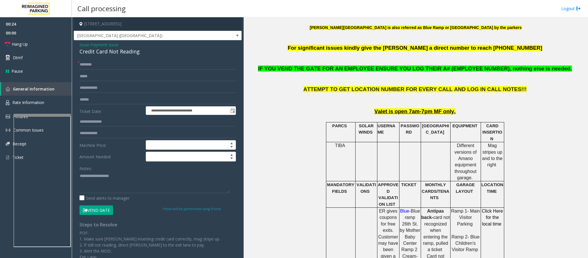
click at [96, 55] on div "Credit Card Not Reading" at bounding box center [158, 52] width 156 height 8
click at [84, 44] on span "Issue" at bounding box center [85, 45] width 10 height 6
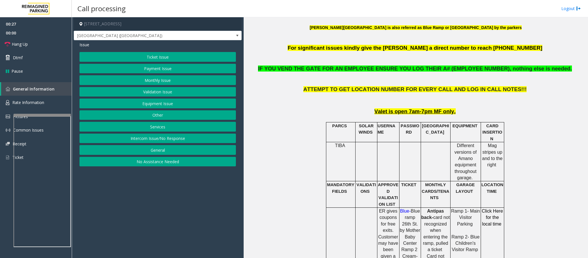
click at [138, 55] on button "Ticket Issue" at bounding box center [158, 57] width 156 height 10
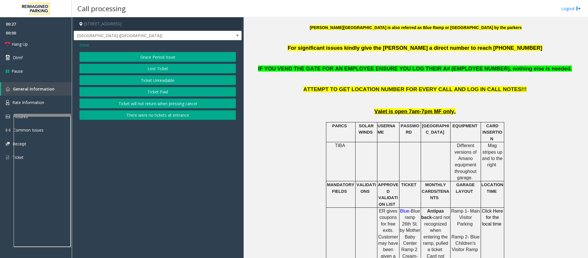
click at [144, 76] on button "Ticket Unreadable" at bounding box center [158, 80] width 156 height 10
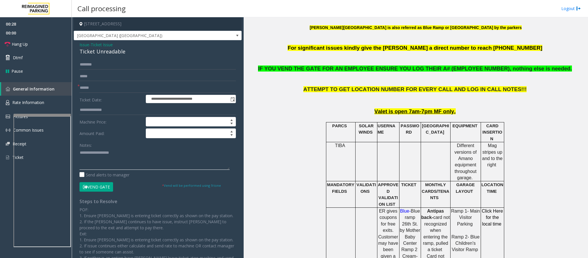
click at [113, 159] on textarea at bounding box center [155, 159] width 150 height 22
paste textarea "**********"
click at [108, 54] on div "Ticket Unreadable" at bounding box center [158, 52] width 156 height 8
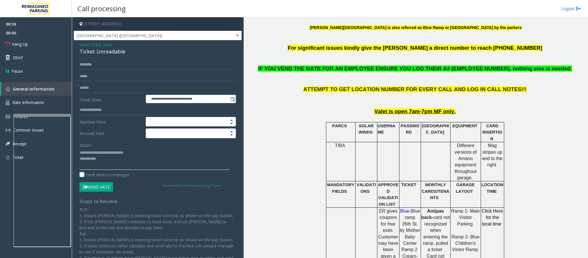
drag, startPoint x: 144, startPoint y: 154, endPoint x: 91, endPoint y: 155, distance: 53.4
click at [91, 155] on textarea at bounding box center [155, 159] width 150 height 22
paste textarea
click at [92, 87] on input "text" at bounding box center [158, 88] width 156 height 10
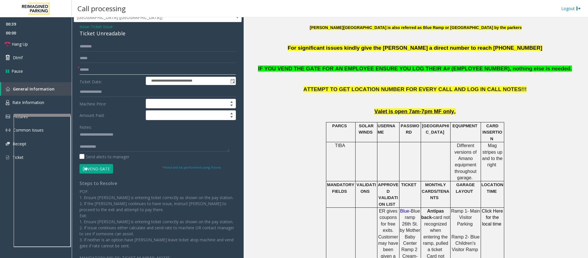
scroll to position [28, 0]
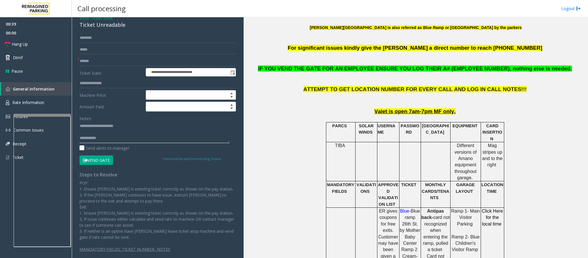
click at [112, 136] on textarea at bounding box center [155, 132] width 150 height 22
type textarea "**********"
click at [101, 63] on input "text" at bounding box center [158, 61] width 156 height 10
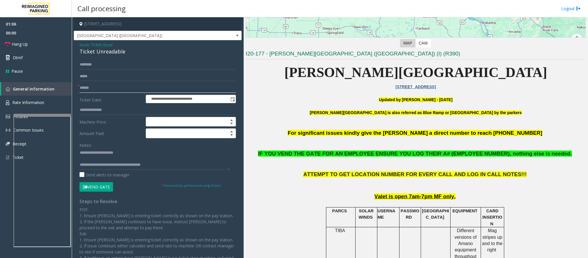
scroll to position [0, 0]
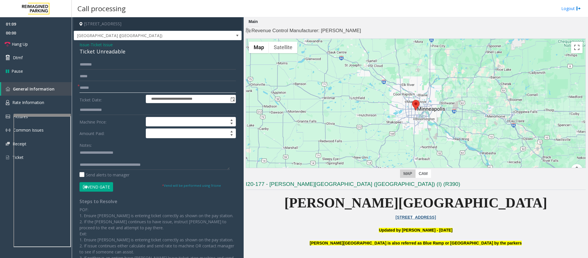
click at [90, 88] on input "text" at bounding box center [158, 88] width 156 height 10
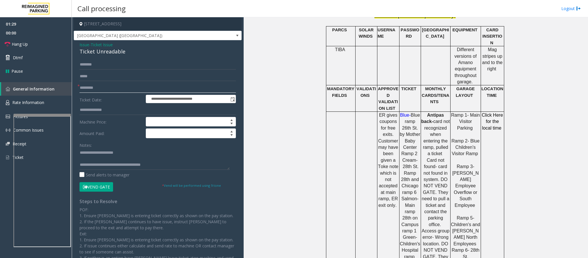
scroll to position [302, 0]
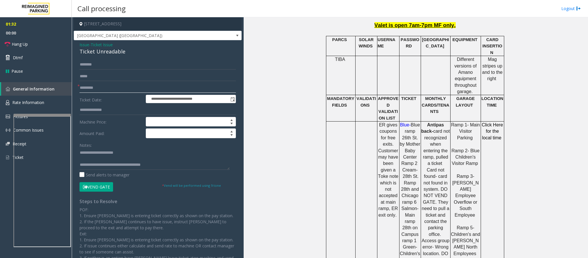
type input "*********"
click at [102, 187] on button "Vend Gate" at bounding box center [97, 187] width 34 height 10
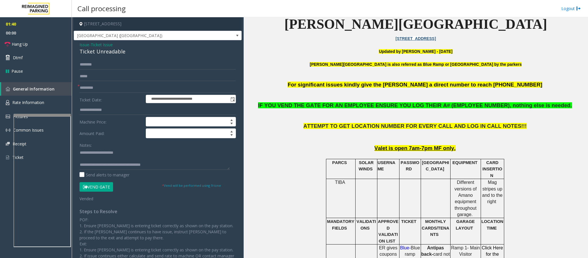
scroll to position [86, 0]
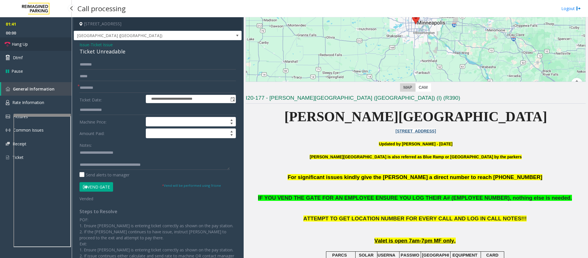
click at [16, 42] on span "Hang Up" at bounding box center [20, 44] width 16 height 6
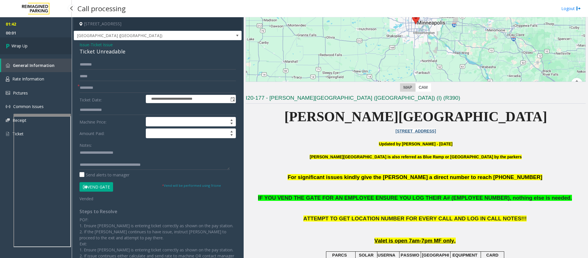
click at [16, 42] on link "Wrap Up" at bounding box center [36, 45] width 72 height 17
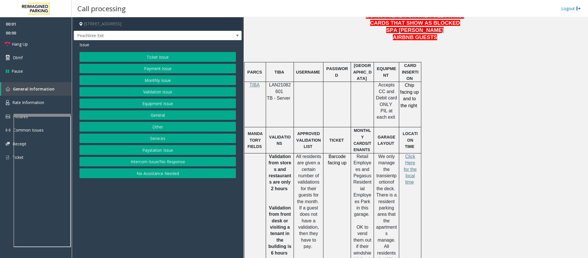
scroll to position [345, 0]
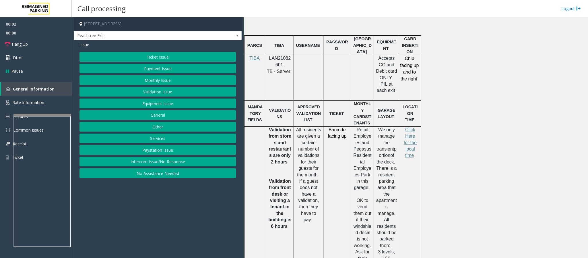
click at [273, 65] on p "LAN21082601" at bounding box center [280, 61] width 24 height 13
click at [283, 66] on span at bounding box center [283, 64] width 1 height 5
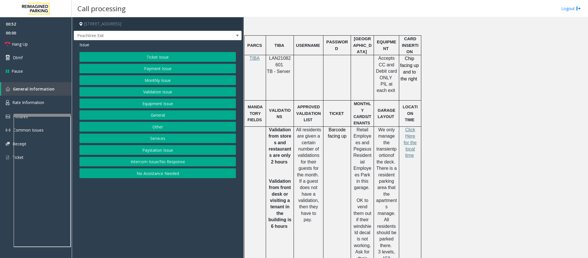
click at [281, 65] on span "LAN21082601" at bounding box center [280, 61] width 22 height 11
drag, startPoint x: 281, startPoint y: 65, endPoint x: 279, endPoint y: 60, distance: 6.1
click at [279, 60] on span "LAN21082601" at bounding box center [280, 61] width 22 height 11
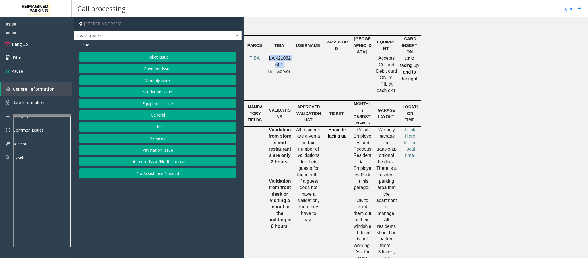
click at [159, 108] on button "Equipment Issue" at bounding box center [158, 103] width 156 height 10
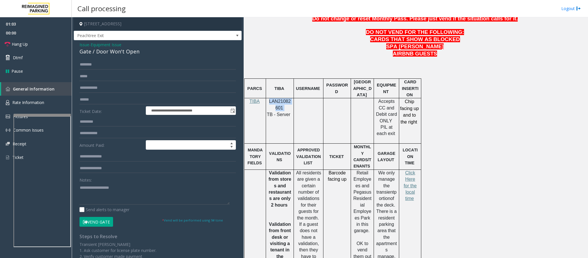
scroll to position [129, 0]
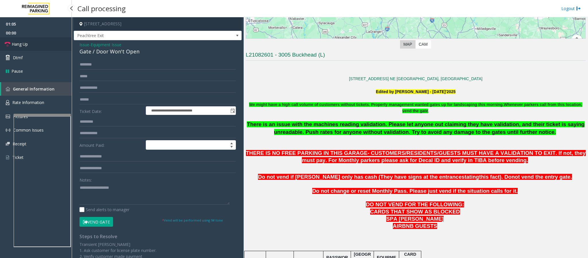
click at [30, 45] on link "Hang Up" at bounding box center [36, 43] width 72 height 13
click at [111, 54] on div "Gate / Door Won't Open" at bounding box center [158, 52] width 156 height 8
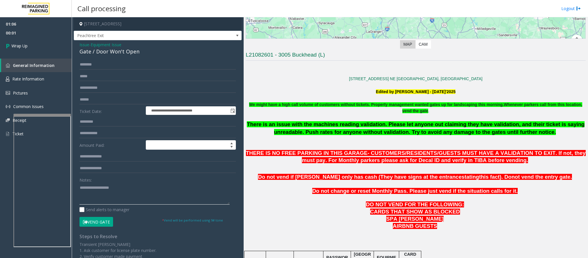
click at [111, 192] on textarea at bounding box center [155, 194] width 150 height 22
paste textarea "**********"
type textarea "**********"
click at [22, 44] on span "Wrap Up" at bounding box center [19, 46] width 16 height 6
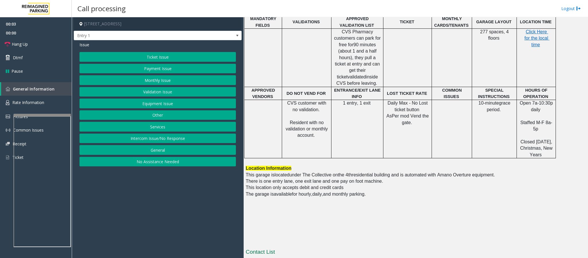
scroll to position [450, 0]
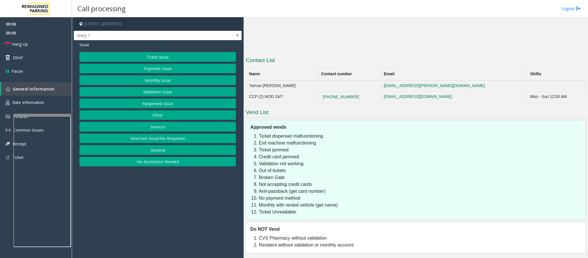
click at [178, 140] on button "Intercom Issue/No Response" at bounding box center [158, 139] width 156 height 10
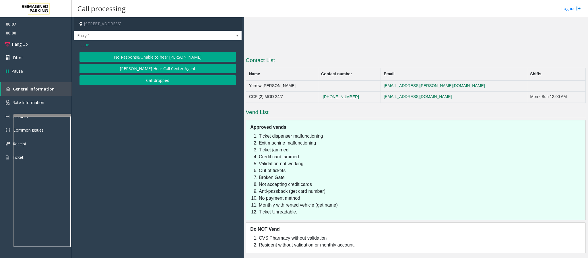
click at [163, 57] on button "No Response/Unable to hear [PERSON_NAME]" at bounding box center [158, 57] width 156 height 10
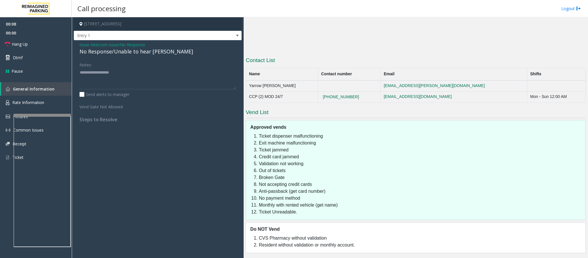
click at [158, 53] on div "No Response/Unable to hear [PERSON_NAME]" at bounding box center [158, 52] width 156 height 8
drag, startPoint x: 146, startPoint y: 75, endPoint x: 121, endPoint y: 82, distance: 26.0
paste textarea "**********"
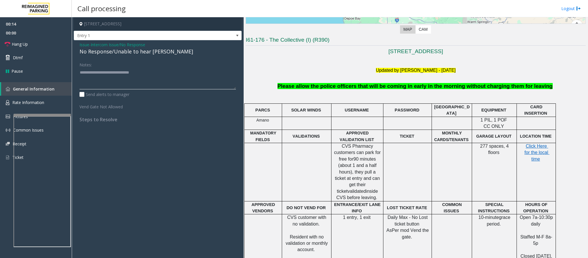
scroll to position [19, 0]
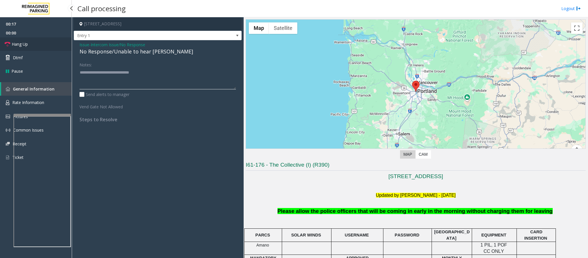
type textarea "**********"
click at [30, 45] on link "Hang Up" at bounding box center [36, 43] width 72 height 13
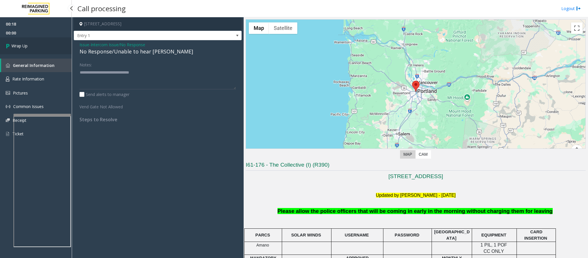
click at [30, 45] on link "Wrap Up" at bounding box center [36, 45] width 72 height 17
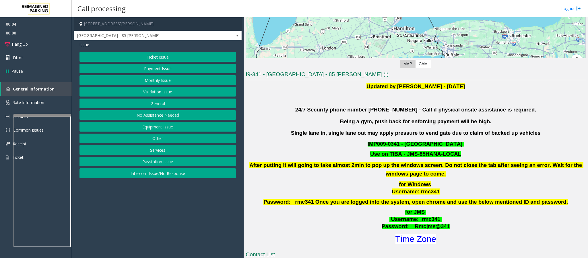
scroll to position [114, 0]
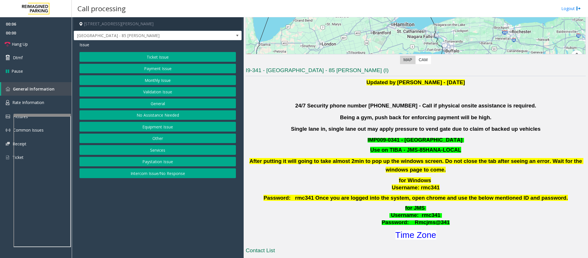
click at [158, 95] on button "Validation Issue" at bounding box center [158, 92] width 156 height 10
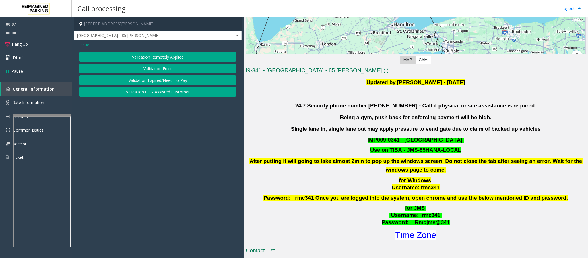
click at [158, 67] on button "Validation Error" at bounding box center [158, 69] width 156 height 10
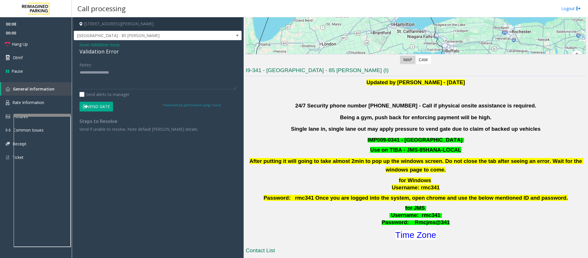
click at [108, 49] on div "Validation Error" at bounding box center [158, 52] width 156 height 8
click at [108, 51] on div "Validation Error" at bounding box center [158, 52] width 156 height 8
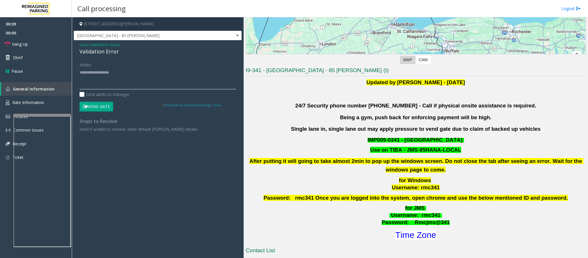
click at [110, 72] on textarea at bounding box center [158, 79] width 156 height 22
paste textarea "**********"
click at [412, 233] on font "Time Zone" at bounding box center [416, 234] width 41 height 9
click at [109, 84] on textarea at bounding box center [158, 79] width 156 height 22
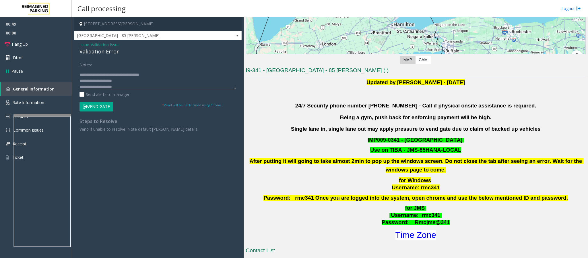
scroll to position [12, 0]
click at [111, 104] on button "Vend Gate" at bounding box center [97, 107] width 34 height 10
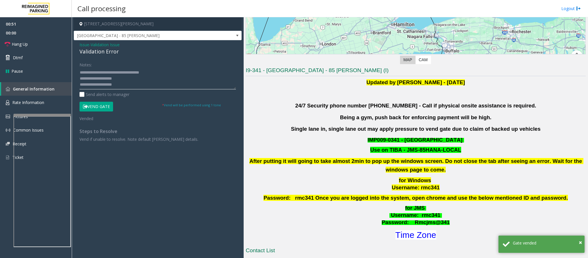
click at [124, 83] on textarea at bounding box center [158, 79] width 156 height 22
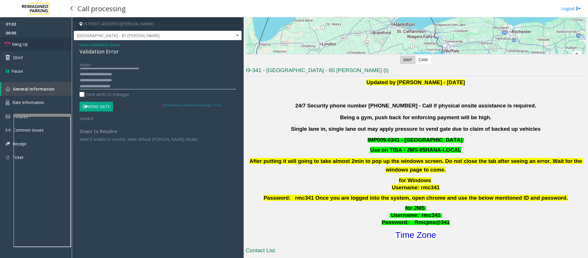
type textarea "**********"
click at [38, 43] on link "Hang Up" at bounding box center [36, 43] width 72 height 13
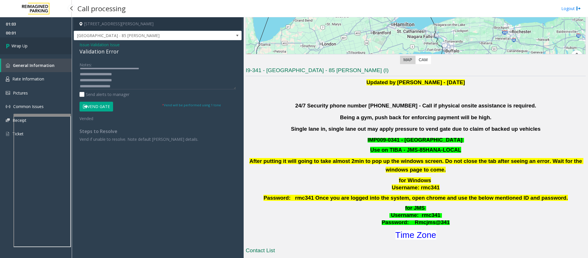
click at [38, 43] on link "Wrap Up" at bounding box center [36, 45] width 72 height 17
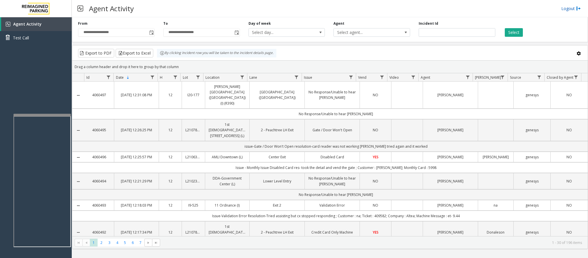
click at [569, 10] on link "Logout" at bounding box center [572, 8] width 20 height 6
